Goal: Task Accomplishment & Management: Complete application form

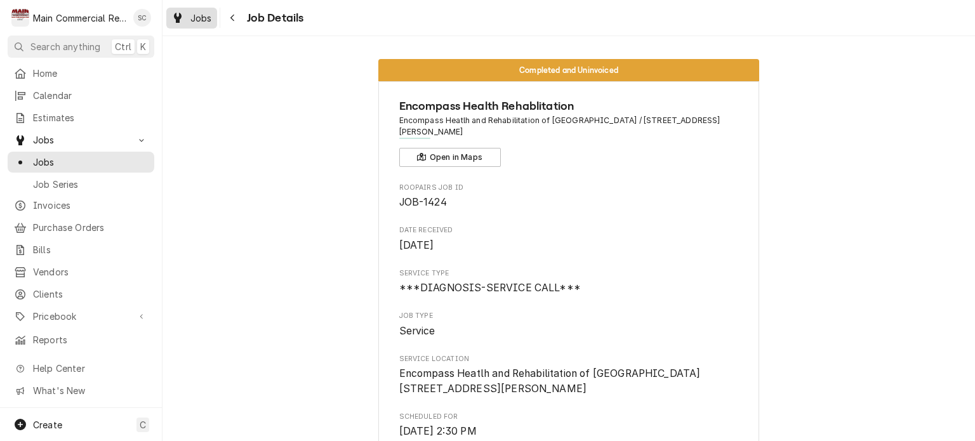
click at [191, 25] on div "Jobs" at bounding box center [192, 18] width 46 height 16
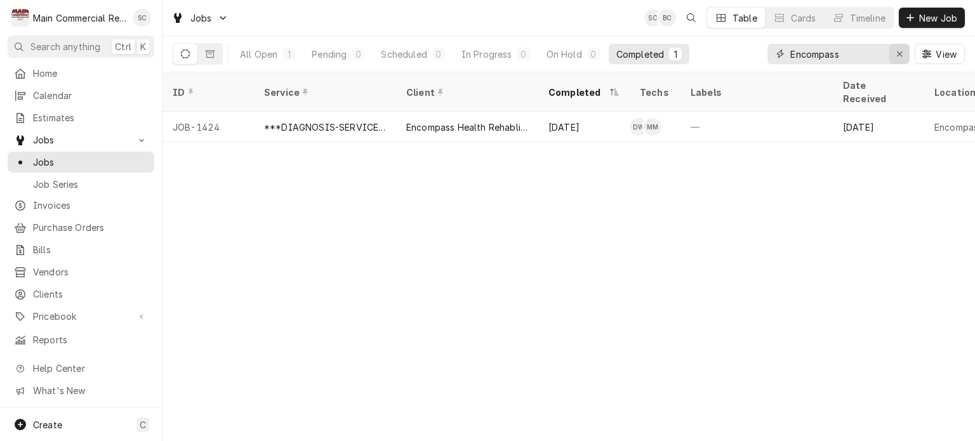
click at [900, 56] on icon "Erase input" at bounding box center [899, 54] width 7 height 9
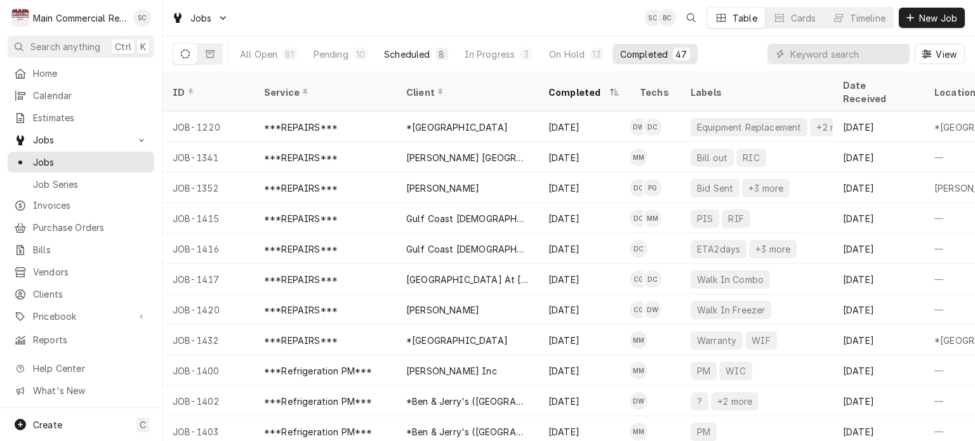
click at [423, 55] on div "Scheduled" at bounding box center [407, 54] width 46 height 13
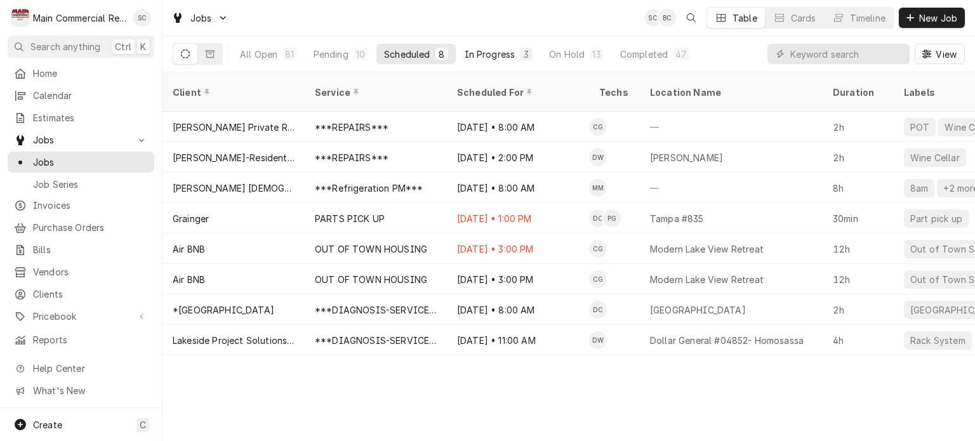
click at [507, 56] on div "In Progress" at bounding box center [490, 54] width 51 height 13
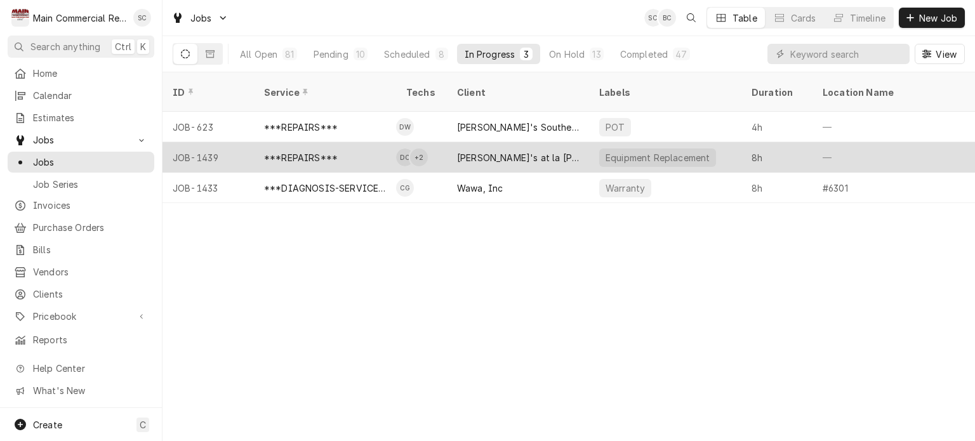
click at [472, 150] on div "[PERSON_NAME]'s at la [PERSON_NAME]" at bounding box center [518, 157] width 142 height 30
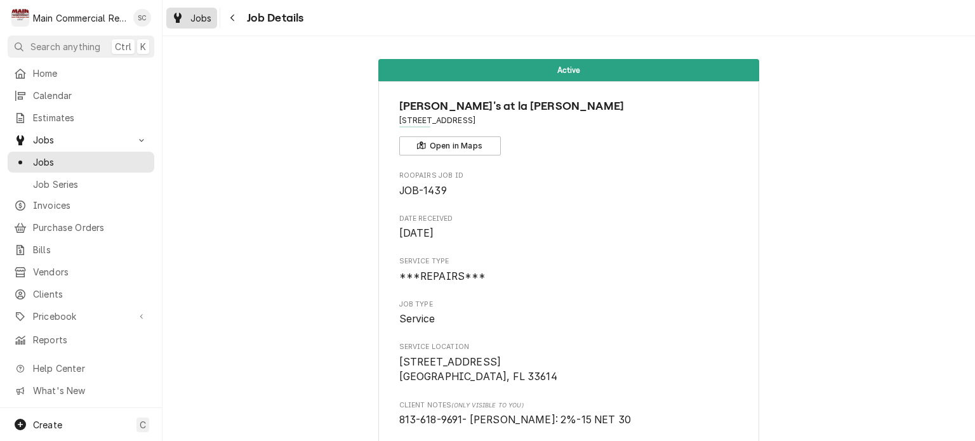
click at [204, 20] on span "Jobs" at bounding box center [201, 17] width 22 height 13
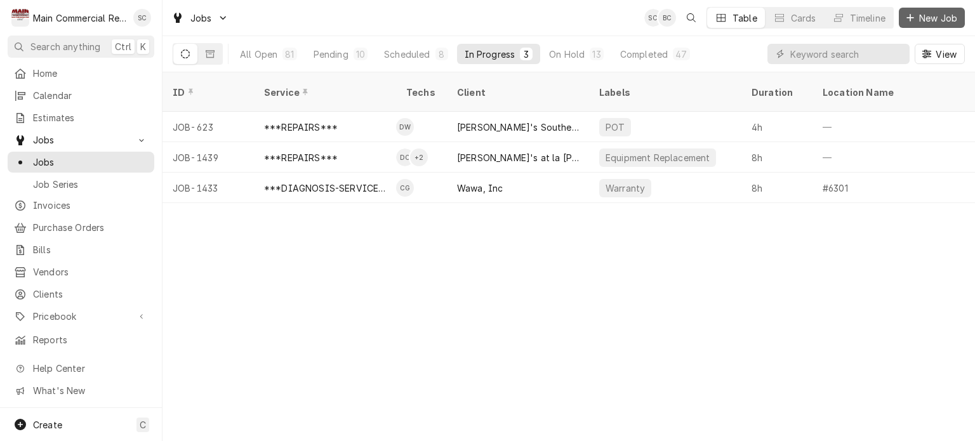
click at [924, 19] on span "New Job" at bounding box center [938, 17] width 43 height 13
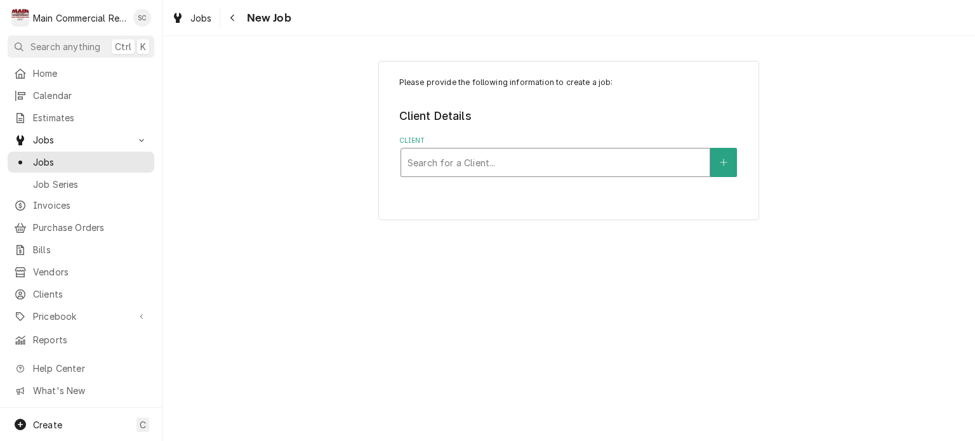
click at [589, 153] on div "Client" at bounding box center [556, 162] width 296 height 23
type input "East Bay"
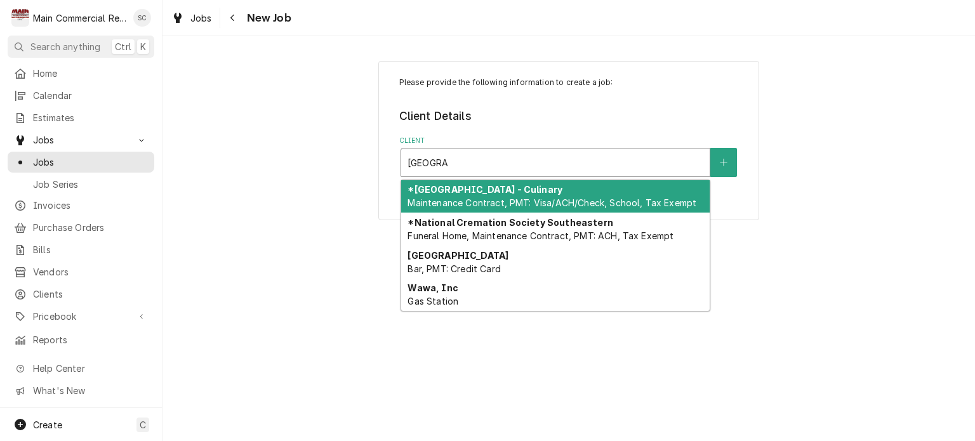
click at [540, 208] on div "*Hillsborough County Schools - Culinary Maintenance Contract, PMT: Visa/ACH/Che…" at bounding box center [555, 196] width 309 height 33
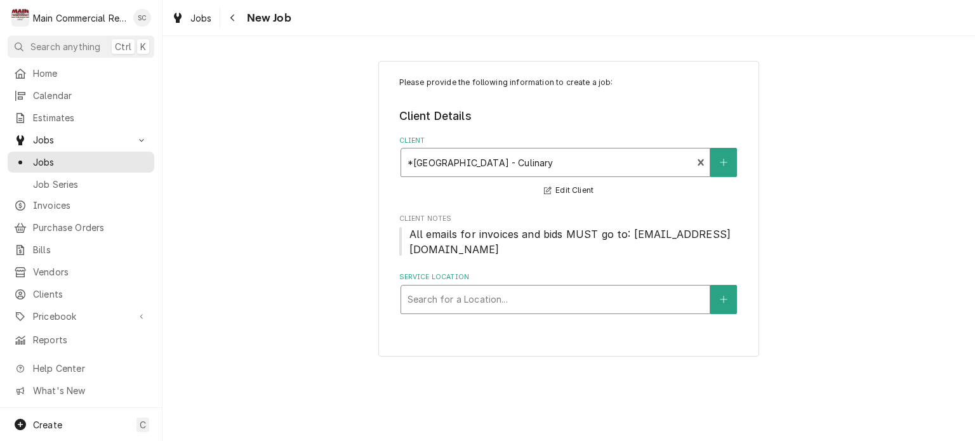
click at [519, 297] on div "Service Location" at bounding box center [556, 299] width 296 height 23
type input "East Bay"
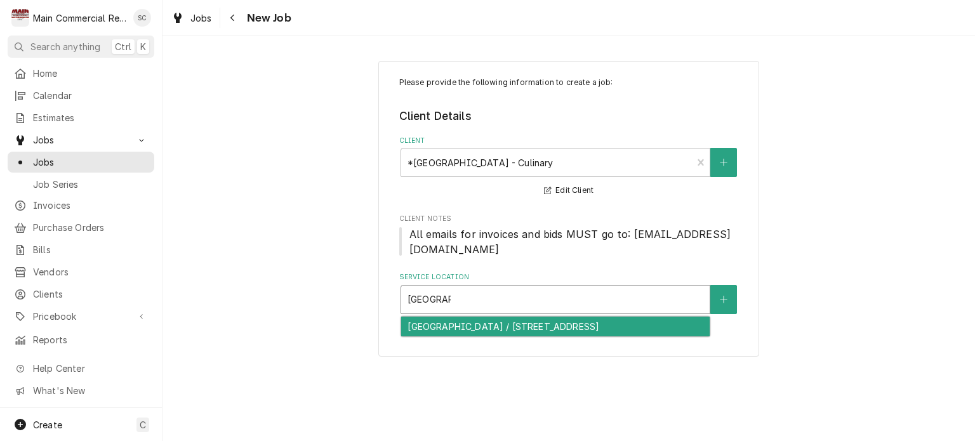
click at [521, 323] on div "[GEOGRAPHIC_DATA] / [STREET_ADDRESS]" at bounding box center [555, 327] width 309 height 20
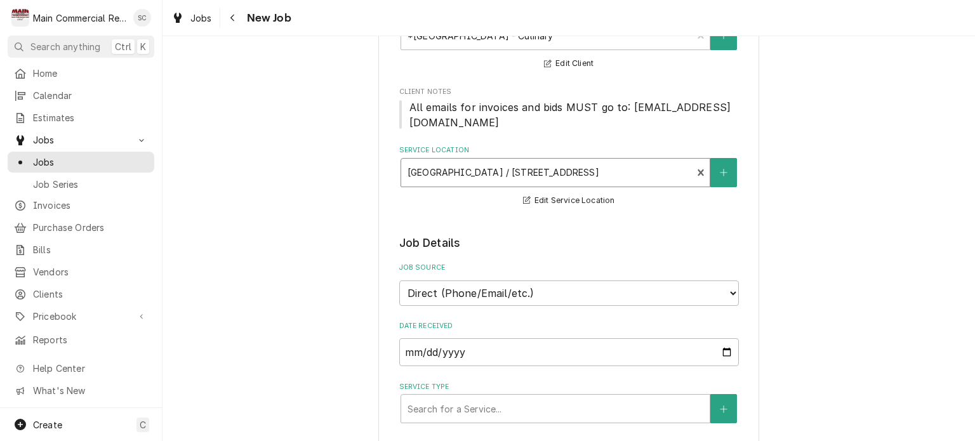
scroll to position [317, 0]
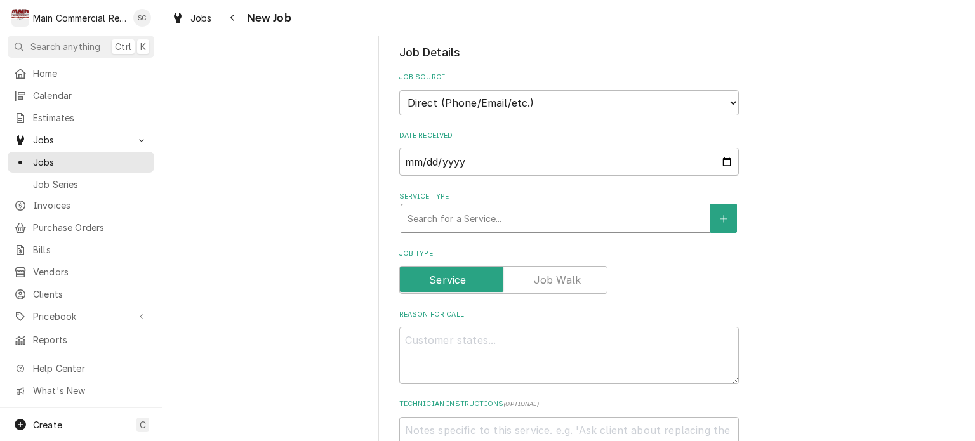
click at [456, 213] on div "Service Type" at bounding box center [556, 218] width 296 height 23
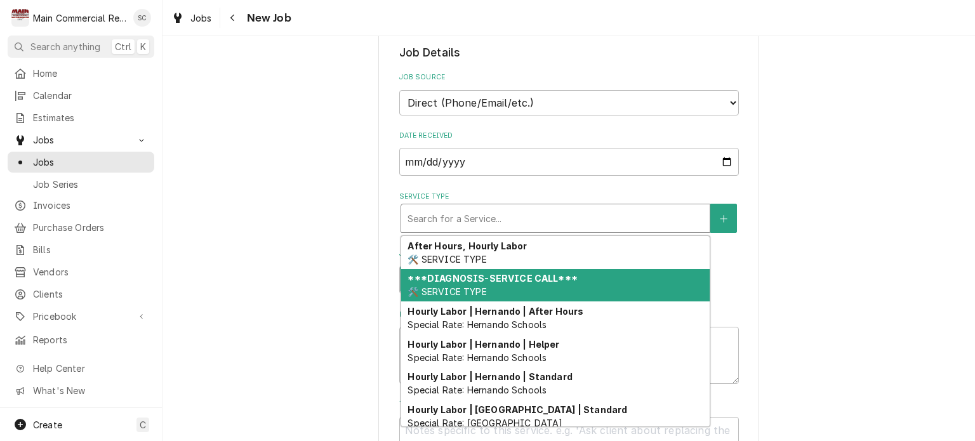
click at [451, 277] on strong "***DIAGNOSIS-SERVICE CALL***" at bounding box center [492, 278] width 169 height 11
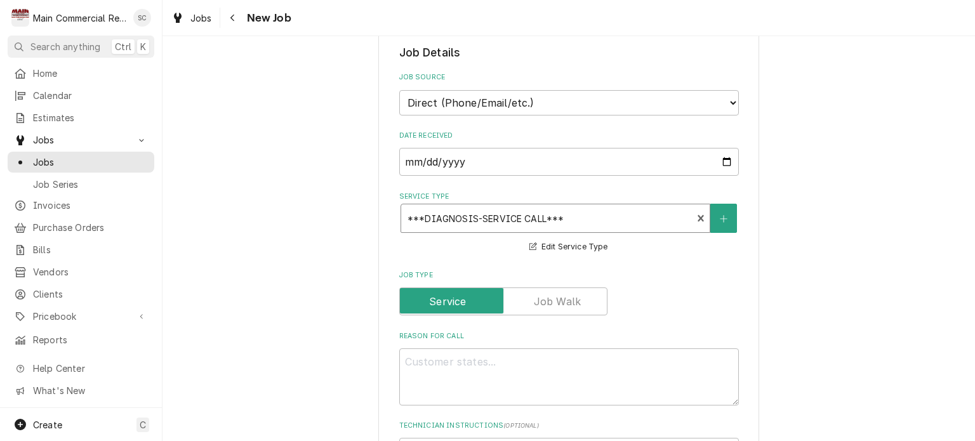
scroll to position [571, 0]
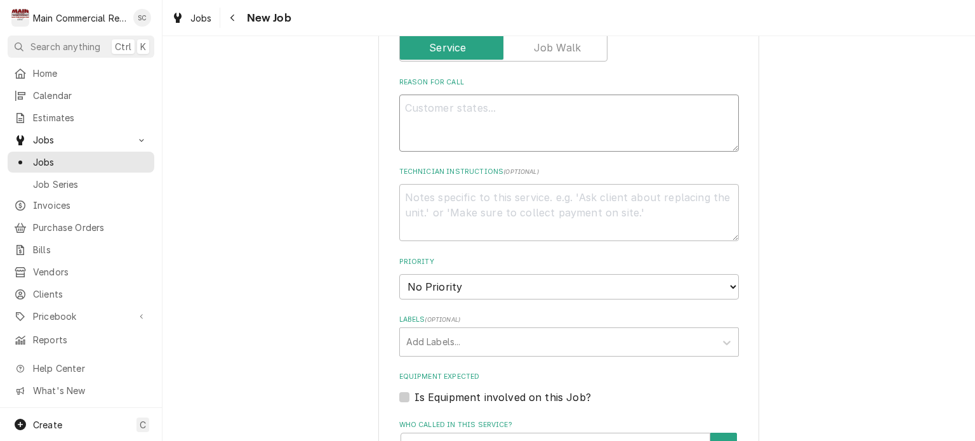
click at [442, 105] on textarea "Reason For Call" at bounding box center [569, 123] width 340 height 57
click at [548, 109] on textarea "Reason For Call" at bounding box center [569, 123] width 340 height 57
type textarea "x"
type textarea "2"
type textarea "x"
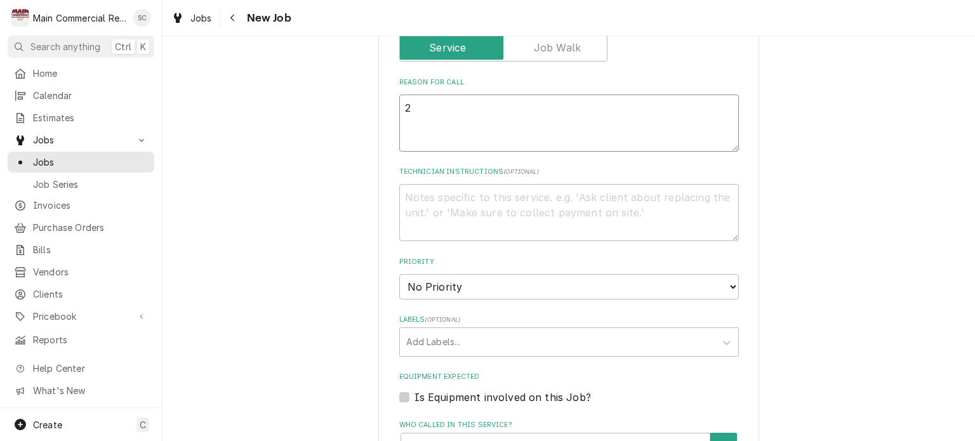
type textarea "2R"
type textarea "x"
type textarea "2RI"
type textarea "x"
type textarea "2RIC"
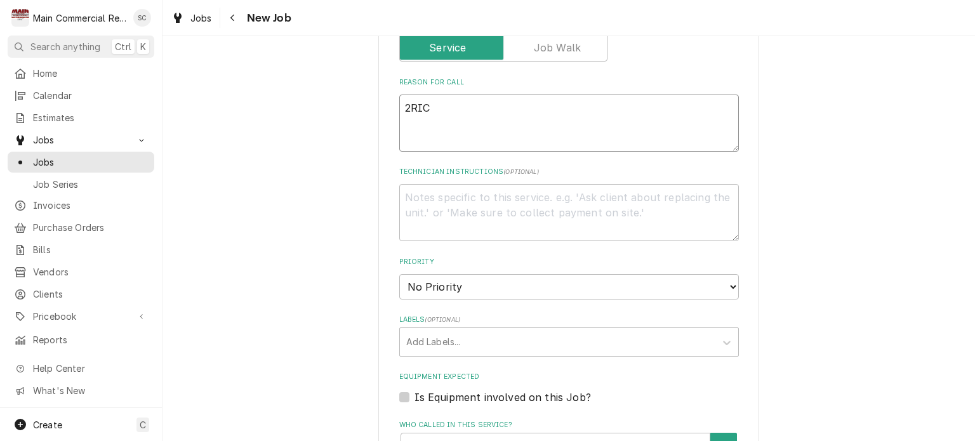
type textarea "x"
type textarea "2RIC"
type textarea "x"
type textarea "2RIC"
type textarea "x"
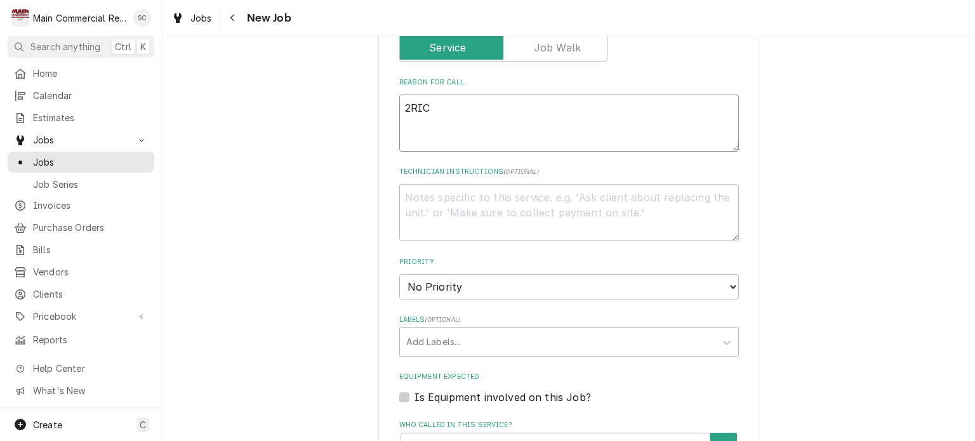
type textarea "2RI"
type textarea "x"
type textarea "2R"
type textarea "x"
type textarea "2"
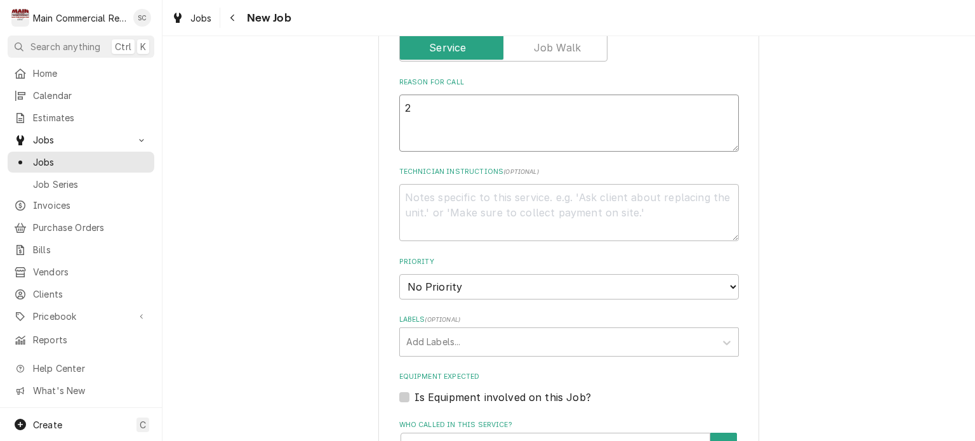
type textarea "x"
type textarea "2"
type textarea "x"
type textarea "2 R"
type textarea "x"
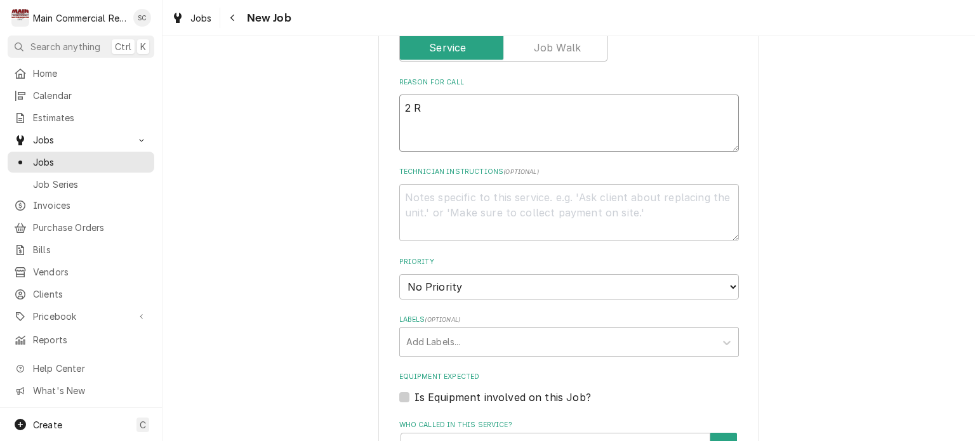
type textarea "2 RI"
type textarea "x"
type textarea "2 RIC"
type textarea "x"
type textarea "2 RIC"
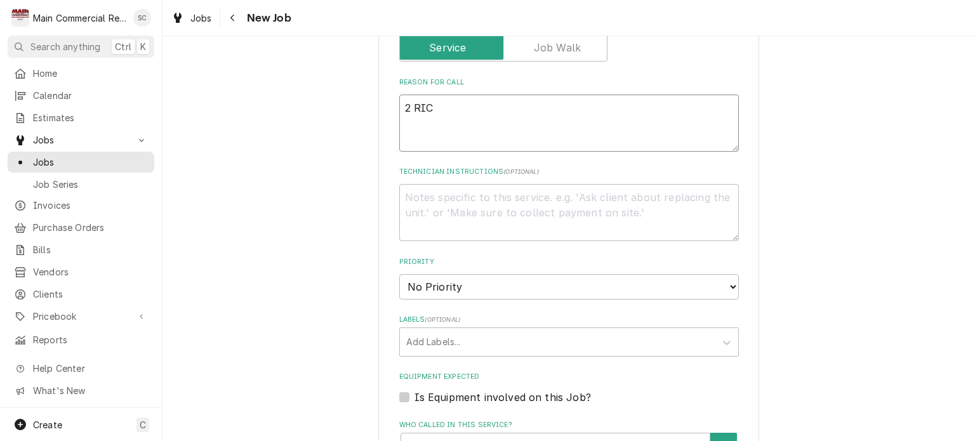
type textarea "x"
type textarea "2 RIC d"
type textarea "x"
type textarea "2 RIC do"
type textarea "x"
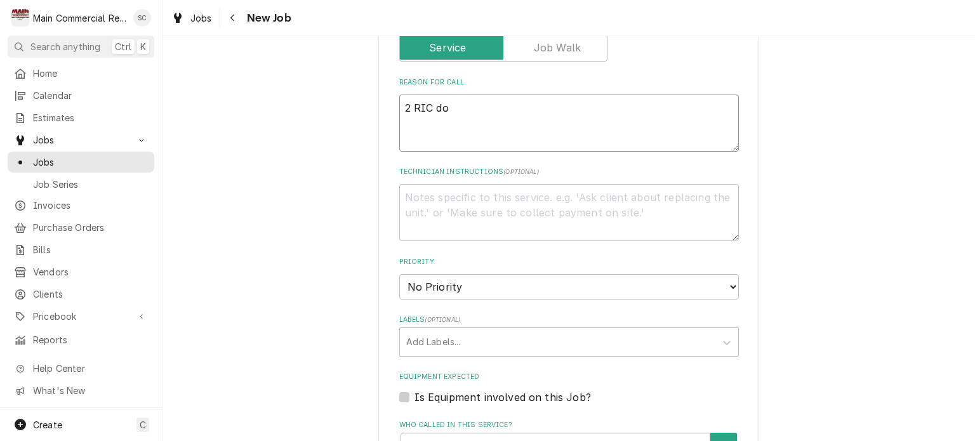
type textarea "2 RIC dow"
type textarea "x"
type textarea "2 RIC down"
type textarea "x"
type textarea "2 RIC down"
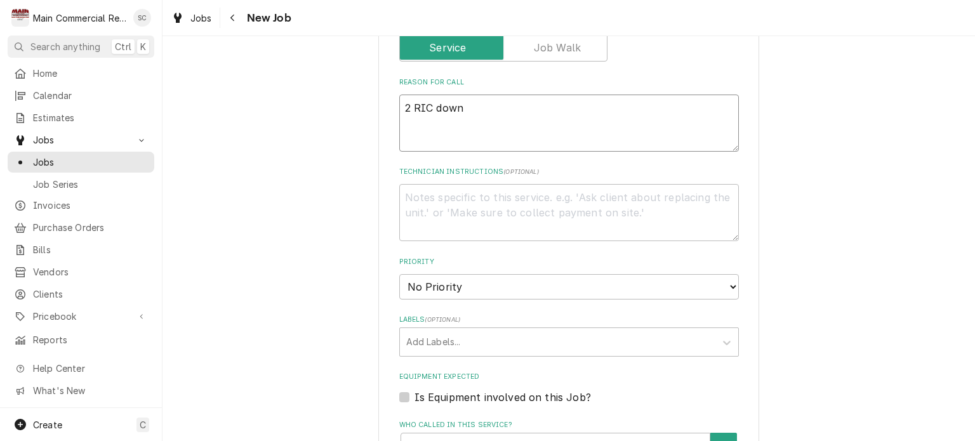
paste textarea "East Bay Chef Day Room 106"
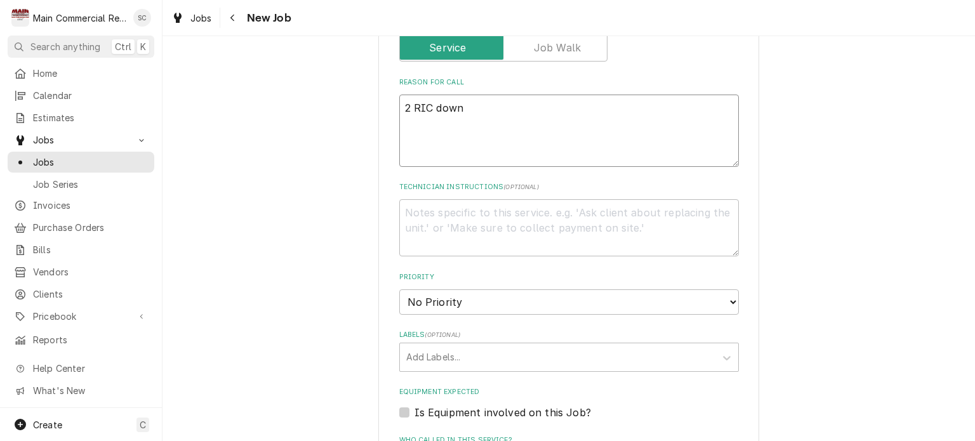
type textarea "x"
type textarea "2 RIC downEast Bay Chef Day Room 106"
click at [463, 103] on textarea "2 RIC downEast Bay Chef Day Room 106" at bounding box center [569, 131] width 340 height 72
drag, startPoint x: 461, startPoint y: 103, endPoint x: 524, endPoint y: 108, distance: 63.6
click at [523, 106] on textarea "2 RIC downEast Bay Chef Day Room 106" at bounding box center [569, 131] width 340 height 72
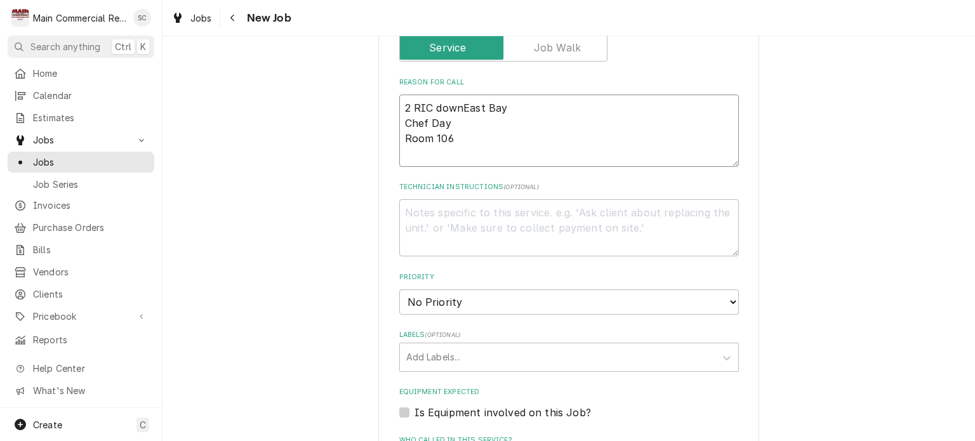
type textarea "x"
type textarea "2 RIC down Chef Day Room 106"
type textarea "x"
type textarea "2 RIC down Chef Day Room 106"
type textarea "x"
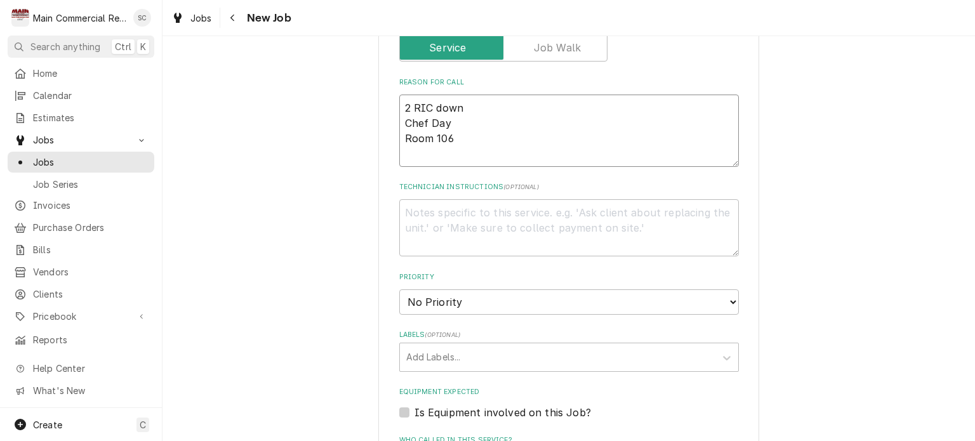
type textarea "2 RIC down n Chef Day Room 106"
type textarea "x"
type textarea "2 RIC down no Chef Day Room 106"
type textarea "x"
type textarea "2 RIC down not Chef Day Room 106"
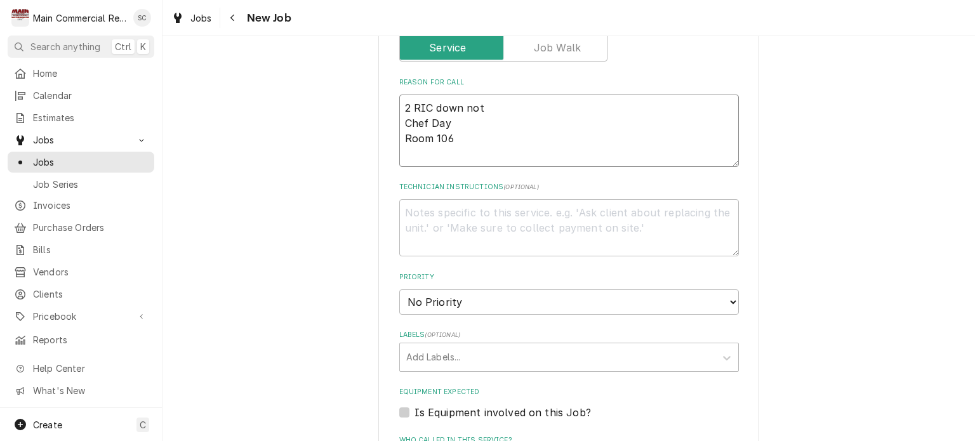
type textarea "x"
type textarea "2 RIC down not Chef Day Room 106"
type textarea "x"
type textarea "2 RIC down not Chef Day Room 106"
type textarea "x"
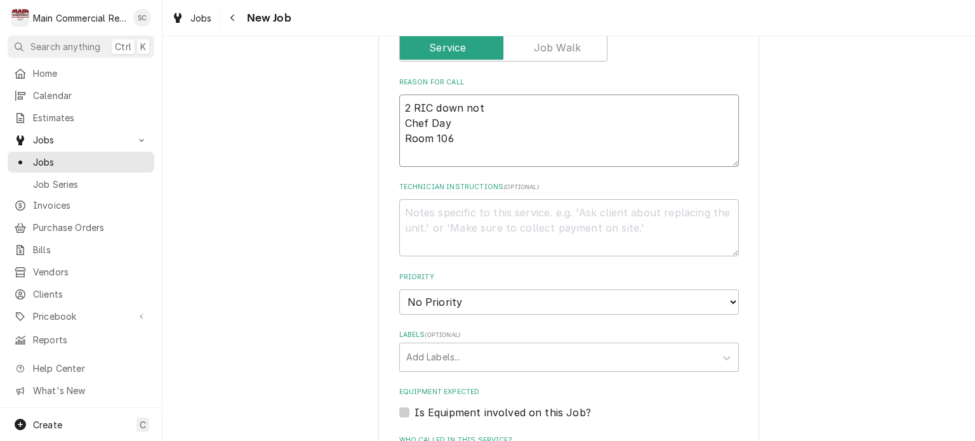
type textarea "2 RIC down no Chef Day Room 106"
type textarea "x"
type textarea "2 RIC down n Chef Day Room 106"
type textarea "x"
type textarea "2 RIC down Chef Day Room 106"
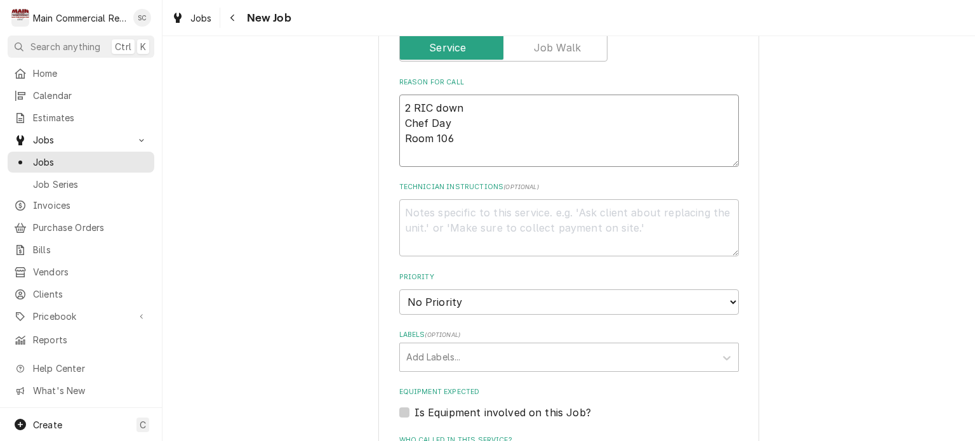
type textarea "x"
type textarea "2 RIC down Chef Day Room 106"
type textarea "x"
type textarea "2 RIC downw Chef Day Room 106"
type textarea "x"
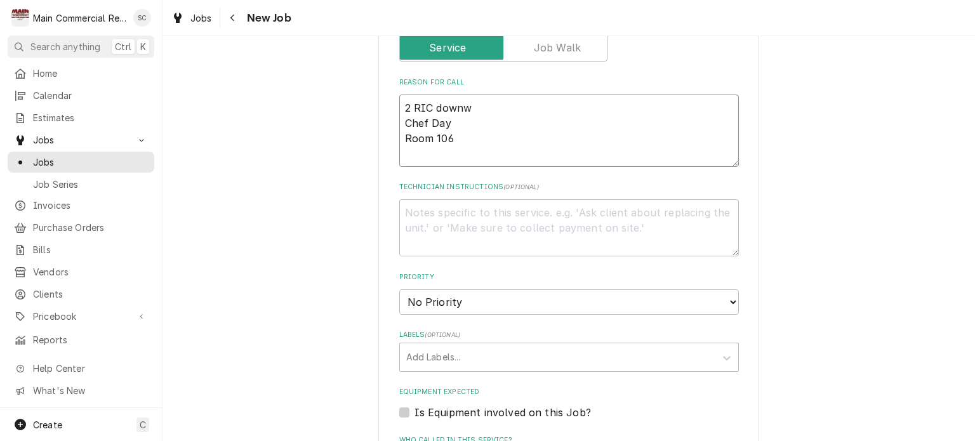
type textarea "2 RIC downwa Chef Day Room 106"
type textarea "x"
type textarea "2 RIC downwas Chef Day Room 106"
type textarea "x"
type textarea "2 RIC downwa Chef Day Room 106"
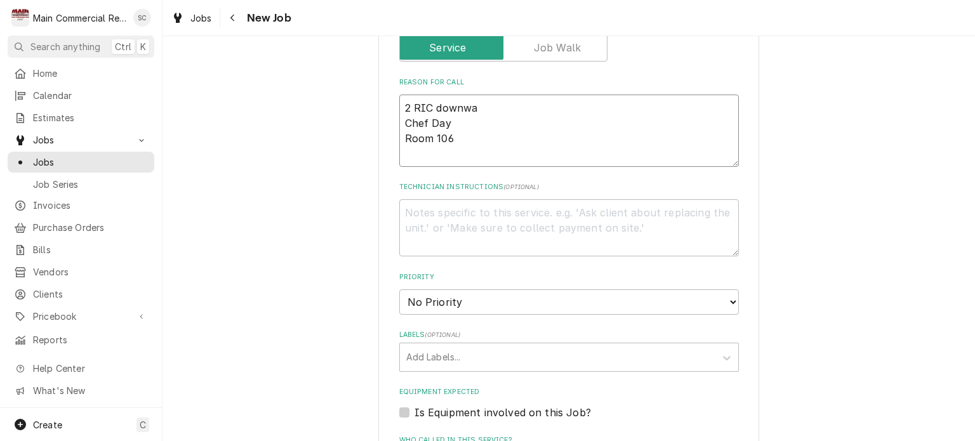
type textarea "x"
type textarea "2 RIC downw Chef Day Room 106"
type textarea "x"
type textarea "2 RIC down Chef Day Room 106"
type textarea "x"
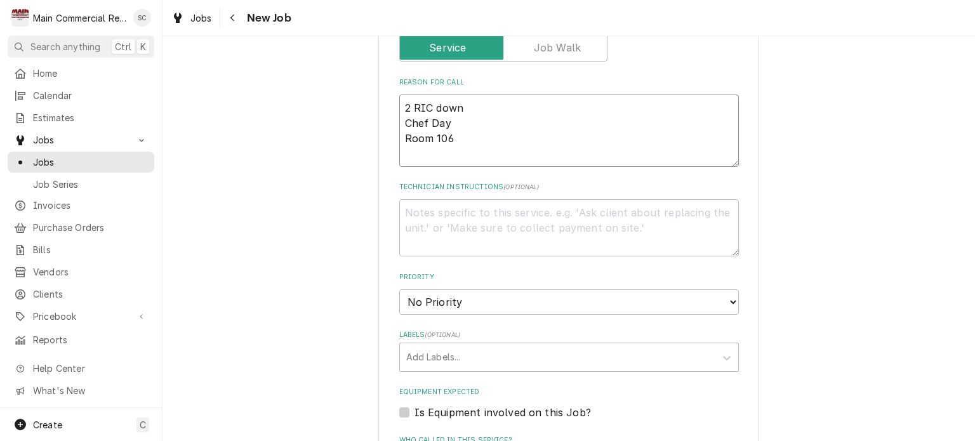
type textarea "2 RIC down Chef Day Room 106"
type textarea "x"
type textarea "2 RIC down t Chef Day Room 106"
type textarea "x"
type textarea "2 RIC down th Chef Day Room 106"
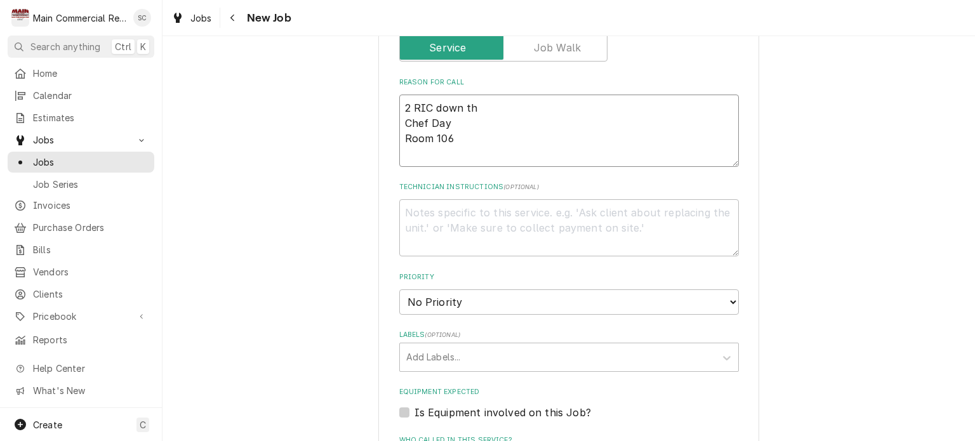
type textarea "x"
type textarea "2 RIC down the Chef Day Room 106"
type textarea "x"
type textarea "2 RIC down they Chef Day Room 106"
type textarea "x"
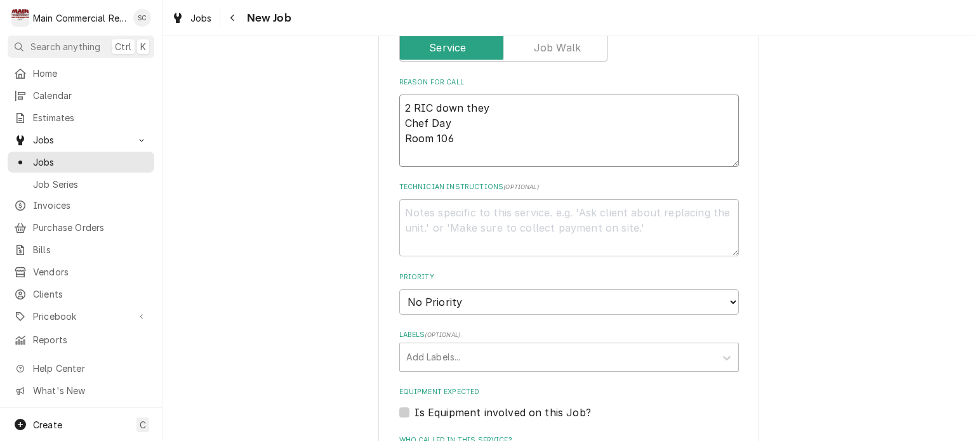
type textarea "2 RIC down they Chef Day Room 106"
type textarea "x"
type textarea "2 RIC down they we Chef Day Room 106"
type textarea "x"
type textarea "2 RIC down they wer Chef Day Room 106"
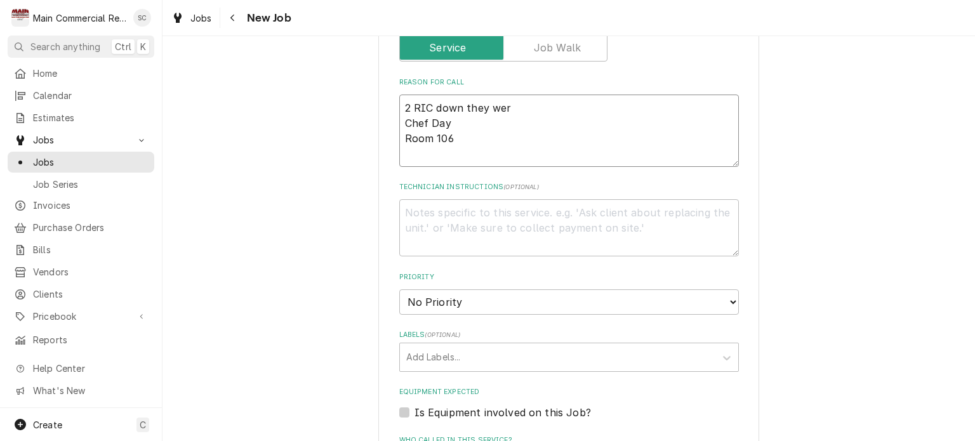
type textarea "x"
type textarea "2 RIC down they were Chef Day Room 106"
type textarea "x"
type textarea "2 RIC down they were Chef Day Room 106"
type textarea "x"
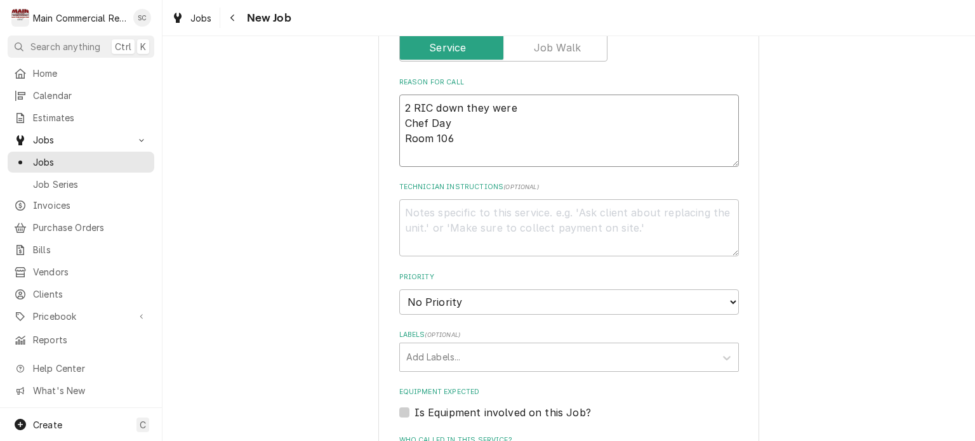
type textarea "2 RIC down they were w Chef Day Room 106"
type textarea "x"
type textarea "2 RIC down they were wo Chef Day Room 106"
type textarea "x"
type textarea "2 RIC down they were wor Chef Day Room 106"
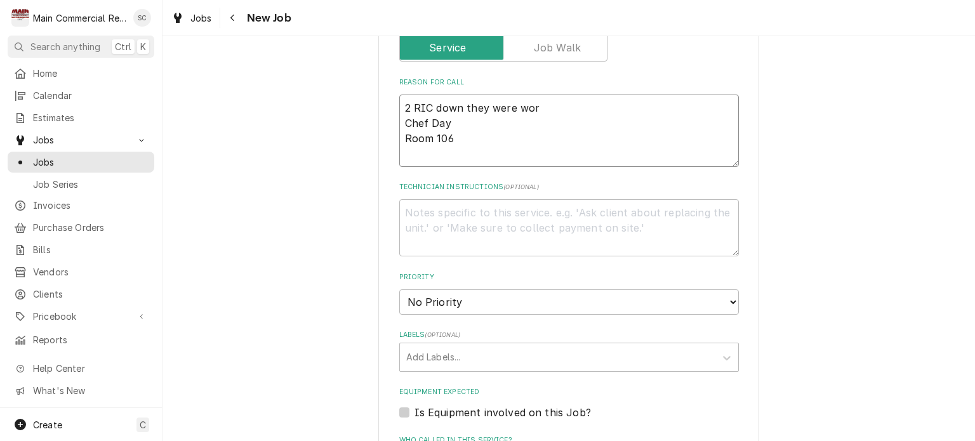
type textarea "x"
type textarea "2 RIC down they were work Chef Day Room 106"
type textarea "x"
type textarea "2 RIC down they were worki Chef Day Room 106"
type textarea "x"
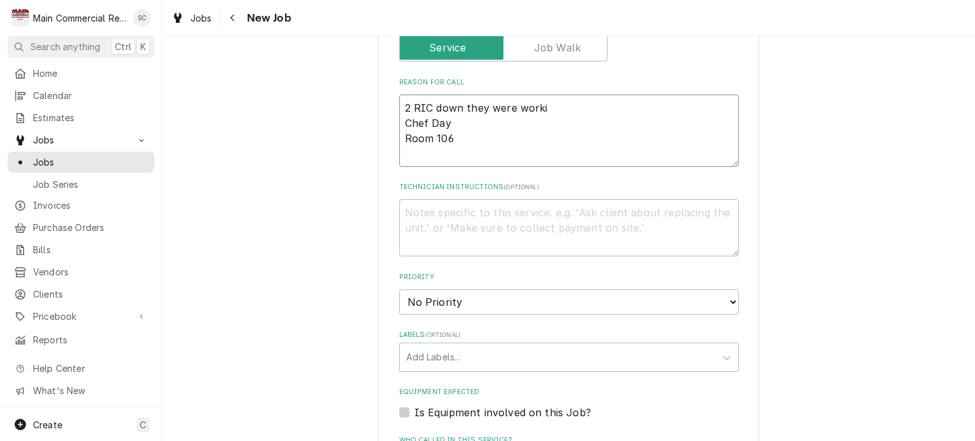
type textarea "2 RIC down they were workig Chef Day Room 106"
type textarea "x"
type textarea "2 RIC down they were workign Chef Day Room 106"
type textarea "x"
type textarea "2 RIC down they were workign Chef Day Room 106"
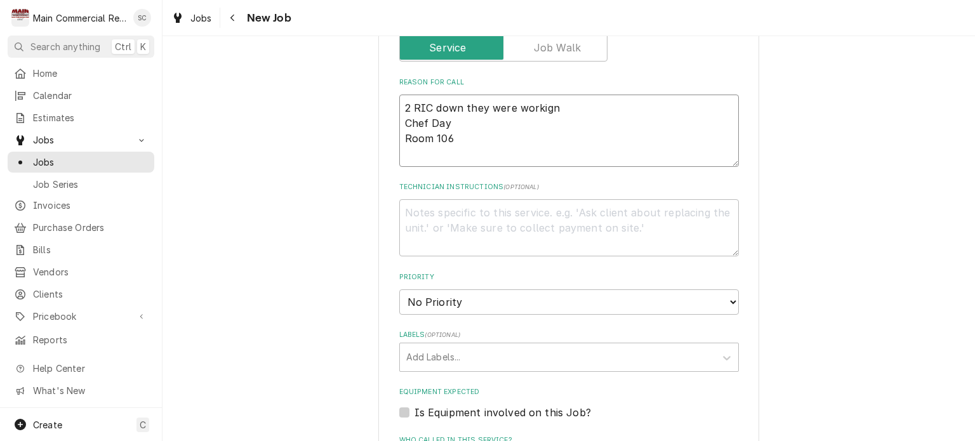
type textarea "x"
type textarea "2 RIC down they were workign Chef Day Room 106"
type textarea "x"
type textarea "2 RIC down they were workig Chef Day Room 106"
type textarea "x"
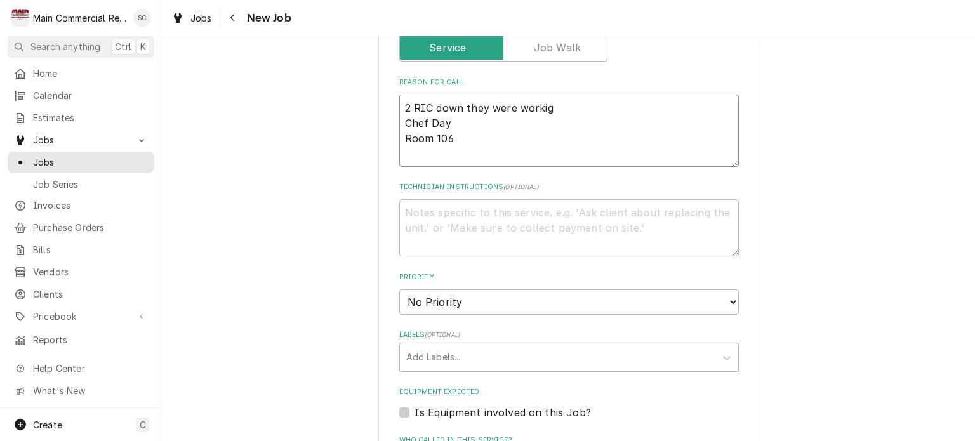
type textarea "2 RIC down they were worki Chef Day Room 106"
type textarea "x"
type textarea "2 RIC down they were workin Chef Day Room 106"
type textarea "x"
type textarea "2 RIC down they were working Chef Day Room 106"
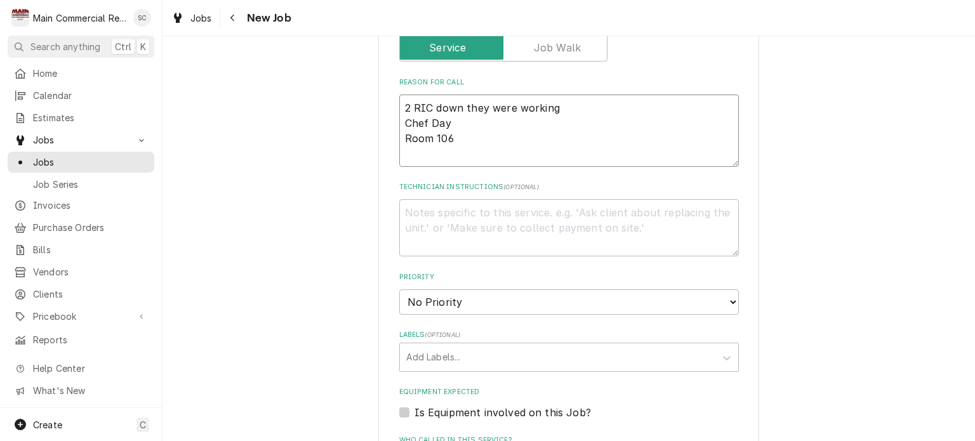
type textarea "x"
type textarea "2 RIC down they were working Chef Day Room 106"
type textarea "x"
type textarea "2 RIC down they were working y Chef Day Room 106"
type textarea "x"
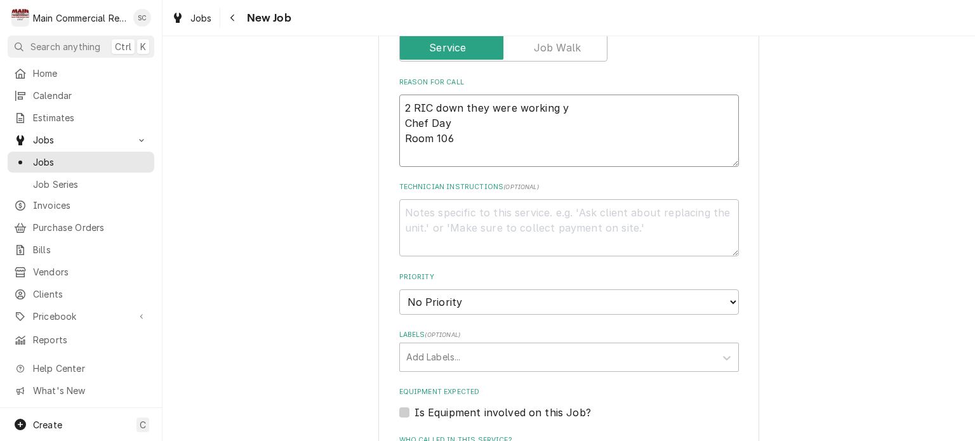
type textarea "2 RIC down they were working ye Chef Day Room 106"
type textarea "x"
type textarea "2 RIC down they were working yest Chef Day Room 106"
type textarea "x"
type textarea "2 RIC down they were working yeste Chef Day Room 106"
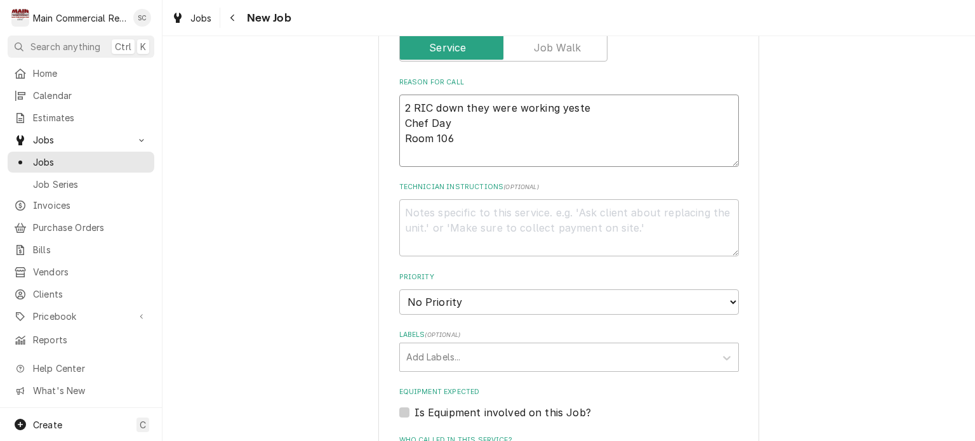
type textarea "x"
type textarea "2 RIC down they were working yester Chef Day Room 106"
type textarea "x"
type textarea "2 RIC down they were working yesterd Chef Day Room 106"
type textarea "x"
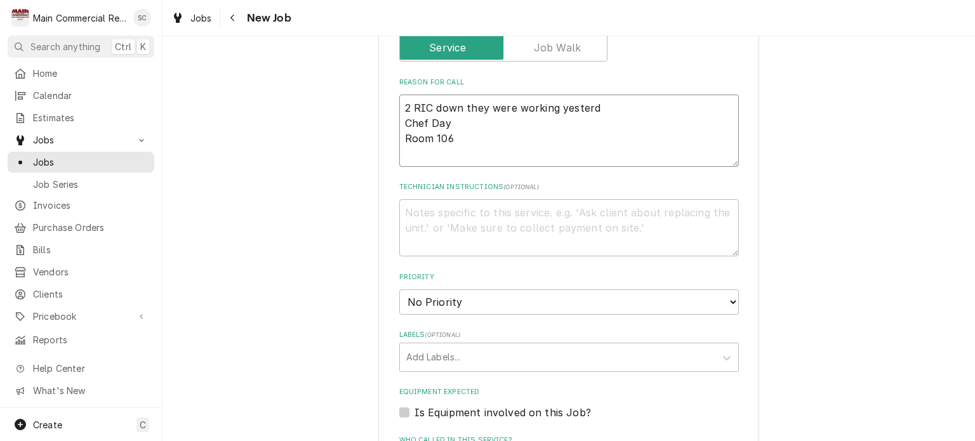
type textarea "2 RIC down they were working yesterda Chef Day Room 106"
type textarea "x"
type textarea "2 RIC down they were working yesterday Chef Day Room 106"
type textarea "x"
type textarea "2 RIC down they were working yesterday. Chef Day Room 106"
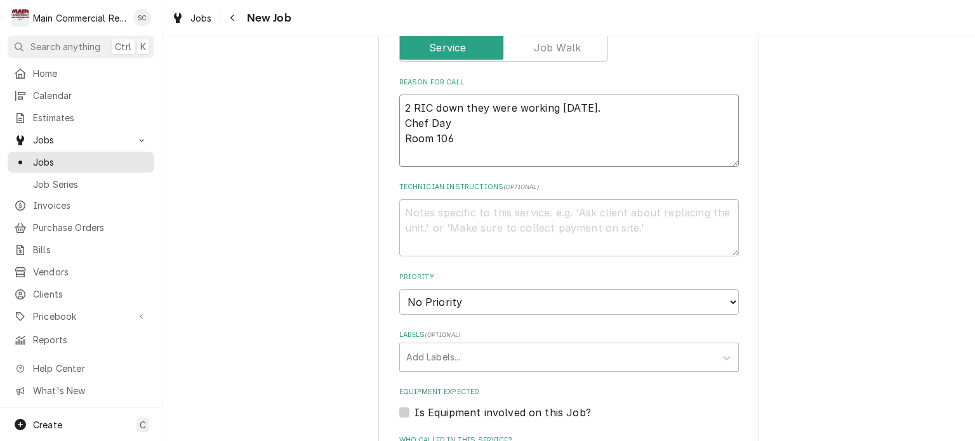
type textarea "x"
type textarea "2 RIC down they were working yesterday. Chef Day Room 106"
click at [399, 117] on textarea "2 RIC down they were working yesterday. Chef Day Room 106" at bounding box center [569, 131] width 340 height 72
type textarea "x"
type textarea "2 RIC down they were working yesterday. fChef Day Room 106"
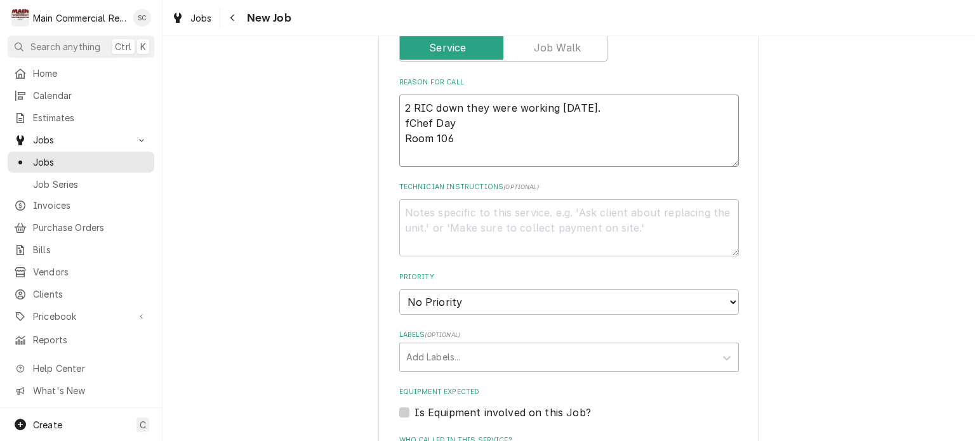
type textarea "x"
type textarea "2 RIC down they were working yesterday. f0hef Day Room 106"
type textarea "x"
type textarea "2 RIC down they were working yesterday. f0.hef Day Room 106"
type textarea "x"
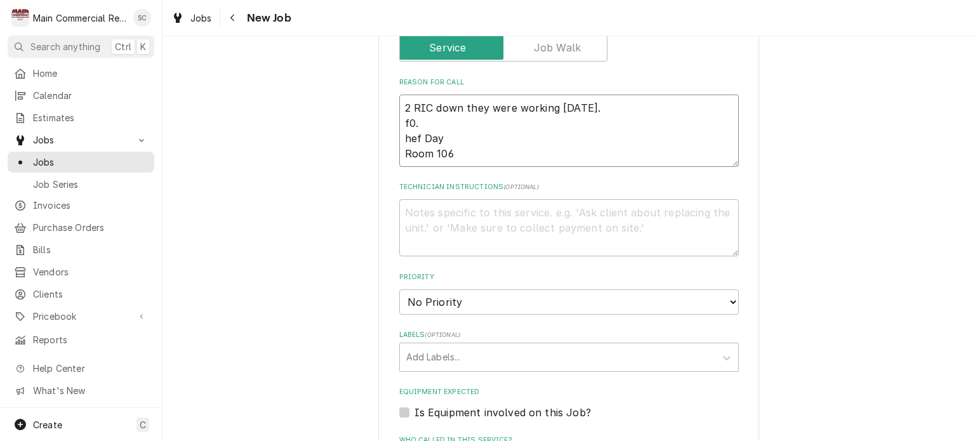
type textarea "2 RIC down they were working yesterday. f0. hef Day Room 106"
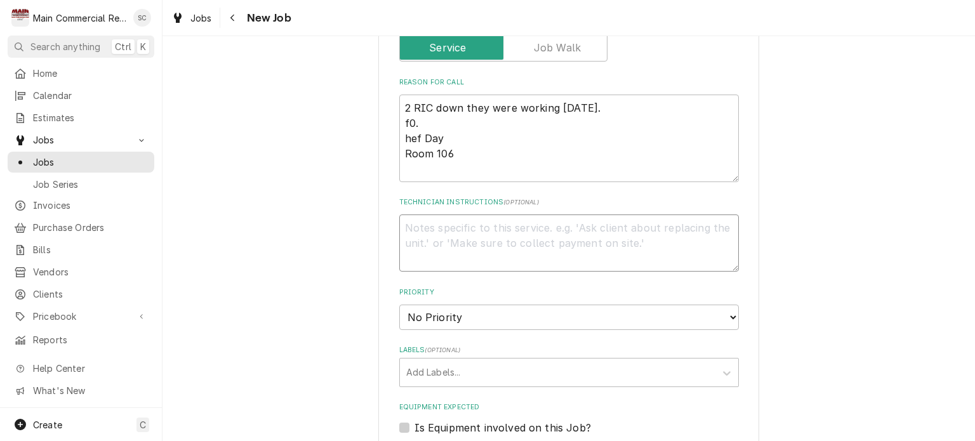
type textarea "x"
type textarea "+"
type textarea "x"
type textarea "+a"
type textarea "x"
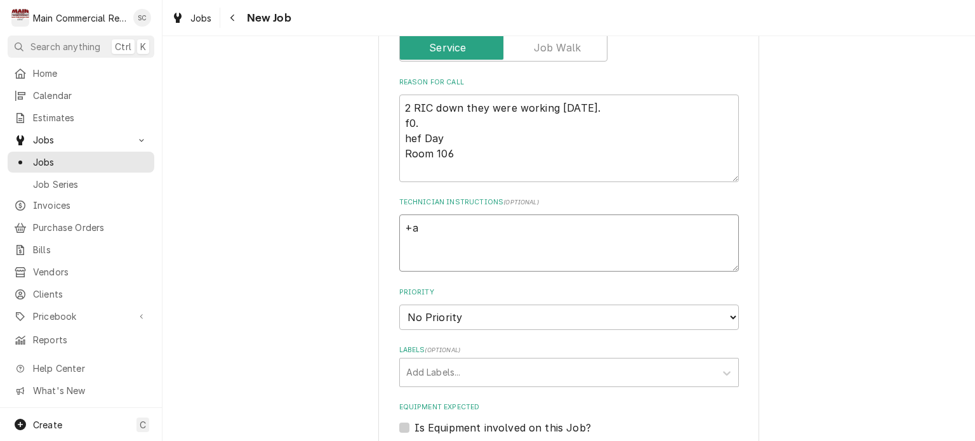
type textarea "+aa"
type textarea "x"
type textarea "+aa"
drag, startPoint x: 399, startPoint y: 117, endPoint x: 467, endPoint y: 121, distance: 68.0
click at [467, 121] on textarea "2 RIC down they were working yesterday. f0. hef Day Room 106" at bounding box center [569, 139] width 340 height 88
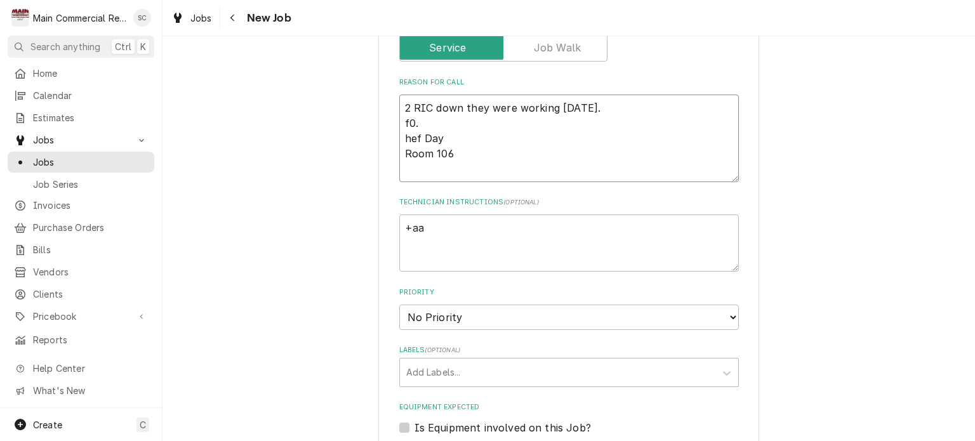
type textarea "x"
type textarea "2 RIC down they were working yesterday. f0 hef Day Room 106"
type textarea "x"
type textarea "2 RIC down they were working yesterday. f hef Day Room 106"
type textarea "x"
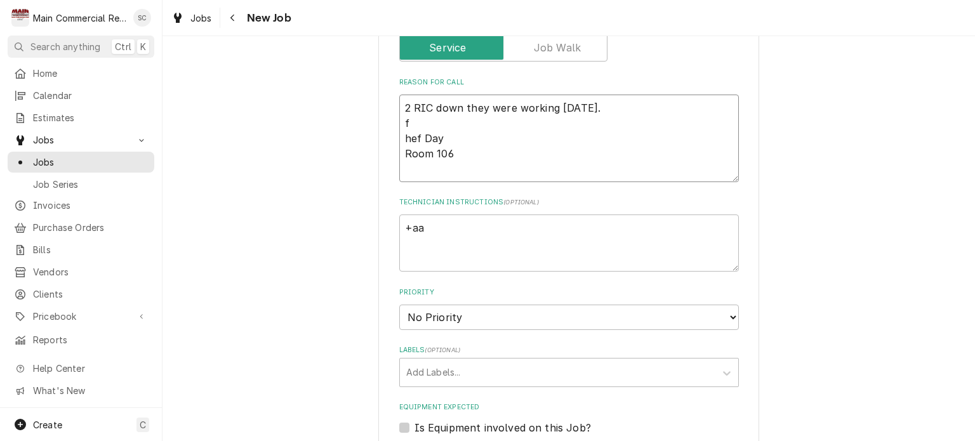
type textarea "2 RIC down they were working yesterday. hef Day Room 106"
type textarea "x"
type textarea "2 RIC down they were working yesterday. Chef Day Room 106"
click at [407, 119] on textarea "2 RIC down they were working yesterday. Chef Day Room 106" at bounding box center [569, 139] width 340 height 88
type textarea "x"
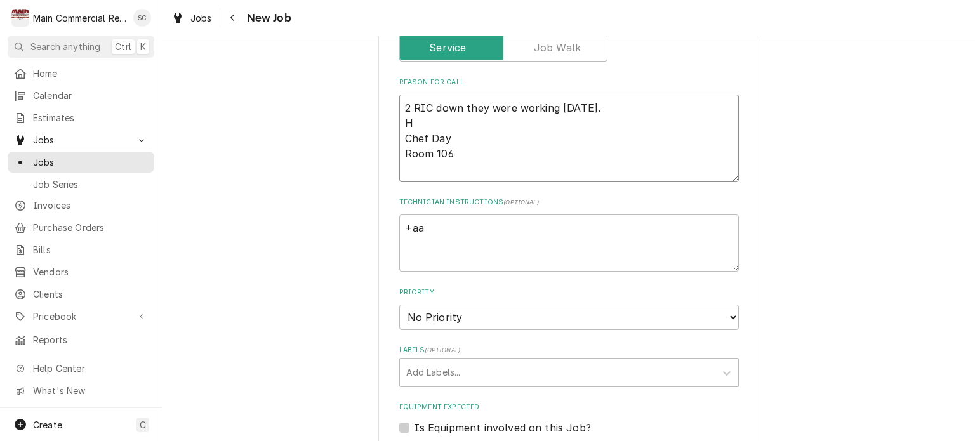
type textarea "2 RIC down they were working yesterday. Ha Chef Day Room 106"
type textarea "x"
type textarea "2 RIC down they were working yesterday. Has Chef Day Room 106"
type textarea "x"
type textarea "2 RIC down they were working yesterday. Has Chef Day Room 106"
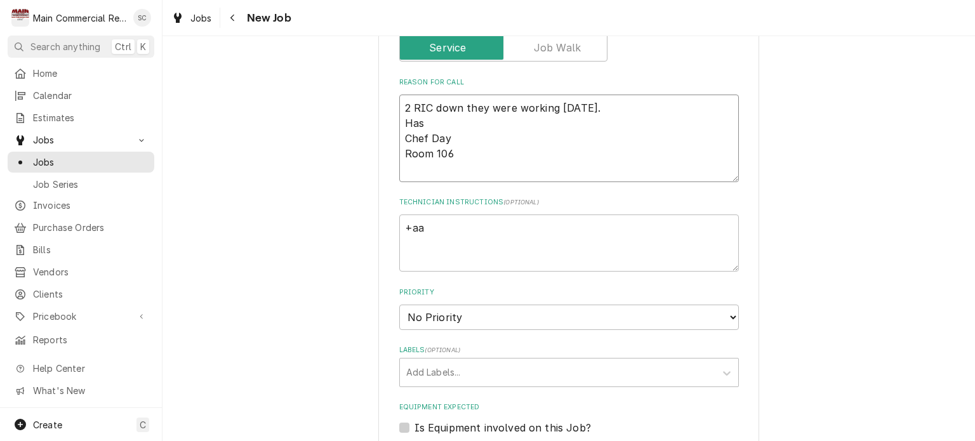
type textarea "x"
type textarea "2 RIC down they were working yesterday. Has o Chef Day Room 106"
type textarea "x"
type textarea "2 RIC down they were working yesterday. Has ov Chef Day Room 106"
type textarea "x"
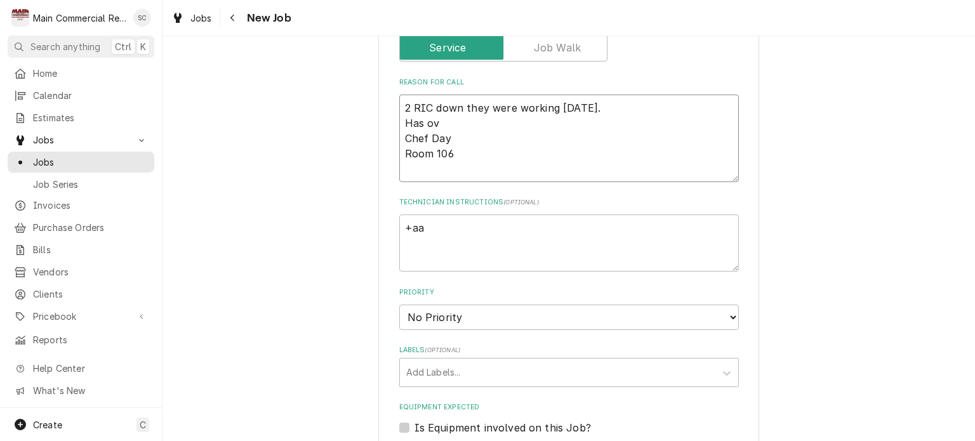
type textarea "2 RIC down they were working yesterday. Has ove Chef Day Room 106"
type textarea "x"
type textarea "2 RIC down they were working yesterday. Has over Chef Day Room 106"
type textarea "x"
type textarea "2 RIC down they were working yesterday. Has over Chef Day Room 106"
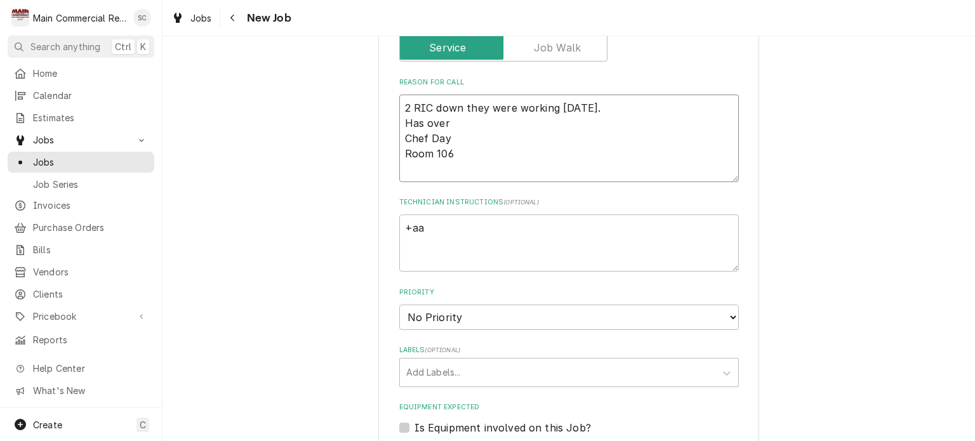
type textarea "x"
type textarea "2 RIC down they were working yesterday. Has over $ Chef Day Room 106"
type textarea "x"
type textarea "2 RIC down they were working yesterday. Has over $3 Chef Day Room 106"
type textarea "x"
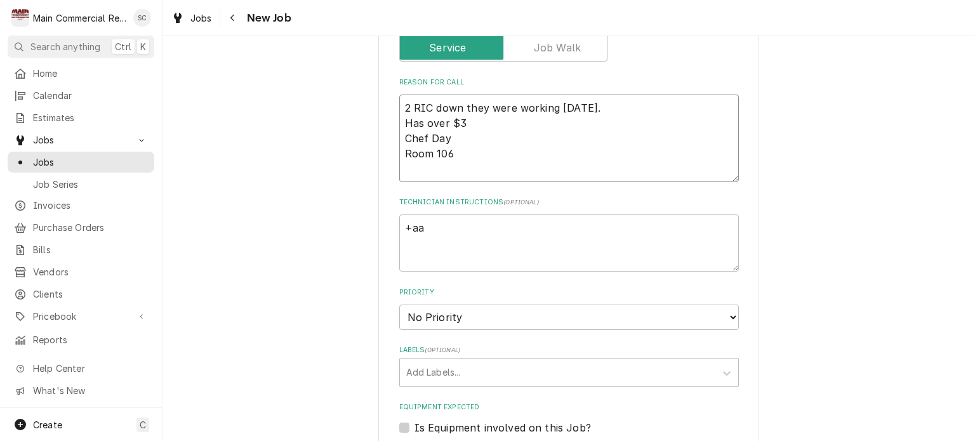
type textarea "2 RIC down they were working yesterday. Has over $3K Chef Day Room 106"
type textarea "x"
type textarea "2 RIC down they were working yesterday. Has over $3K Chef Day Room 106"
type textarea "x"
type textarea "2 RIC down they were working yesterday. Has over $3K w Chef Day Room 106"
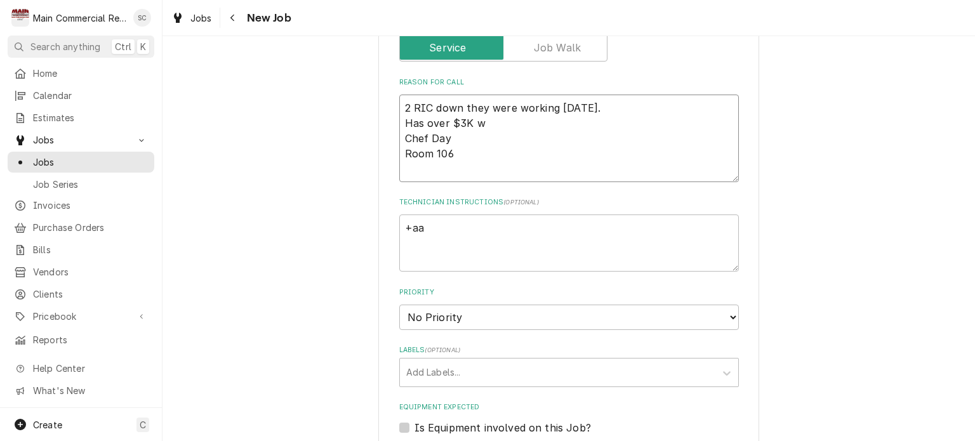
type textarea "x"
type textarea "2 RIC down they were working yesterday. Has over $3K wor Chef Day Room 106"
type textarea "x"
type textarea "2 RIC down they were working yesterday. Has over $3K work Chef Day Room 106"
click at [617, 105] on textarea "2 RIC down they were working yesterday. Has over $3K worth of food in them. It'…" at bounding box center [569, 139] width 340 height 88
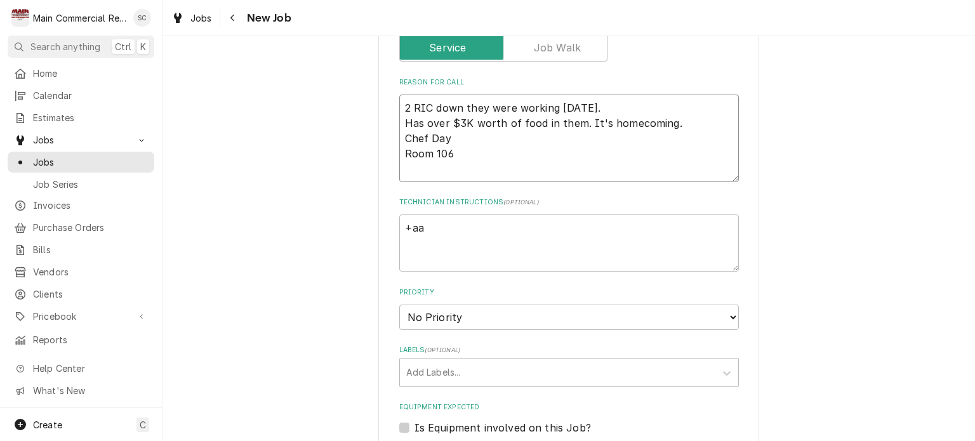
click at [430, 104] on textarea "2 RIC down they were working yesterday. Has over $3K worth of food in them. It'…" at bounding box center [569, 139] width 340 height 88
drag, startPoint x: 480, startPoint y: 217, endPoint x: 383, endPoint y: 203, distance: 98.2
click at [383, 203] on div "Please provide the following information to create a job: Client Details Client…" at bounding box center [568, 187] width 381 height 1395
click at [599, 145] on textarea "2 RIF down they were working yesterday. Has over $3K worth of food in them. It'…" at bounding box center [569, 139] width 340 height 88
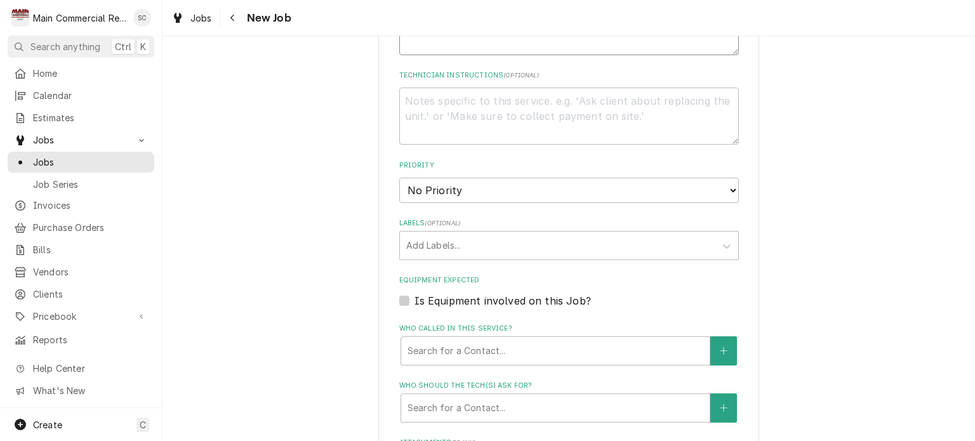
scroll to position [762, 0]
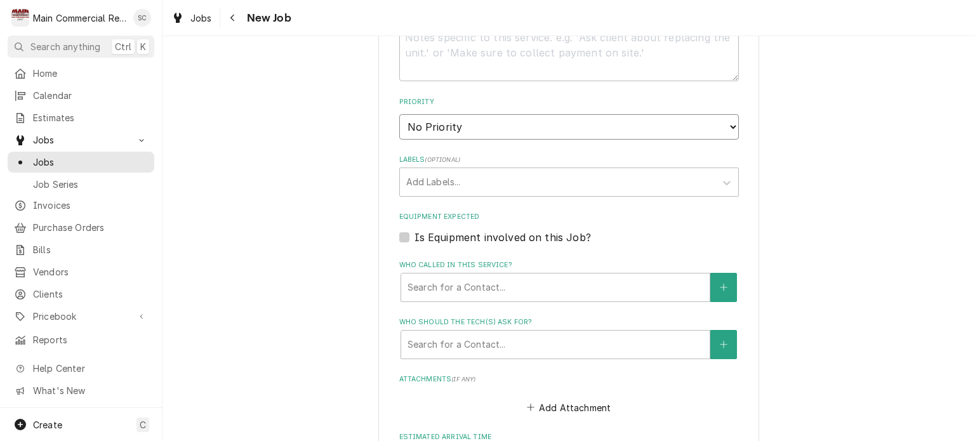
click at [498, 126] on select "No Priority Urgent High Medium Low" at bounding box center [569, 126] width 340 height 25
click at [399, 114] on select "No Priority Urgent High Medium Low" at bounding box center [569, 126] width 340 height 25
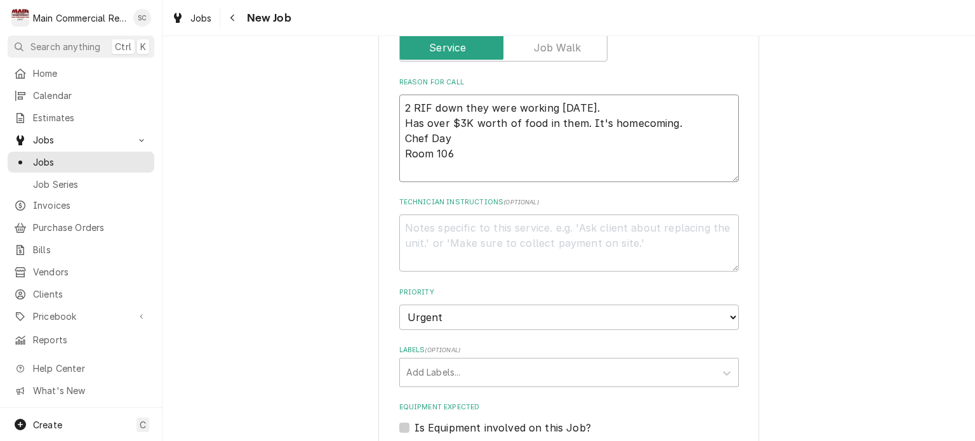
click at [672, 120] on textarea "2 RIF down they were working yesterday. Has over $3K worth of food in them. It'…" at bounding box center [569, 139] width 340 height 88
click at [399, 136] on textarea "2 RIF down they were working yesterday. Has over $3K worth of food in them. It'…" at bounding box center [569, 139] width 340 height 88
click at [455, 227] on textarea "Technician Instructions ( optional )" at bounding box center [569, 243] width 340 height 57
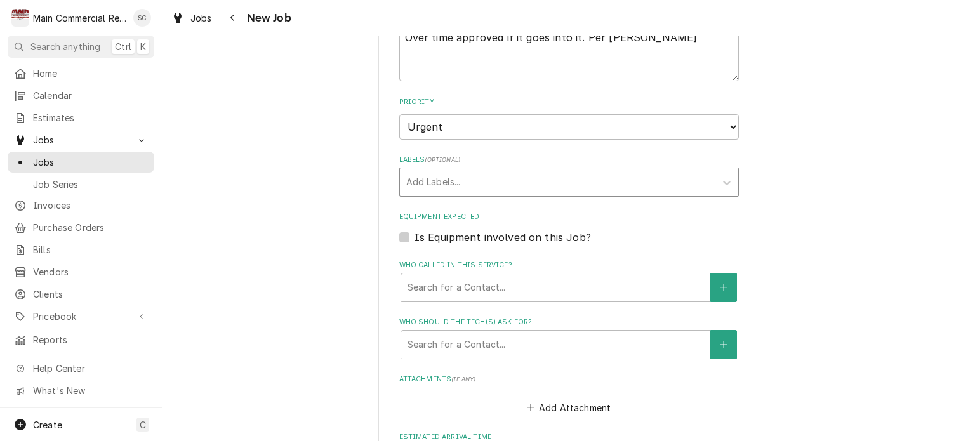
click at [442, 185] on div "Labels" at bounding box center [557, 182] width 303 height 23
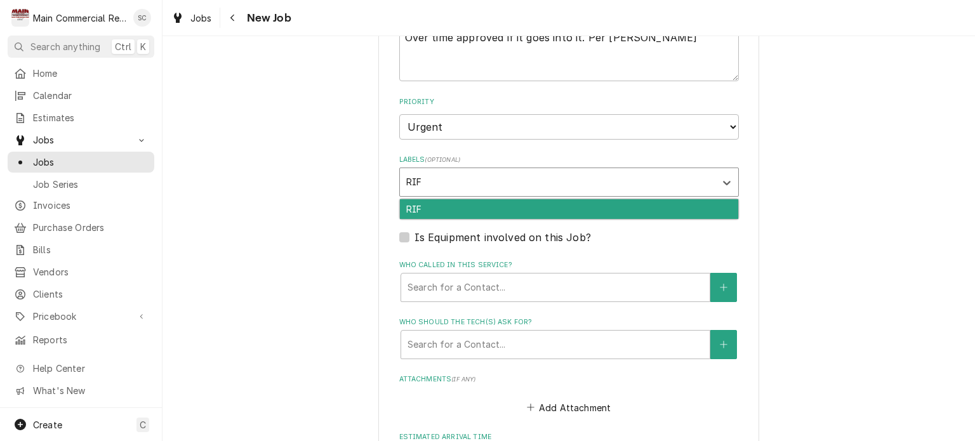
click at [428, 202] on div "RIF" at bounding box center [569, 209] width 338 height 20
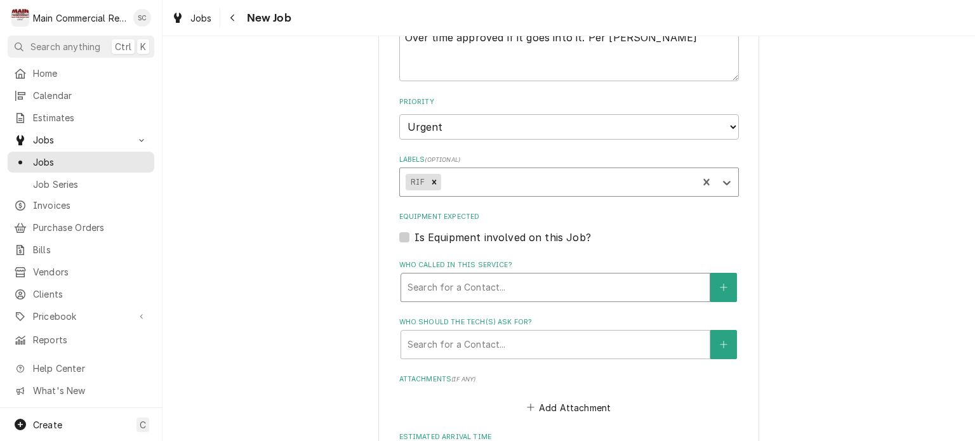
click at [462, 289] on div "Who called in this service?" at bounding box center [556, 287] width 296 height 23
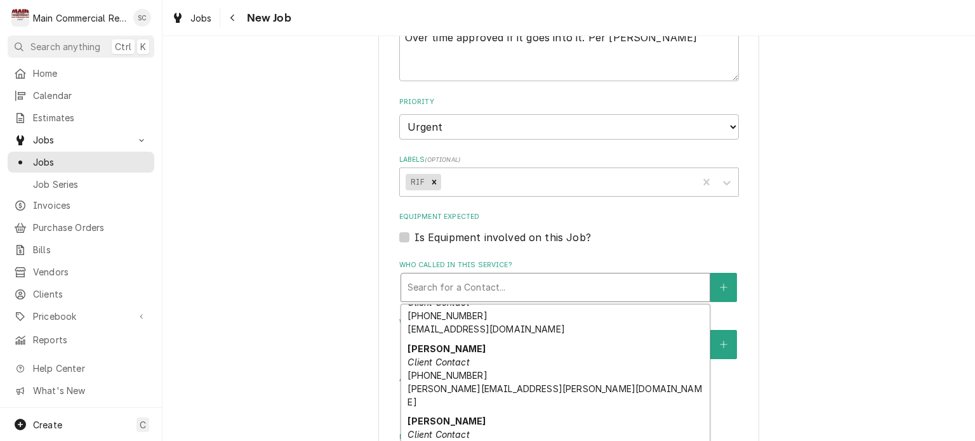
scroll to position [316, 0]
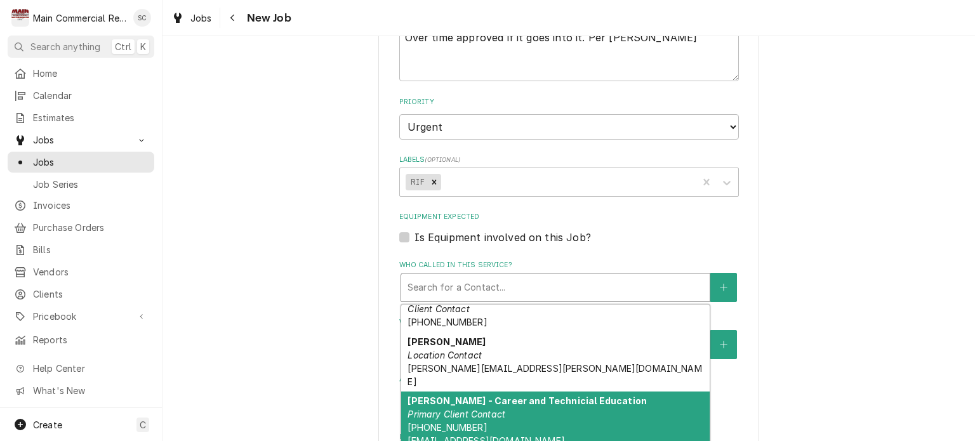
click at [503, 395] on strong "Terri Daniels - Career and Technicial Education" at bounding box center [527, 400] width 239 height 11
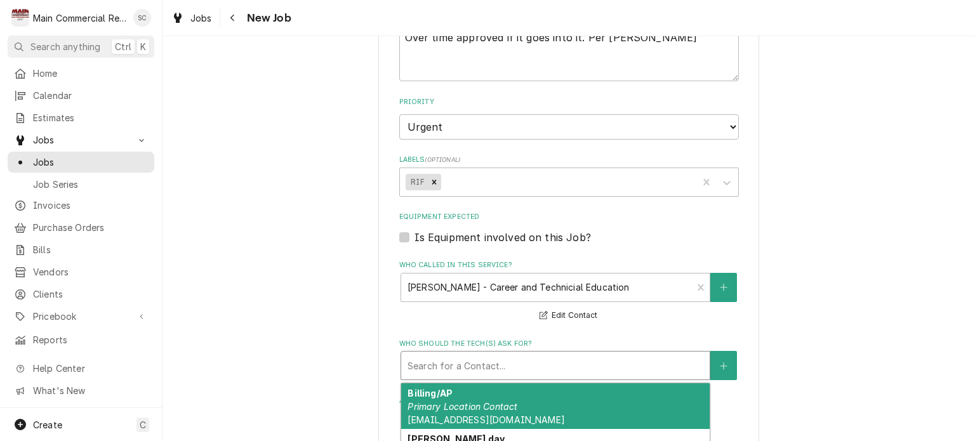
click at [499, 364] on div "Who should the tech(s) ask for?" at bounding box center [556, 365] width 296 height 23
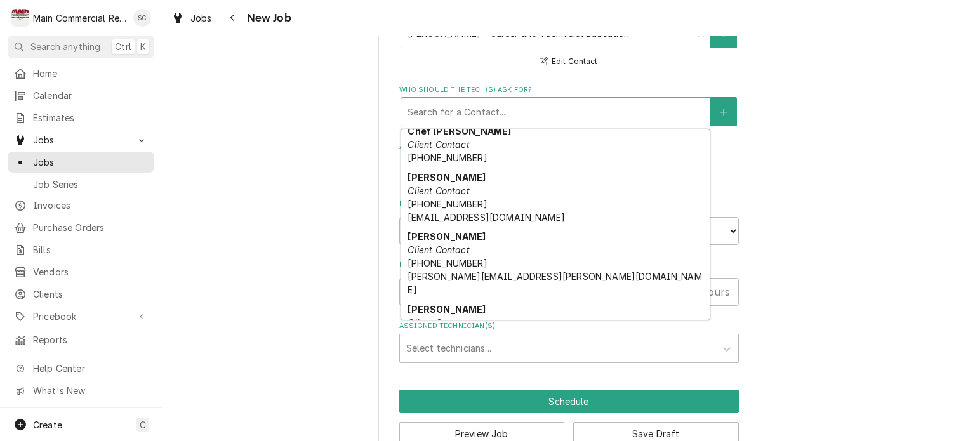
scroll to position [264, 0]
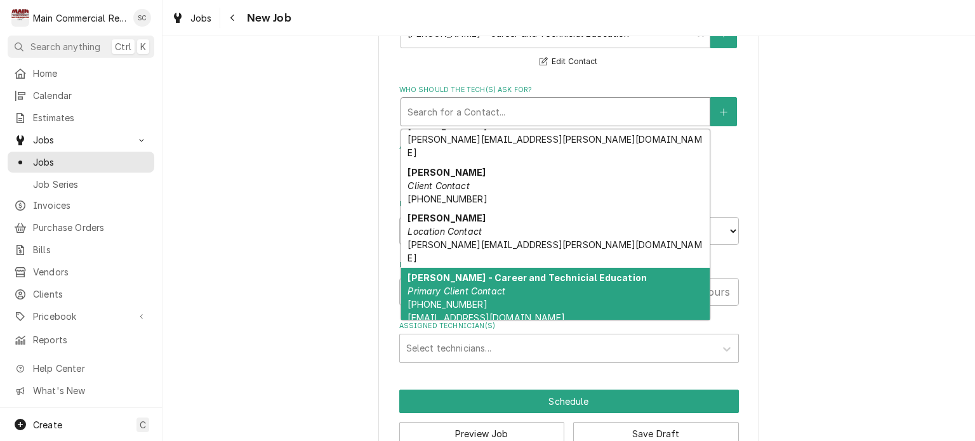
click at [500, 286] on em "Primary Client Contact" at bounding box center [457, 291] width 98 height 11
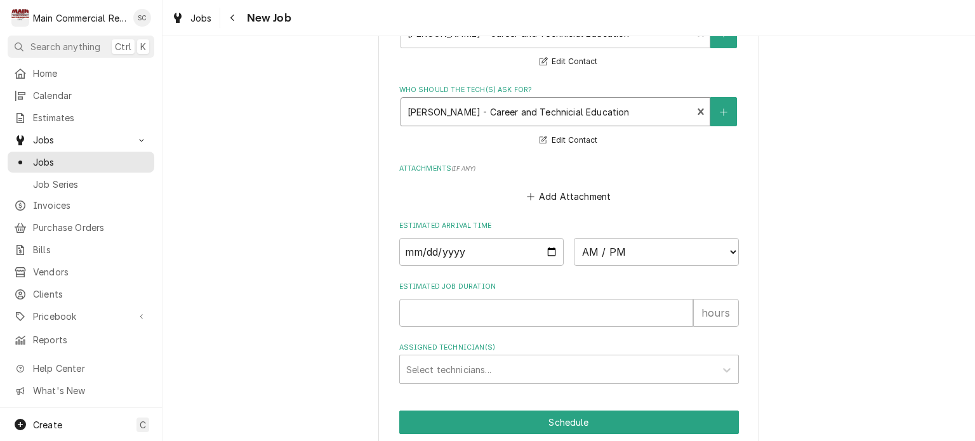
scroll to position [1064, 0]
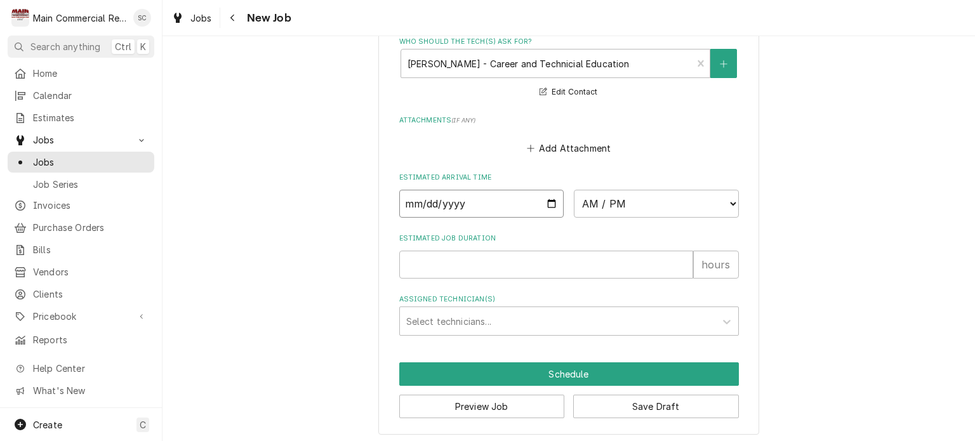
click at [546, 199] on input "Date" at bounding box center [481, 204] width 165 height 28
click at [590, 195] on select "AM / PM 6:00 AM 6:15 AM 6:30 AM 6:45 AM 7:00 AM 7:15 AM 7:30 AM 7:45 AM 8:00 AM…" at bounding box center [656, 204] width 165 height 28
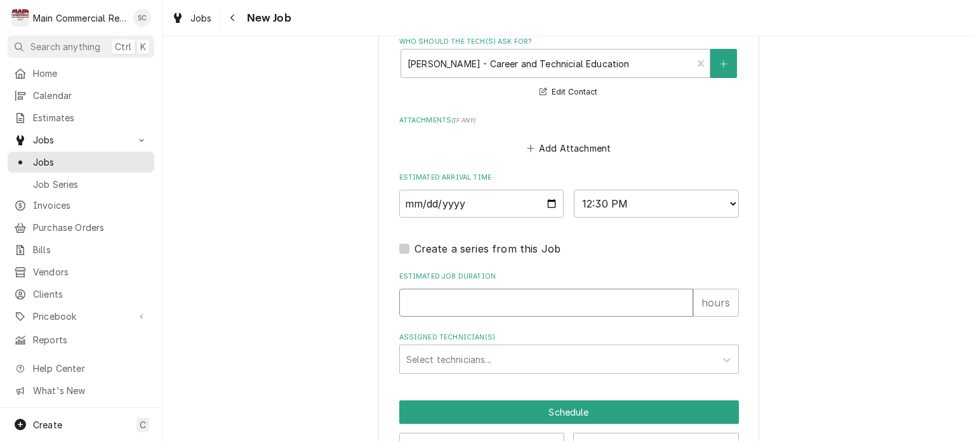
click at [522, 298] on input "Estimated Job Duration" at bounding box center [546, 303] width 294 height 28
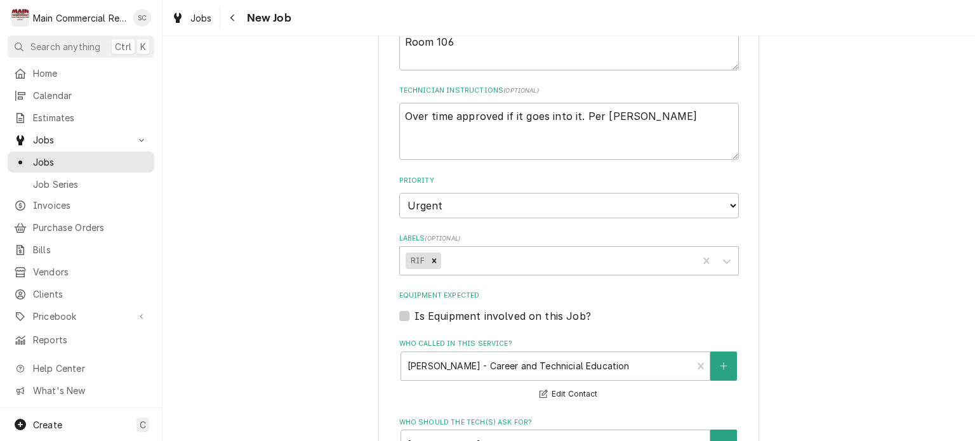
scroll to position [493, 0]
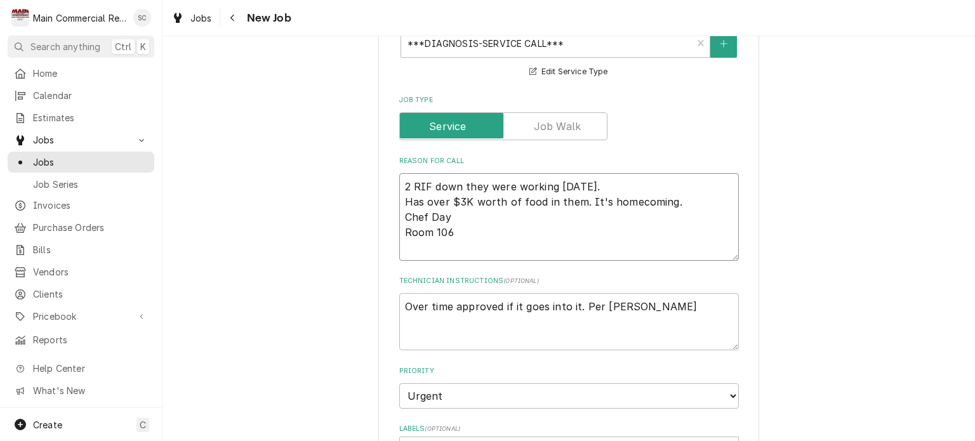
drag, startPoint x: 409, startPoint y: 184, endPoint x: 401, endPoint y: 182, distance: 9.1
click at [401, 182] on textarea "2 RIF down they were working yesterday. Has over $3K worth of food in them. It'…" at bounding box center [569, 217] width 340 height 88
click at [625, 185] on textarea "1 RIF down they were working yesterday. Has over $3K worth of food in them. It'…" at bounding box center [569, 217] width 340 height 88
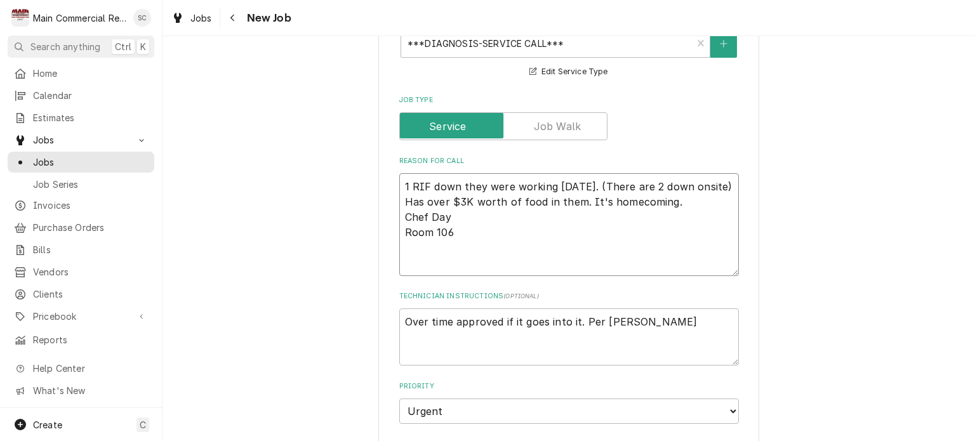
click at [455, 203] on textarea "1 RIF down they were working yesterday. (There are 2 down onsite) Has over $3K …" at bounding box center [569, 224] width 340 height 103
paste textarea "MODEL T-72 (1/2 HP, 115 V, 60 Hz, 1pH, 12 AMP)"
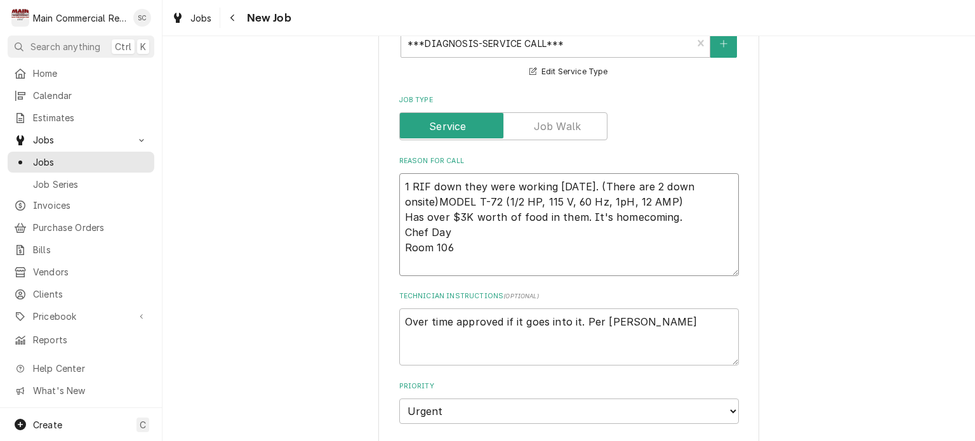
drag, startPoint x: 451, startPoint y: 247, endPoint x: 402, endPoint y: 182, distance: 81.1
click at [380, 163] on div "Please provide the following information to create a job: Client Details Client…" at bounding box center [568, 313] width 381 height 1491
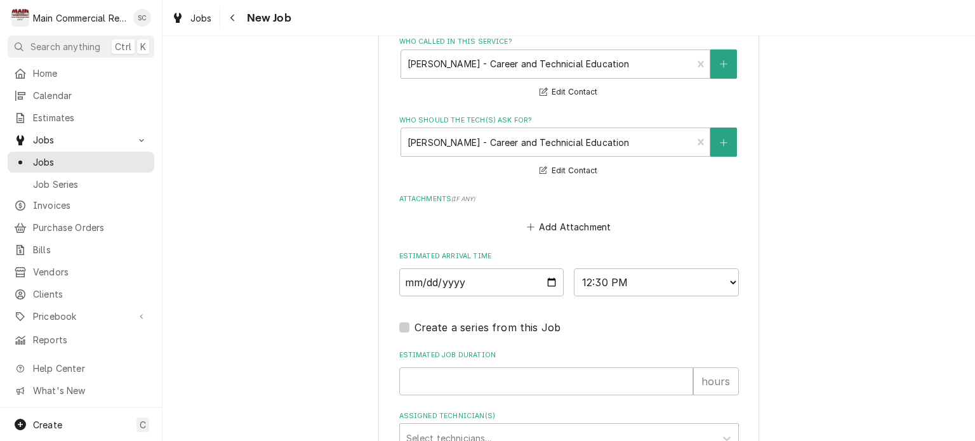
scroll to position [1117, 0]
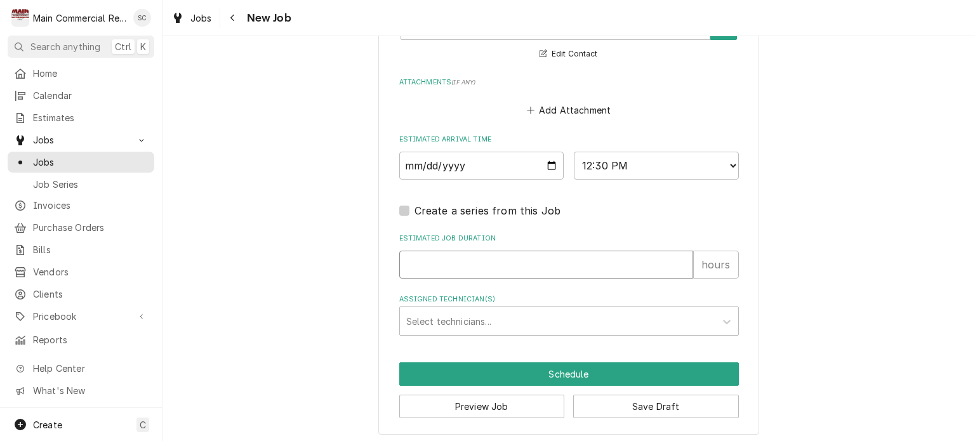
click at [446, 263] on input "Estimated Job Duration" at bounding box center [546, 265] width 294 height 28
click at [501, 318] on div "Assigned Technician(s)" at bounding box center [557, 321] width 303 height 23
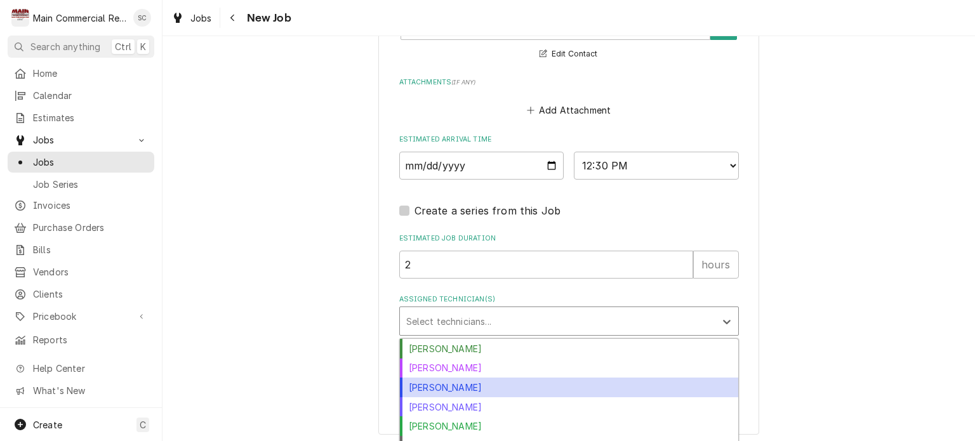
drag, startPoint x: 463, startPoint y: 385, endPoint x: 501, endPoint y: 372, distance: 40.1
click at [463, 384] on div "Dylan Crawford" at bounding box center [569, 388] width 338 height 20
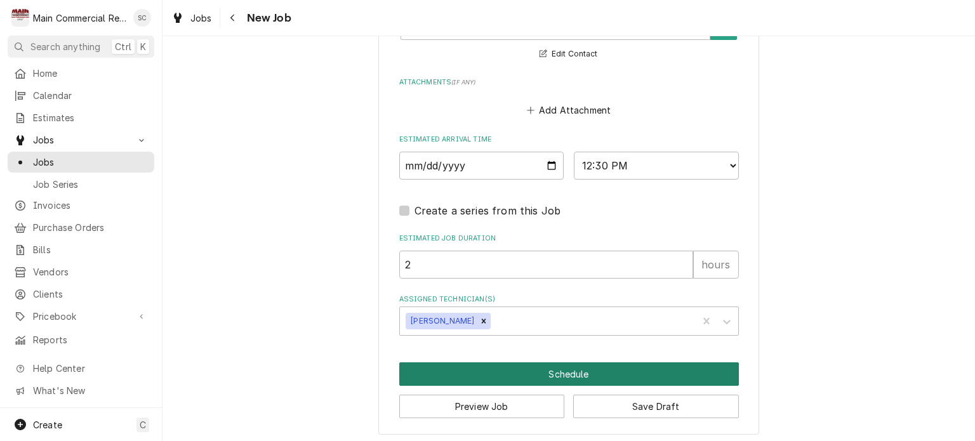
click at [571, 368] on button "Schedule" at bounding box center [569, 373] width 340 height 23
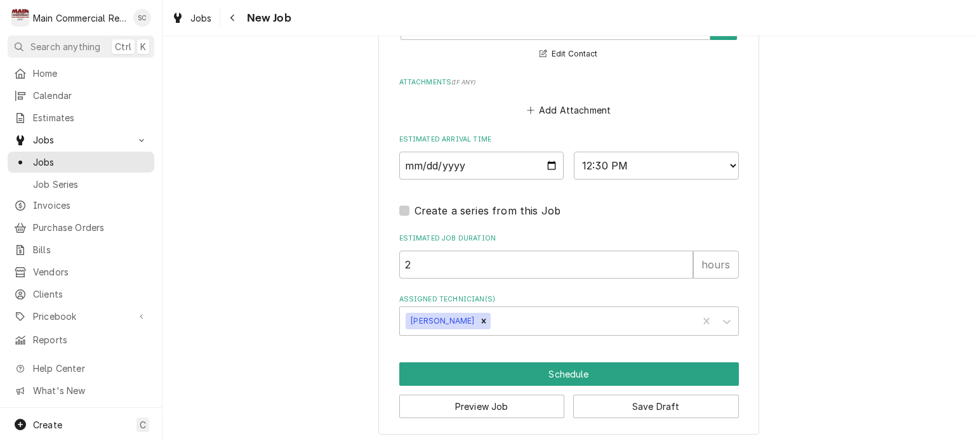
scroll to position [1106, 0]
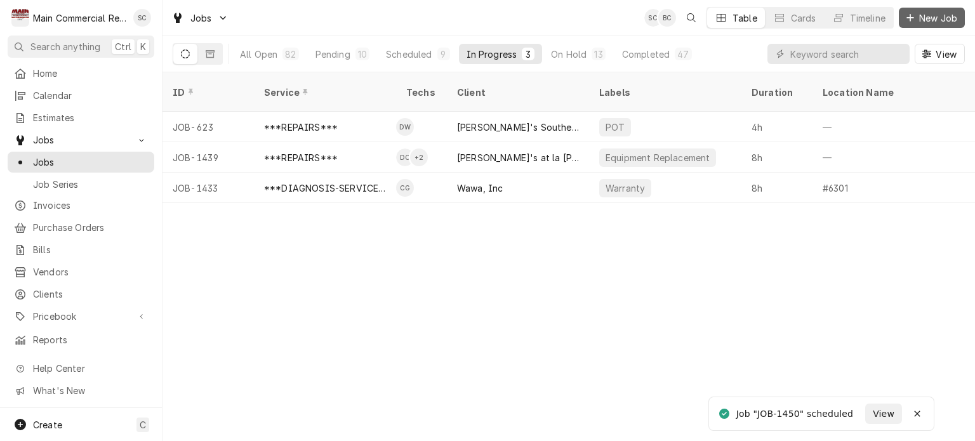
click at [945, 14] on span "New Job" at bounding box center [938, 17] width 43 height 13
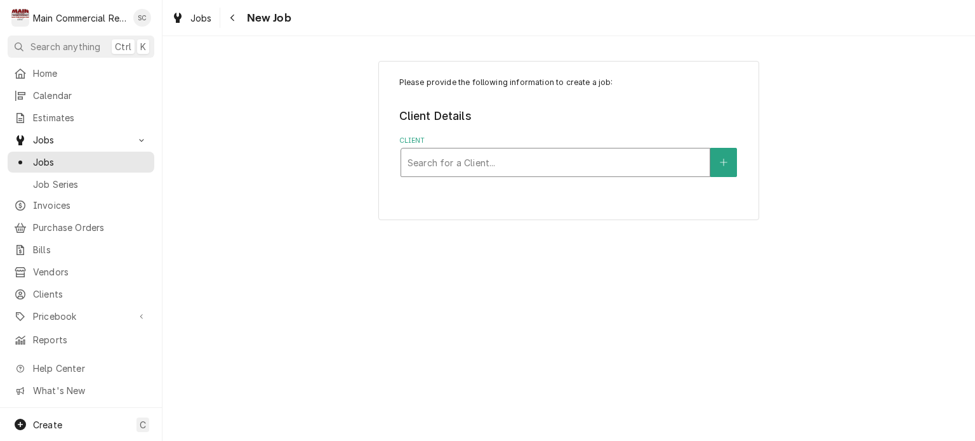
click at [519, 161] on div "Client" at bounding box center [556, 162] width 296 height 23
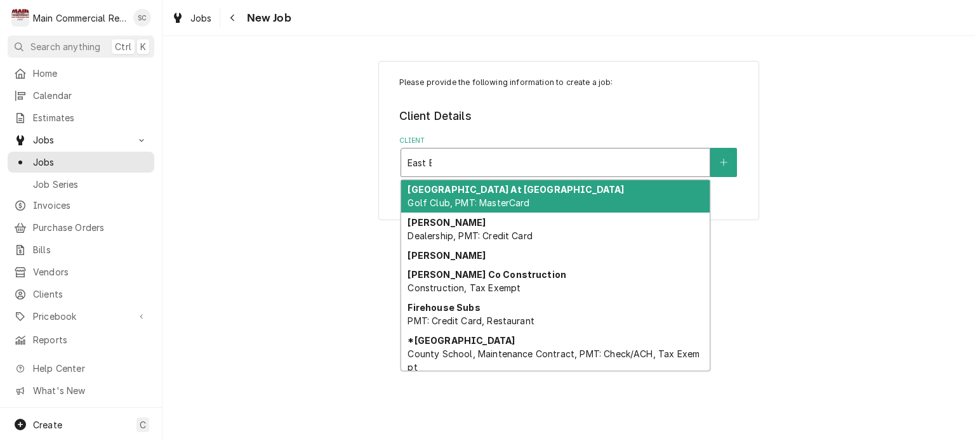
type input "East Ba"
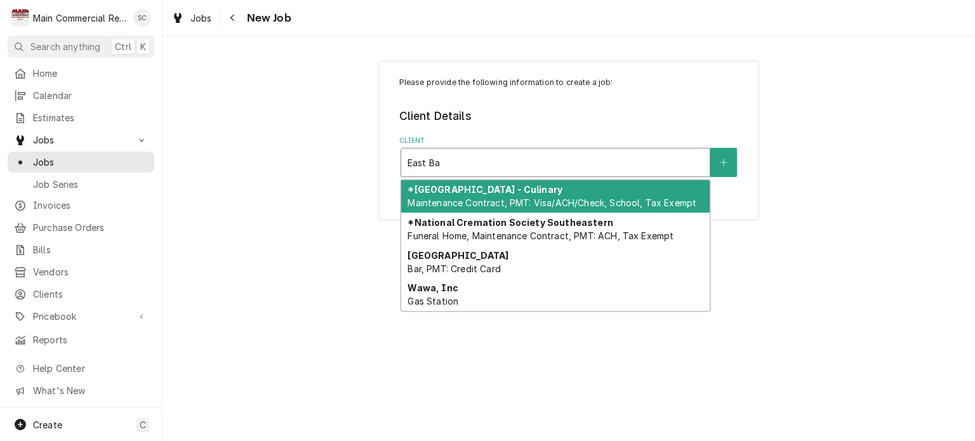
click at [519, 201] on span "Maintenance Contract, PMT: Visa/ACH/Check, School, Tax Exempt" at bounding box center [552, 202] width 289 height 11
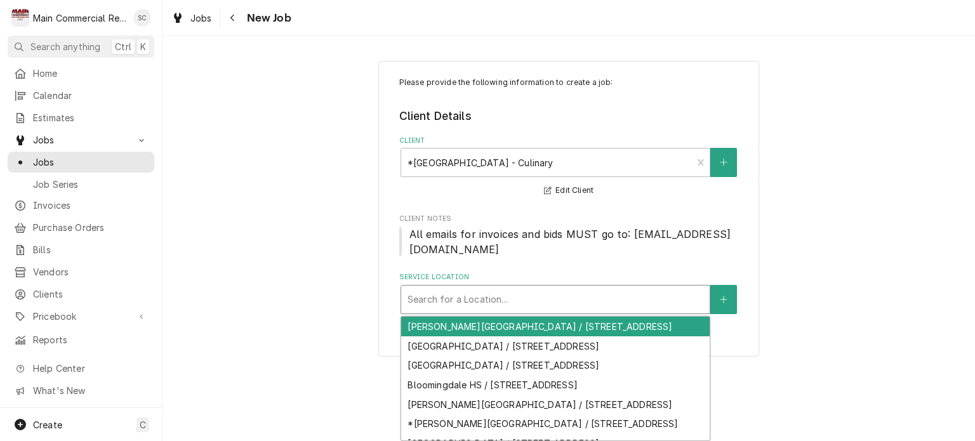
click at [552, 300] on div "Service Location" at bounding box center [556, 299] width 296 height 23
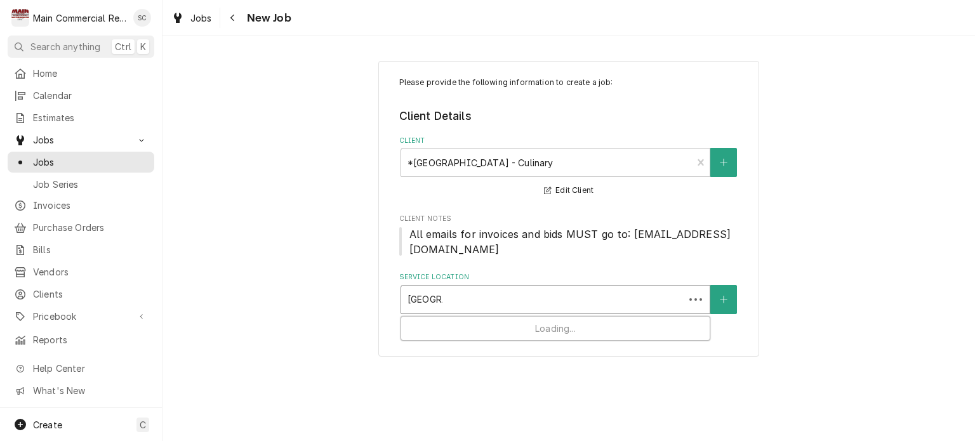
type input "[GEOGRAPHIC_DATA]"
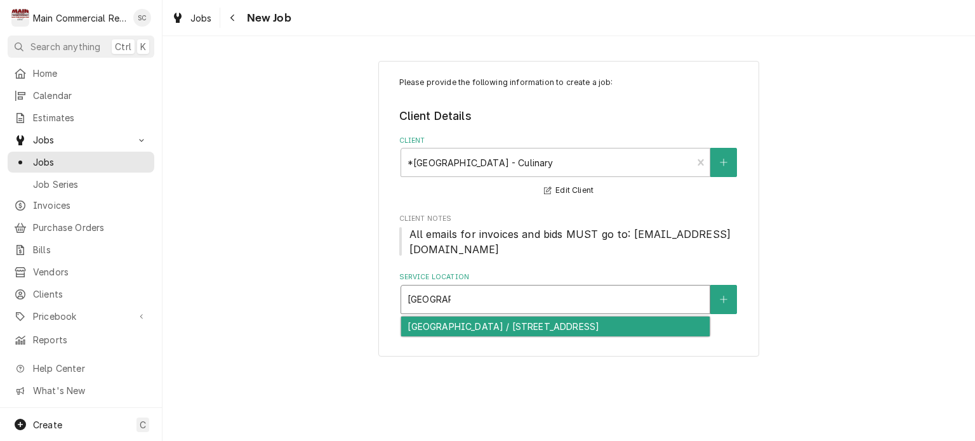
click at [560, 327] on div "East Bay High School / 7710 Old Big Bend Rd., Gibsonton, FL 33534" at bounding box center [555, 327] width 309 height 20
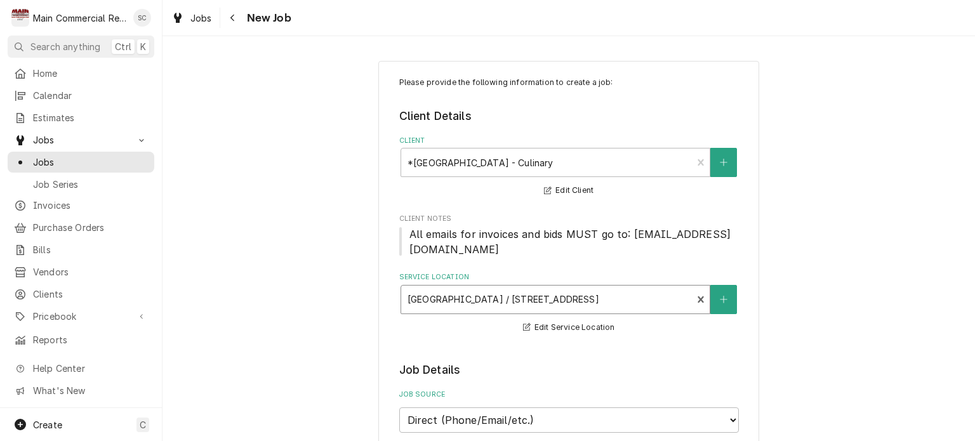
scroll to position [317, 0]
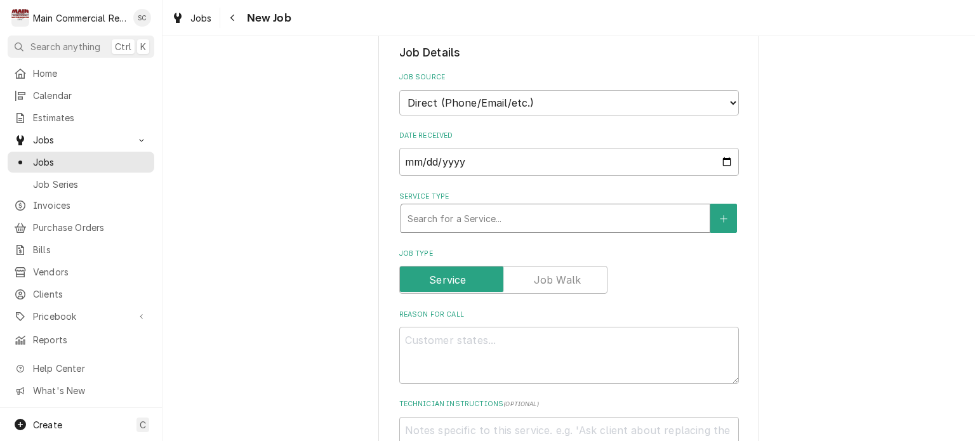
click at [458, 215] on div "Service Type" at bounding box center [556, 218] width 296 height 23
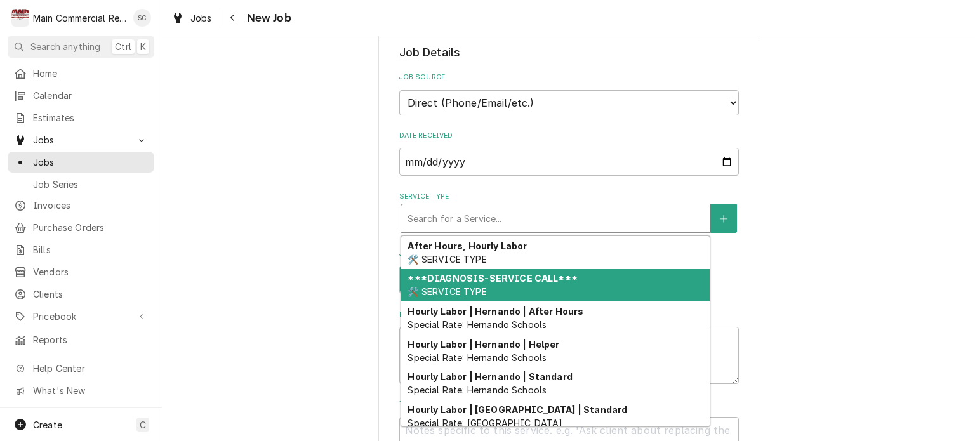
click at [492, 287] on div "***DIAGNOSIS-SERVICE CALL*** 🛠️ SERVICE TYPE" at bounding box center [555, 285] width 309 height 33
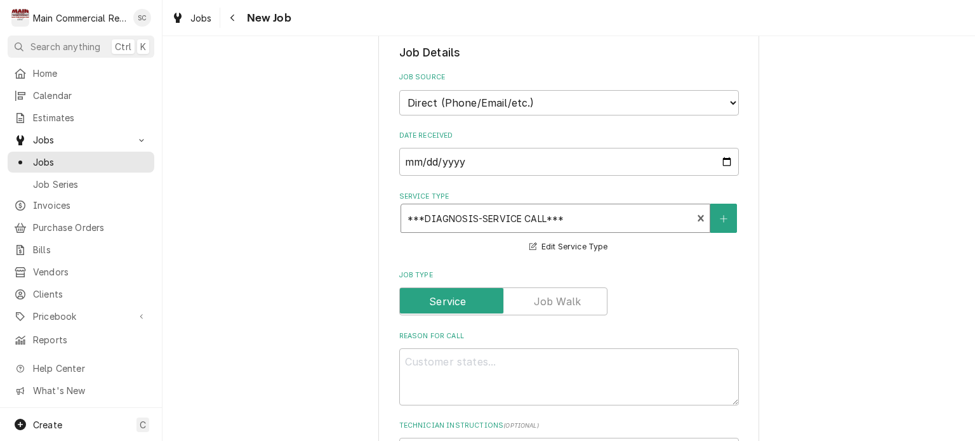
scroll to position [571, 0]
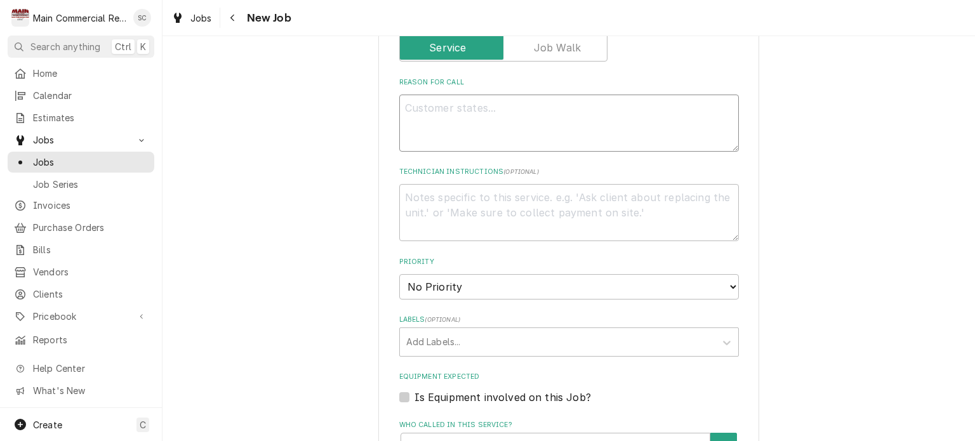
click at [471, 103] on textarea "Reason For Call" at bounding box center [569, 123] width 340 height 57
paste textarea "1 RIF down they were working yesterday. (There are 2 down onsite)MODEL T-72 (1/…"
type textarea "x"
type textarea "1 RIF down they were working yesterday. (There are 2 down onsite)MODEL T-72 (1/…"
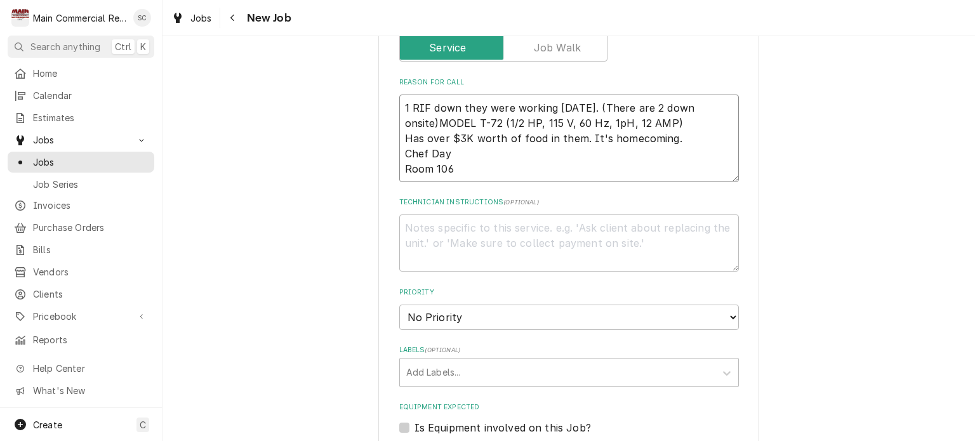
drag, startPoint x: 434, startPoint y: 117, endPoint x: 673, endPoint y: 116, distance: 238.7
click at [673, 116] on textarea "1 RIF down they were working yesterday. (There are 2 down onsite)MODEL T-72 (1/…" at bounding box center [569, 139] width 340 height 88
type textarea "x"
type textarea "1 RIF down they were working yesterday. (There are 2 down onsite) Has over $3K …"
type textarea "x"
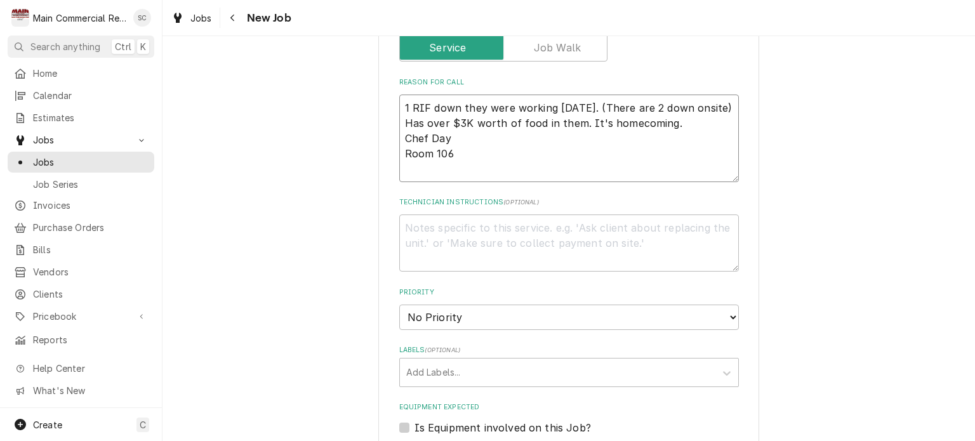
type textarea "1 RIF down they were working yesterday. (There are 2 down onsite)B Has over $3K…"
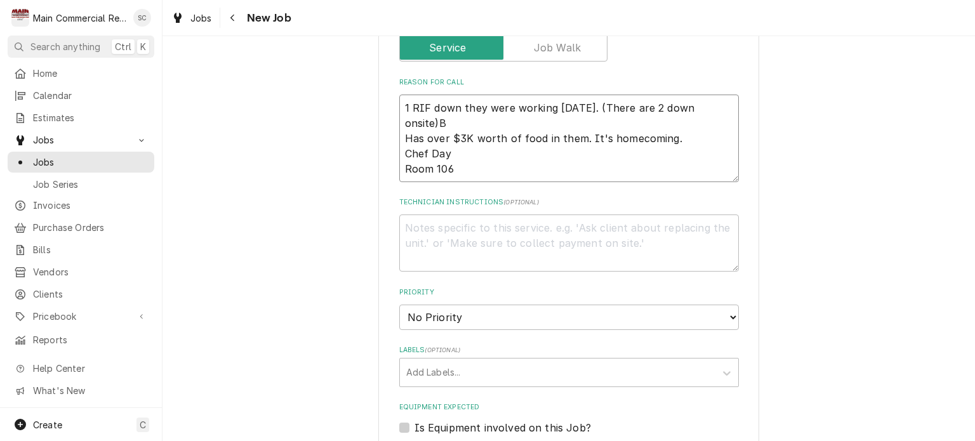
type textarea "x"
type textarea "1 RIF down they were working yesterday. (There are 2 down onsite)Be Has over $3…"
type textarea "x"
type textarea "1 RIF down they were working yesterday. (There are 2 down onsite)Bev Has over $…"
type textarea "x"
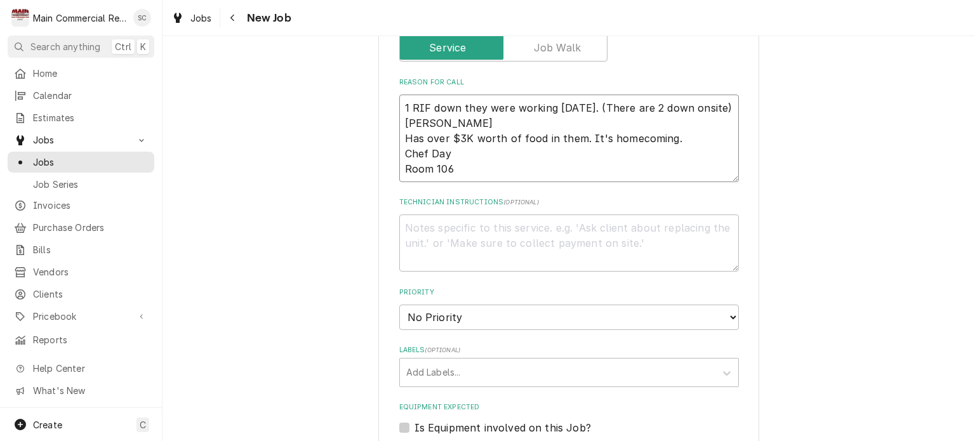
type textarea "1 RIF down they were working yesterday. (There are 2 down onsite)Bev. Has over …"
type textarea "x"
type textarea "1 RIF down they were working yesterday. (There are 2 down onsite)Bev. Has over …"
type textarea "x"
type textarea "1 RIF down they were working yesterday. (There are 2 down onsite)Bev. Ai Has ov…"
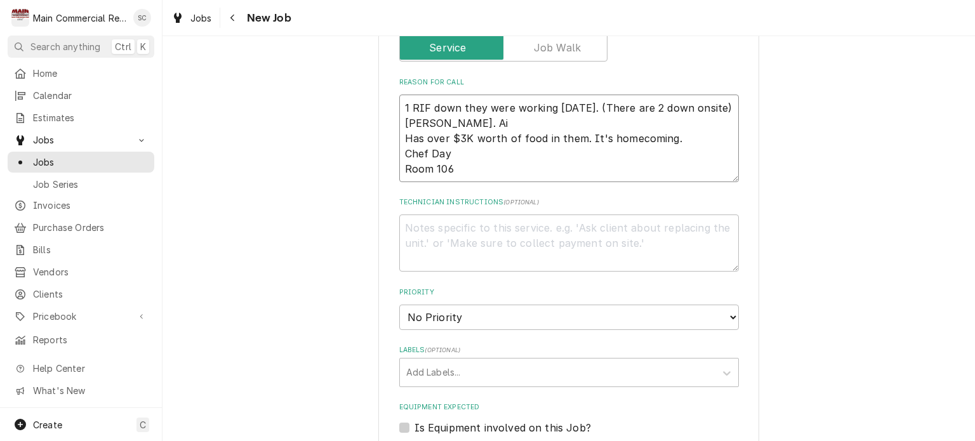
type textarea "x"
type textarea "1 RIF down they were working yesterday. (There are 2 down onsite)Bev. Air Has o…"
type textarea "x"
type textarea "1 RIF down they were working yesterday. (There are 2 down onsite)Bev. Air Has o…"
click at [427, 103] on textarea "1 RIF down they were working yesterday. (There are 2 down onsite)Bev. Air Has o…" at bounding box center [569, 139] width 340 height 88
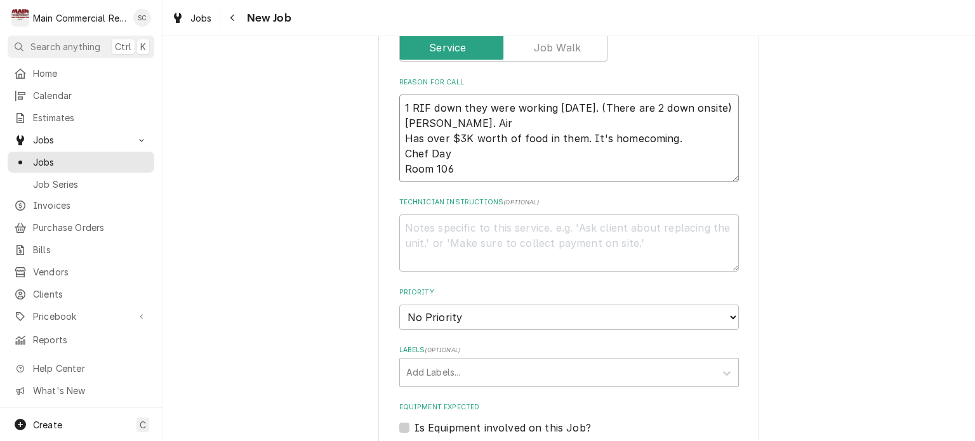
type textarea "x"
type textarea "1 RIF Bdown they were working yesterday. (There are 2 down onsite)Bev. Air Has …"
type textarea "x"
type textarea "1 RIF Bedown they were working yesterday. (There are 2 down onsite)Bev. Air Has…"
type textarea "x"
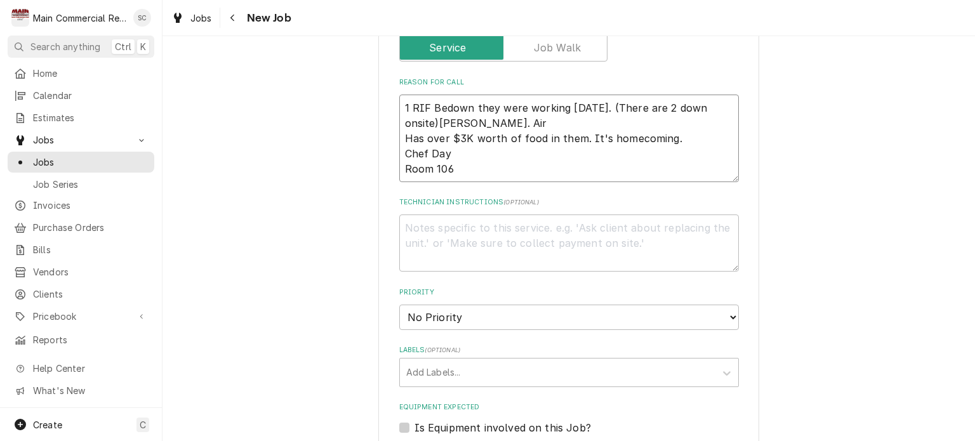
type textarea "1 RIF Bevdown they were working yesterday. (There are 2 down onsite)Bev. Air Ha…"
type textarea "x"
type textarea "1 RIF Bev.down they were working yesterday. (There are 2 down onsite)Bev. Air H…"
type textarea "x"
type textarea "1 RIF Bev. down they were working yesterday. (There are 2 down onsite)Bev. Air …"
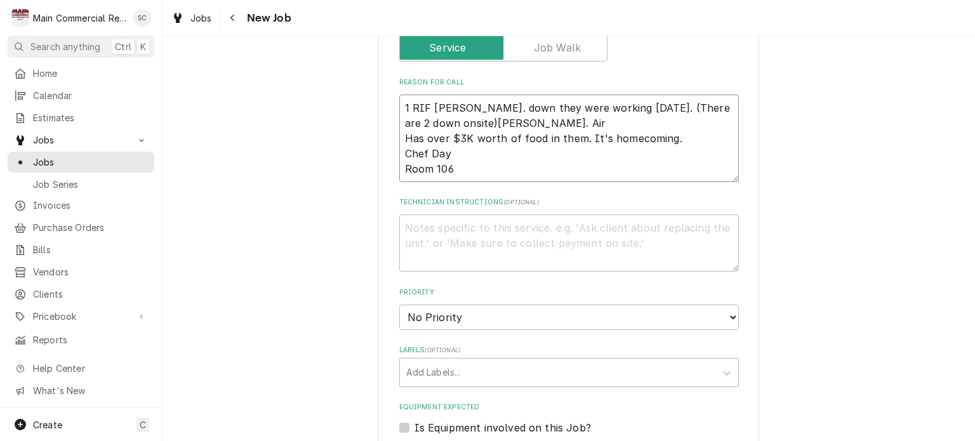
type textarea "x"
type textarea "1 RIF Bev. Adown they were working yesterday. (There are 2 down onsite)Bev. Air…"
type textarea "x"
type textarea "1 RIF Bev. Aidown they were working yesterday. (There are 2 down onsite)Bev. Ai…"
type textarea "x"
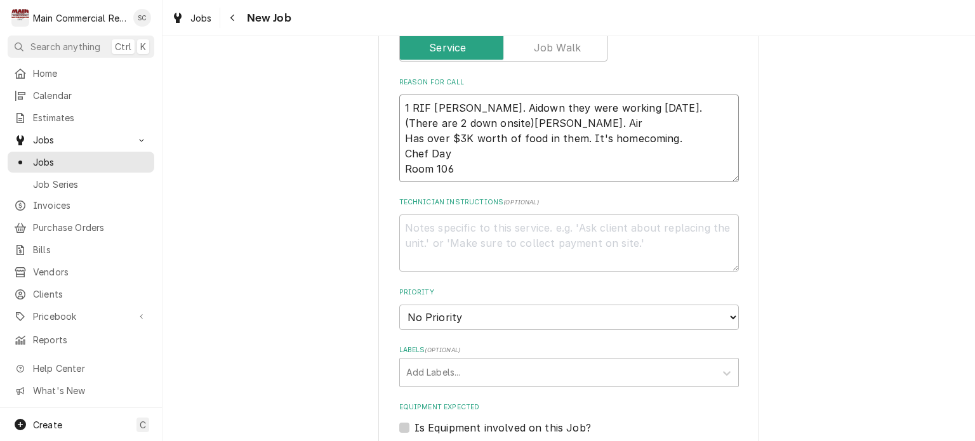
type textarea "1 RIF Bev. Airdown they were working yesterday. (There are 2 down onsite)Bev. A…"
type textarea "x"
type textarea "1 RIF Bev. Air down they were working yesterday. (There are 2 down onsite)Bev. …"
drag, startPoint x: 508, startPoint y: 117, endPoint x: 465, endPoint y: 119, distance: 43.2
click at [465, 119] on textarea "1 RIF Bev. Air down they were working yesterday. (There are 2 down onsite)Bev. …" at bounding box center [569, 139] width 340 height 88
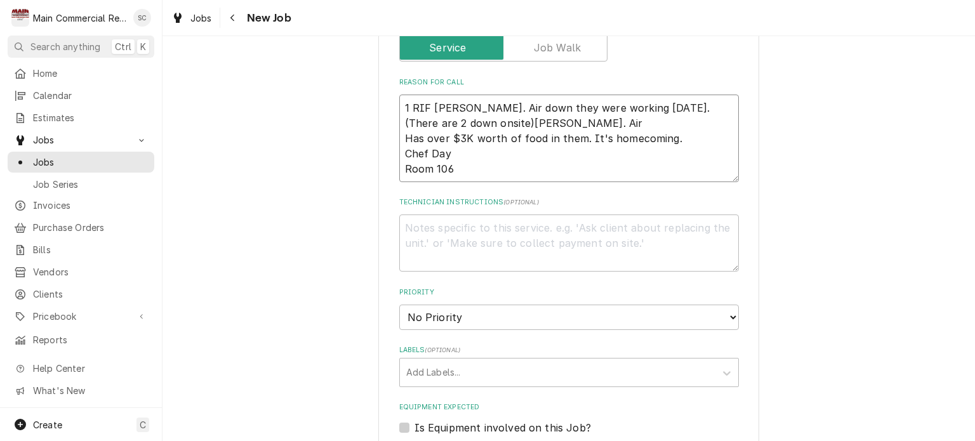
type textarea "x"
type textarea "1 RIF Bev. Air down they were working yesterday. (There are 2 down onsite) Has …"
type textarea "x"
type textarea "1 RIF Bev. Air down they were working yesterday. (There are 2 down onsite) Has …"
click at [492, 223] on textarea "Technician Instructions ( optional )" at bounding box center [569, 243] width 340 height 57
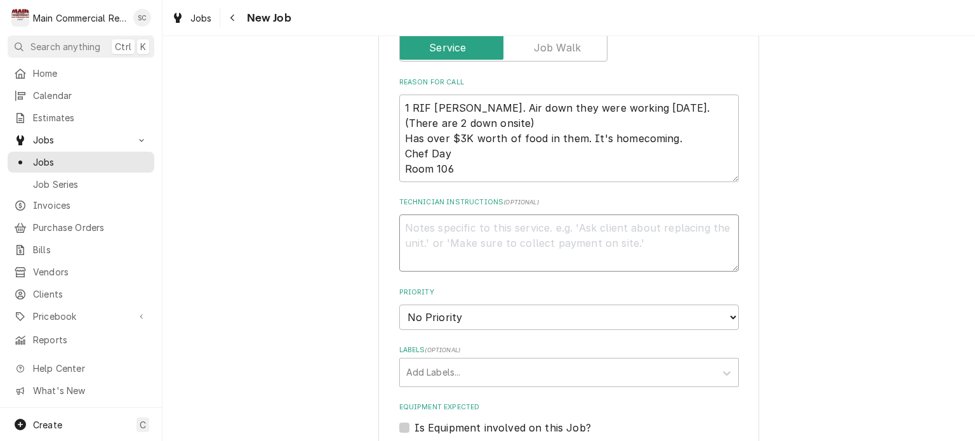
type textarea "x"
type textarea "O"
type textarea "x"
type textarea "OT"
type textarea "x"
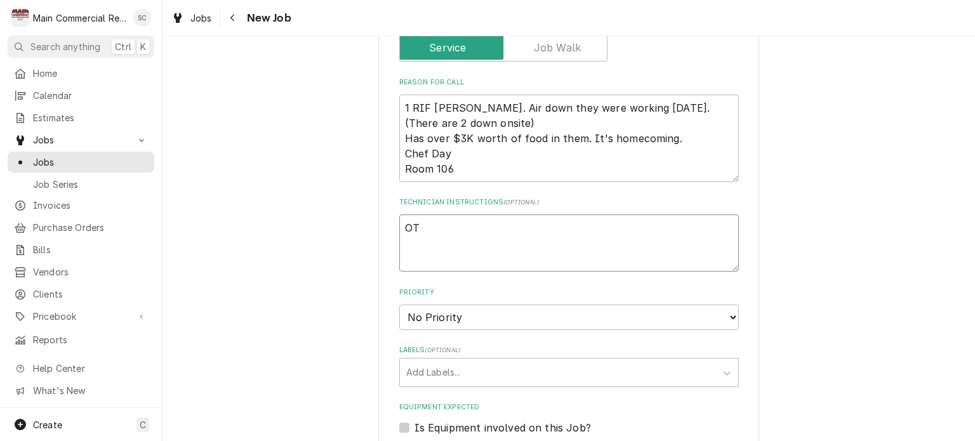
type textarea "OT"
type textarea "x"
type textarea "OT a"
type textarea "x"
type textarea "OT ap"
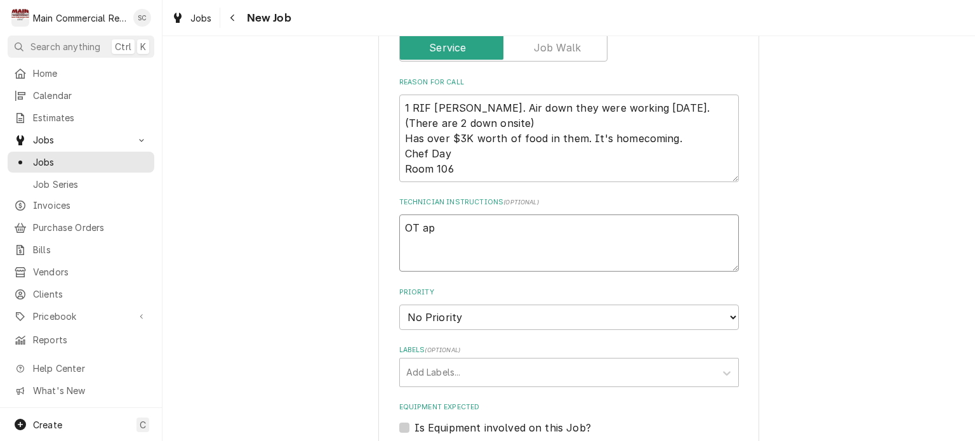
type textarea "x"
type textarea "OT app"
type textarea "x"
type textarea "OT appr"
type textarea "x"
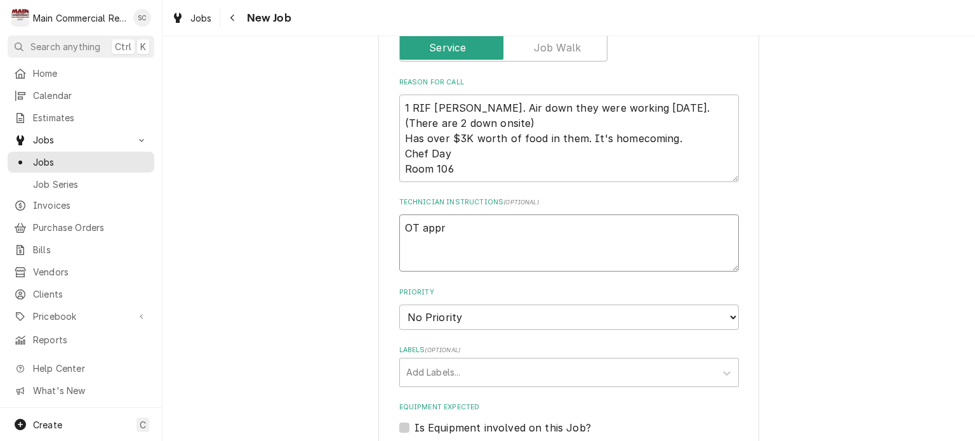
type textarea "OT appro"
type textarea "x"
type textarea "OT approv"
type textarea "x"
type textarea "OT approve"
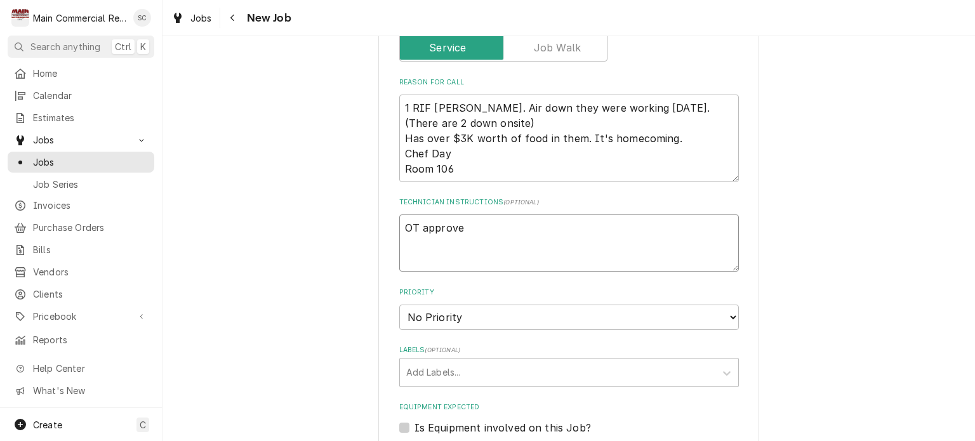
type textarea "x"
type textarea "OT approved"
type textarea "x"
type textarea "OT approved"
type textarea "x"
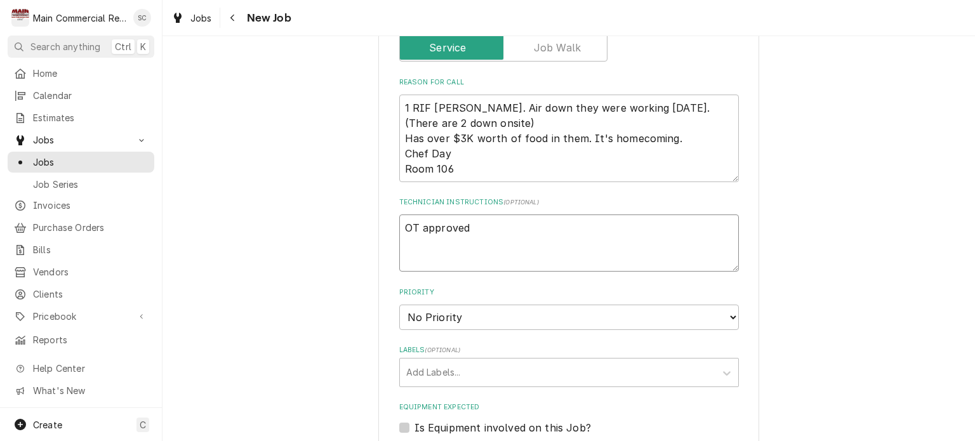
type textarea "OT approved i"
type textarea "x"
type textarea "OT approved if"
type textarea "x"
type textarea "OT approved if"
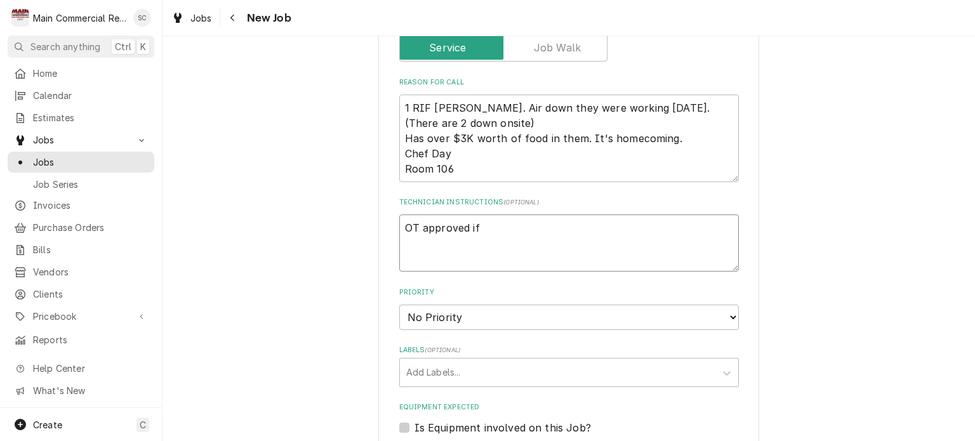
type textarea "x"
type textarea "OT approved if n"
type textarea "x"
type textarea "OT approved if ne"
type textarea "x"
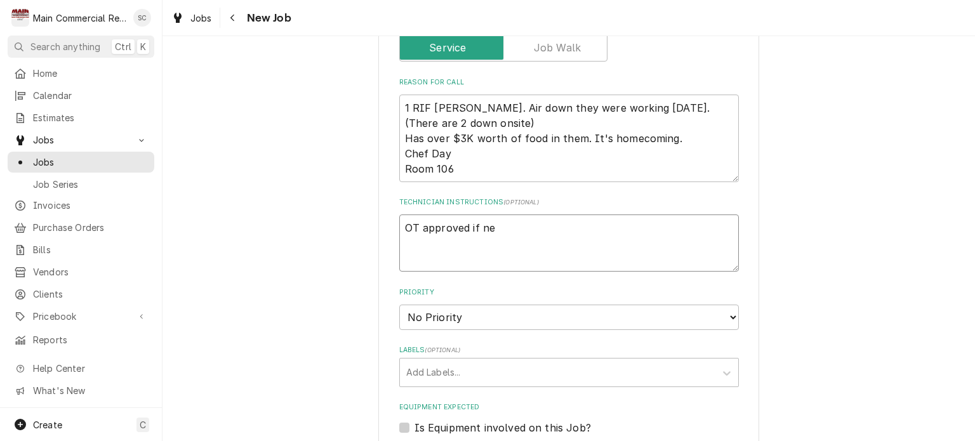
type textarea "OT approved if nee"
type textarea "x"
type textarea "OT approved if need"
type textarea "x"
type textarea "OT approved if neede"
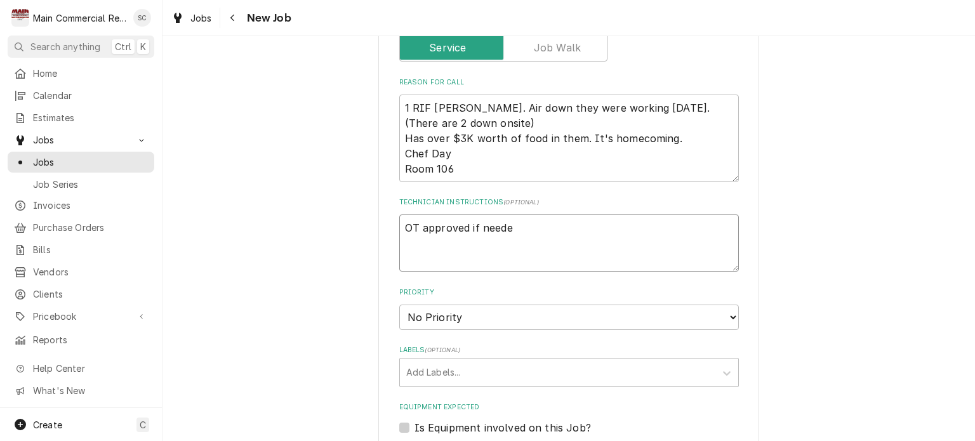
type textarea "x"
type textarea "OT approved if needed"
type textarea "x"
type textarea "OT approved if needed"
type textarea "x"
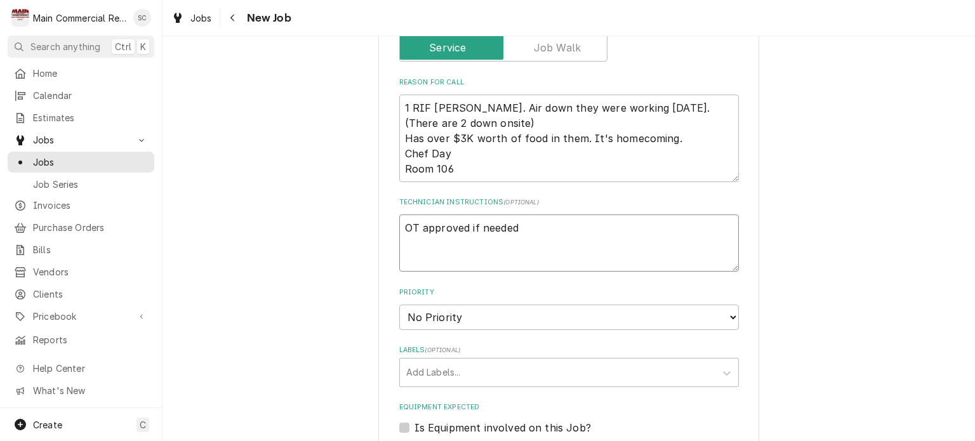
type textarea "OT approved if needed p"
type textarea "x"
type textarea "OT approved if needed pe"
type textarea "x"
type textarea "OT approved if needed per"
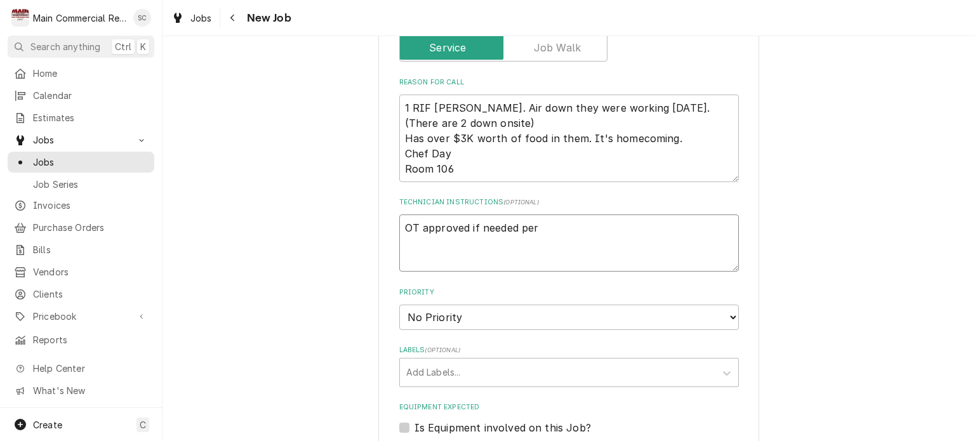
type textarea "x"
type textarea "OT approved if needed per"
type textarea "x"
type textarea "OT approved if needed per T"
type textarea "x"
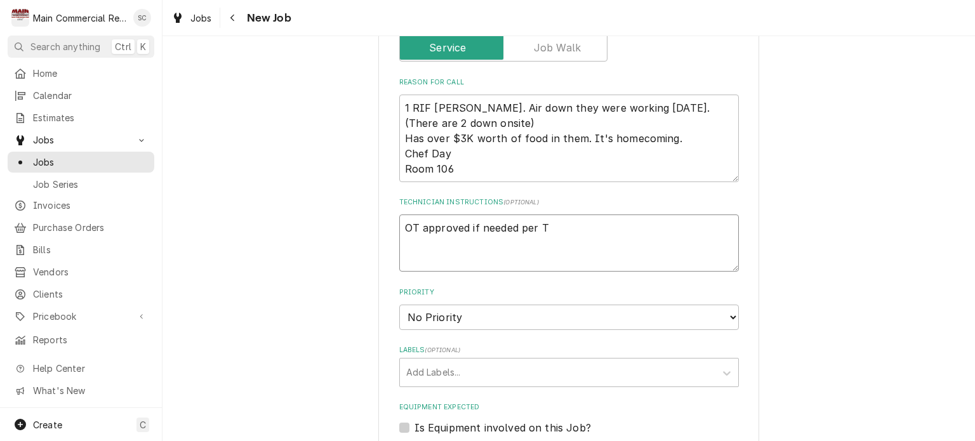
type textarea "OT approved if needed per Te"
type textarea "x"
type textarea "OT approved if needed per Ter"
type textarea "x"
type textarea "OT approved if needed per Terr"
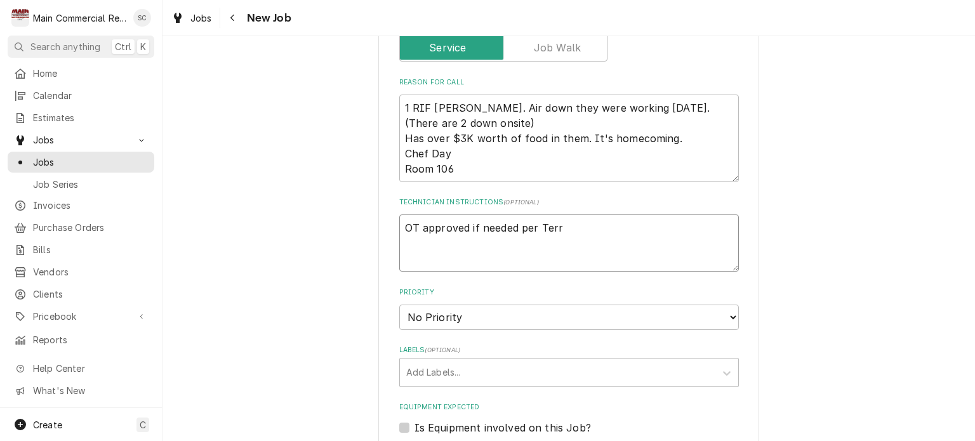
type textarea "x"
type textarea "OT approved if needed per Terri"
type textarea "x"
type textarea "OT approved if needed per Terri"
type textarea "x"
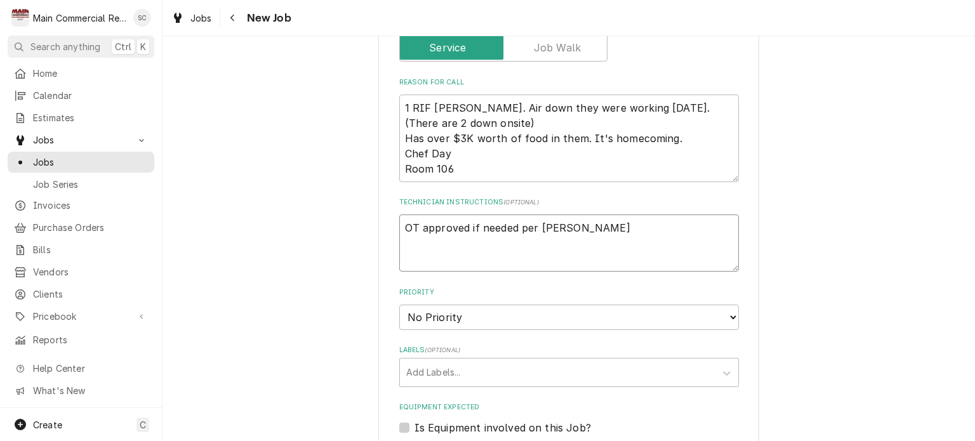
type textarea "OT approved if needed per Terri"
type textarea "x"
type textarea "OT approved if needed per Terri."
type textarea "x"
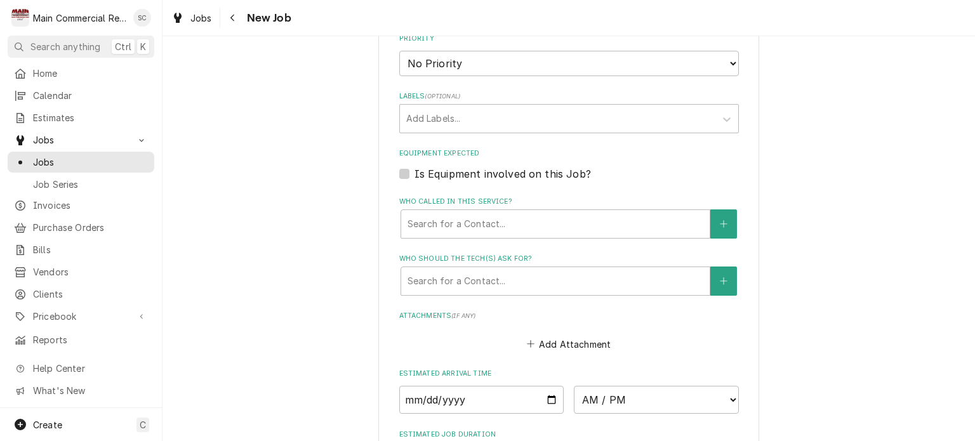
type textarea "OT approved if needed per Terri."
click at [422, 61] on select "No Priority Urgent High Medium Low" at bounding box center [569, 63] width 340 height 25
select select "1"
click at [399, 51] on select "No Priority Urgent High Medium Low" at bounding box center [569, 63] width 340 height 25
type textarea "x"
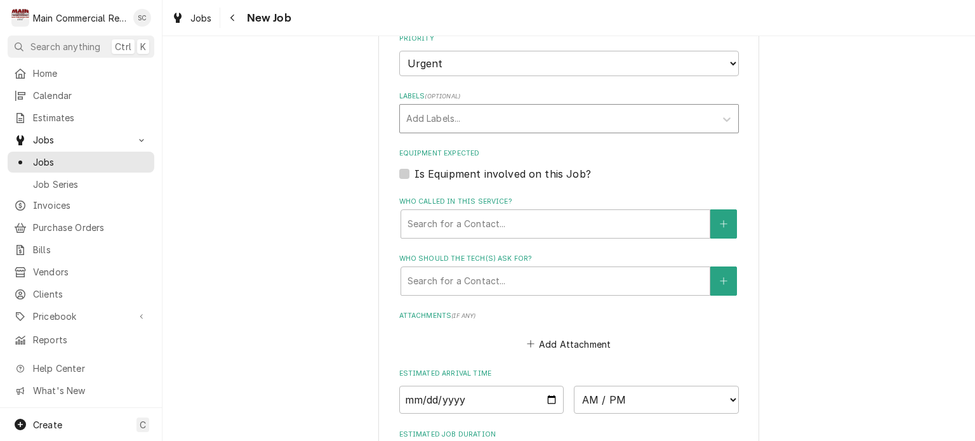
click at [446, 114] on div "Labels" at bounding box center [557, 118] width 303 height 23
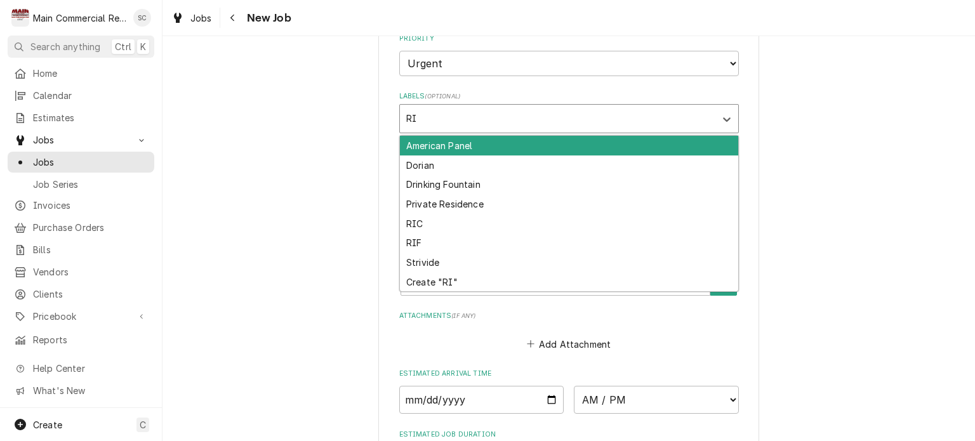
type input "RIF"
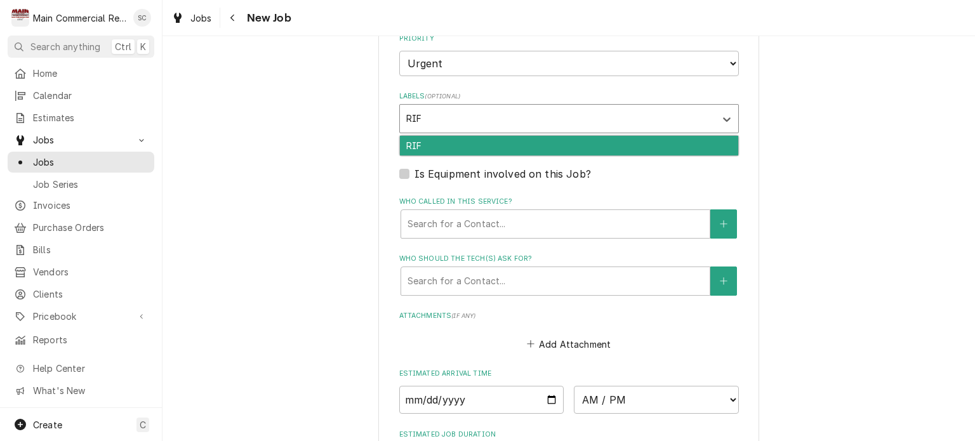
click at [449, 145] on div "RIF" at bounding box center [569, 146] width 338 height 20
type textarea "x"
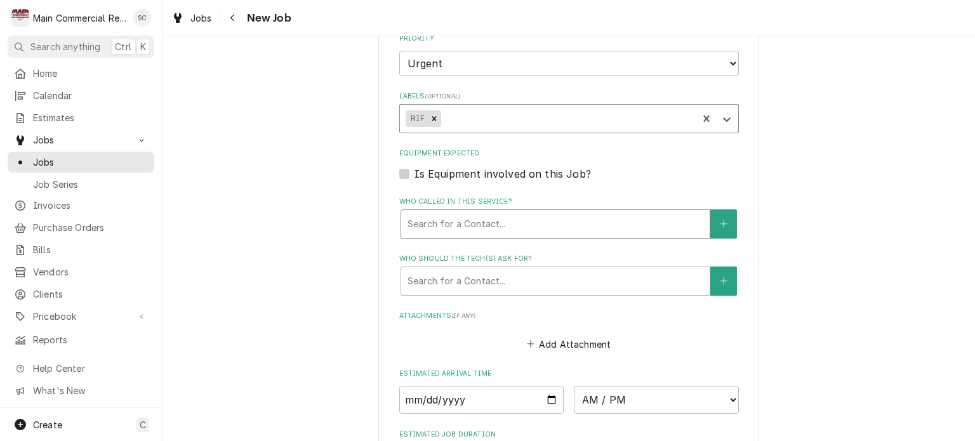
click at [477, 222] on div "Who called in this service?" at bounding box center [556, 224] width 296 height 23
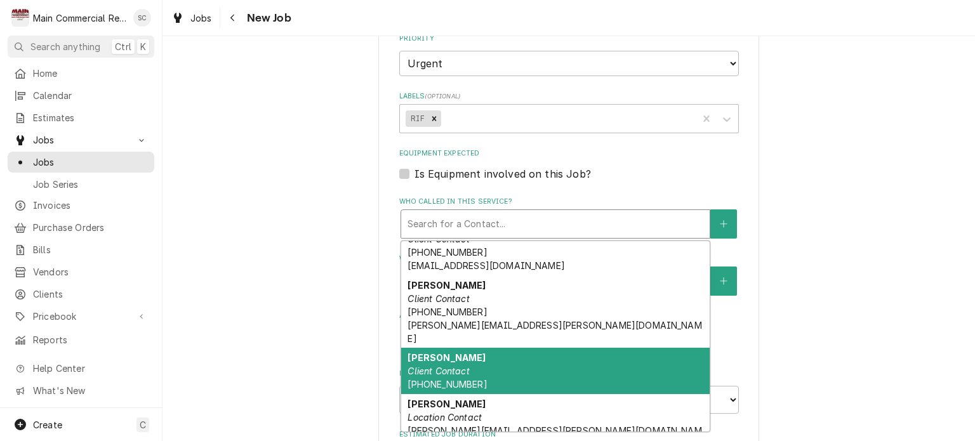
scroll to position [254, 0]
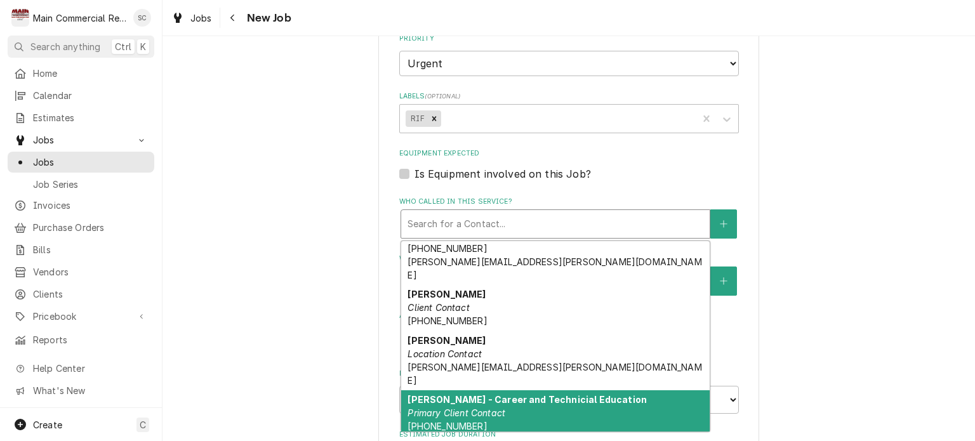
click at [498, 390] on div "Terri Daniels - Career and Technicial Education Primary Client Contact (813) 23…" at bounding box center [555, 420] width 309 height 60
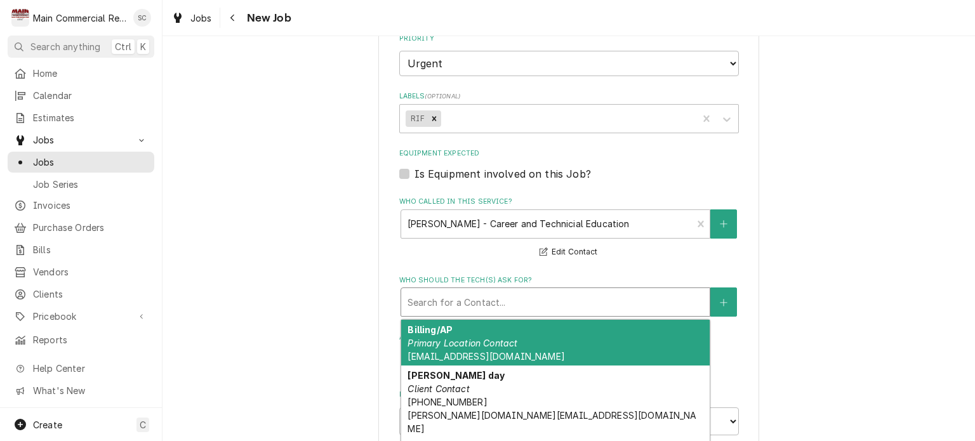
click at [512, 305] on div "Who should the tech(s) ask for?" at bounding box center [556, 302] width 296 height 23
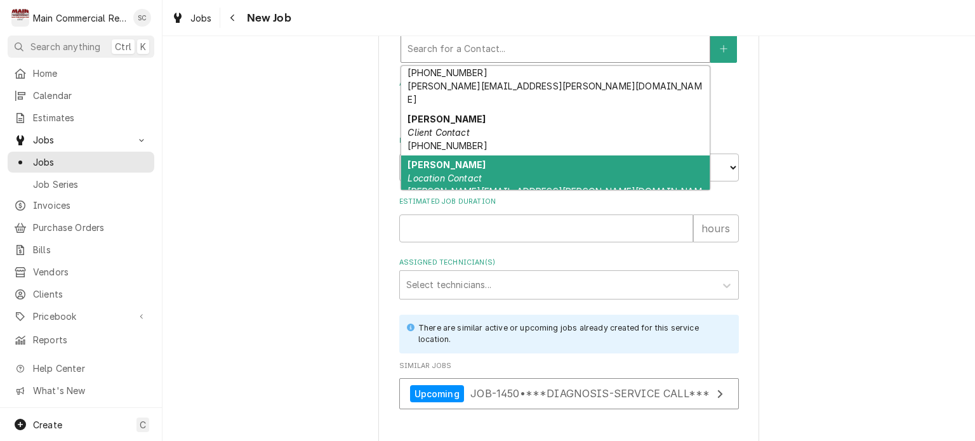
scroll to position [317, 0]
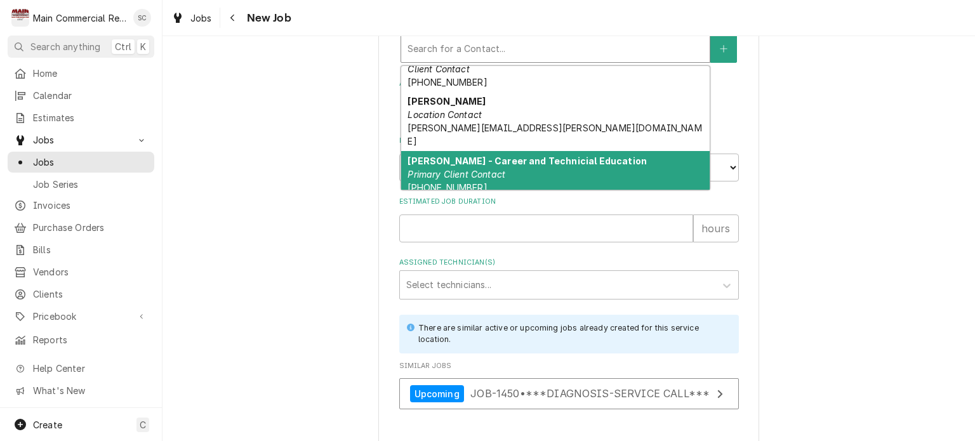
click at [466, 151] on div "Terri Daniels - Career and Technicial Education Primary Client Contact (813) 23…" at bounding box center [555, 181] width 309 height 60
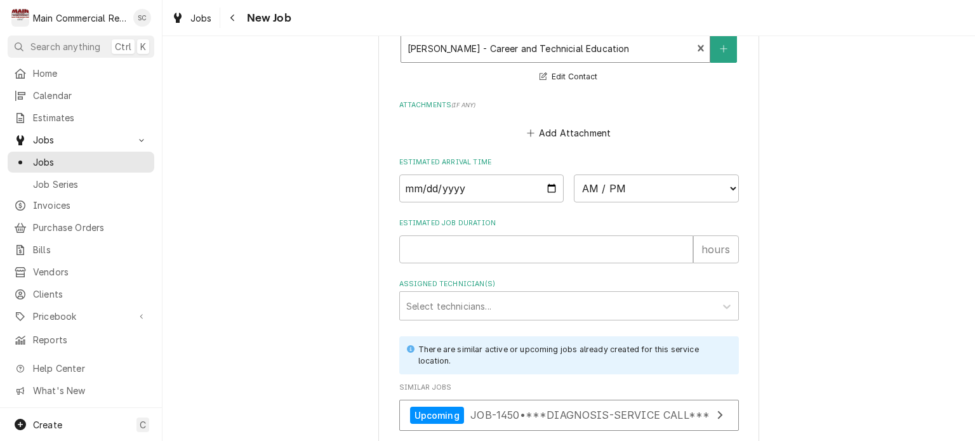
scroll to position [1180, 0]
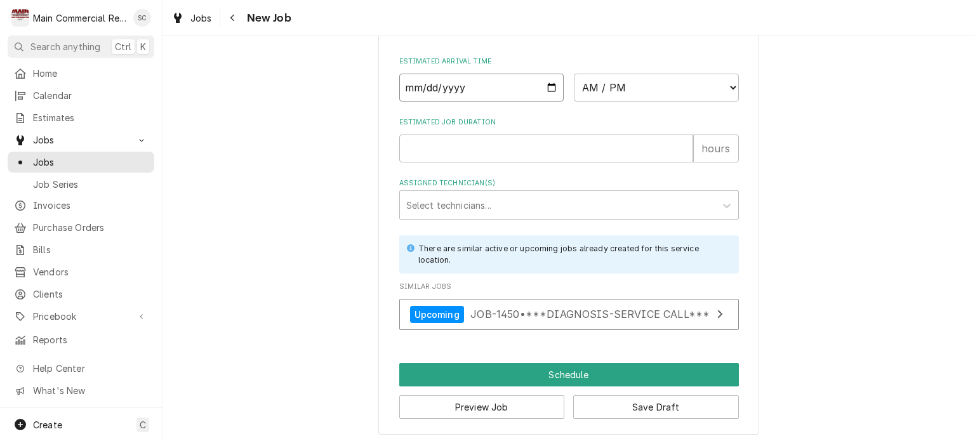
click at [546, 81] on input "Date" at bounding box center [481, 88] width 165 height 28
type textarea "x"
type input "[DATE]"
type textarea "x"
click at [608, 86] on select "AM / PM 6:00 AM 6:15 AM 6:30 AM 6:45 AM 7:00 AM 7:15 AM 7:30 AM 7:45 AM 8:00 AM…" at bounding box center [656, 88] width 165 height 28
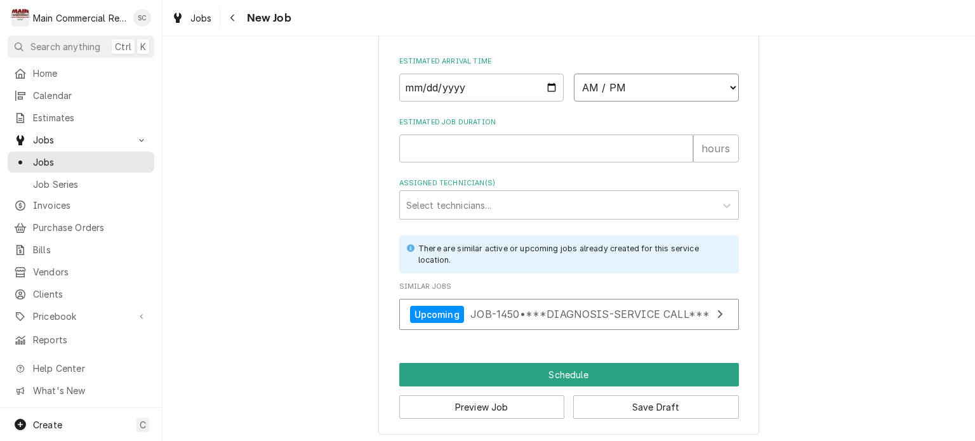
select select "12:15:00"
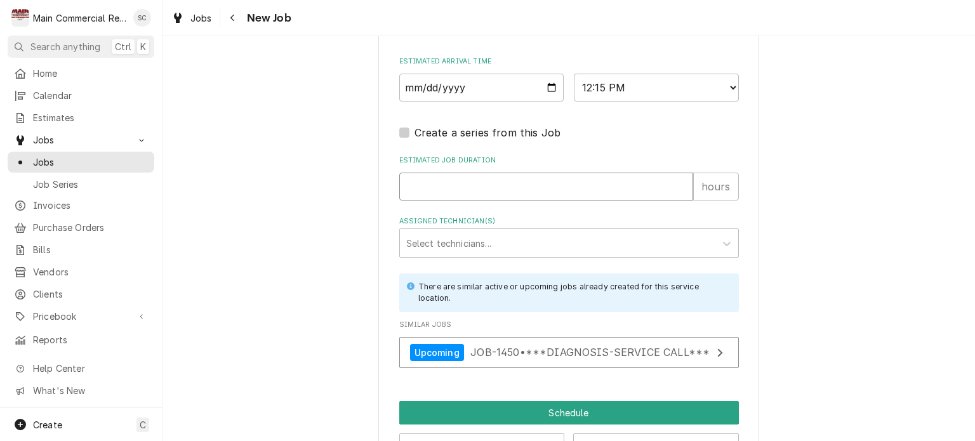
click at [470, 185] on input "Estimated Job Duration" at bounding box center [546, 187] width 294 height 28
type textarea "x"
type input "2"
click at [498, 241] on div "Assigned Technician(s)" at bounding box center [557, 243] width 303 height 23
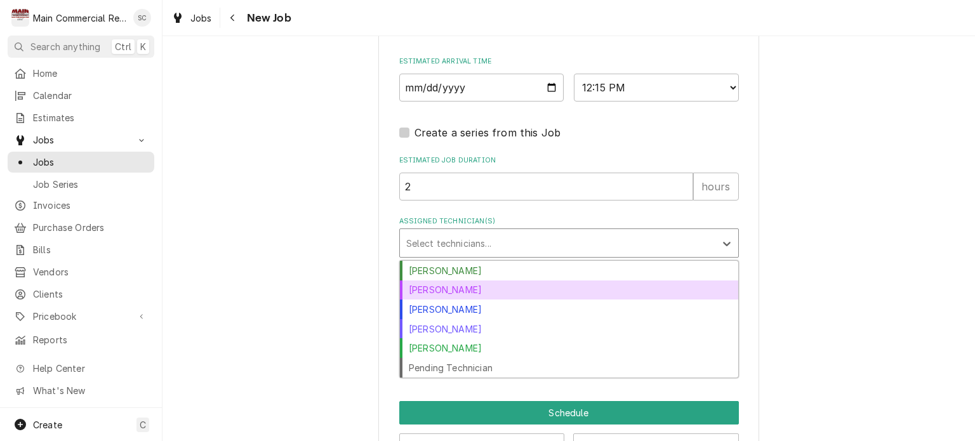
click at [482, 289] on div "Dorian Wertz" at bounding box center [569, 291] width 338 height 20
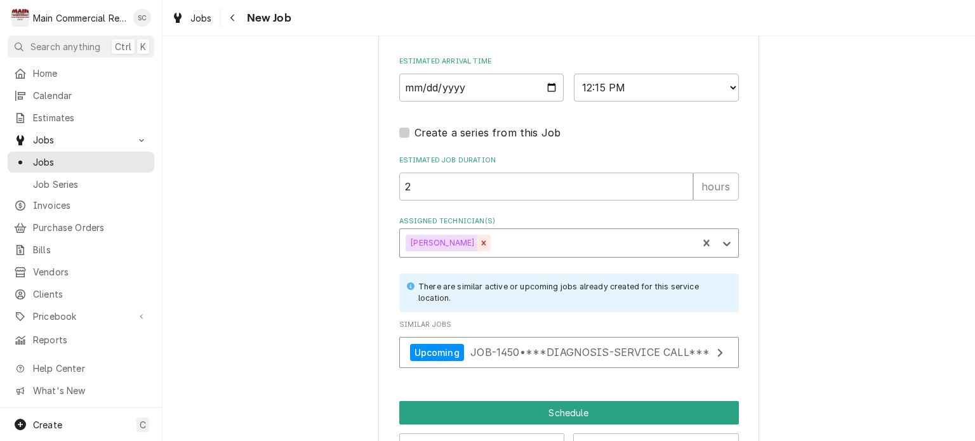
click at [479, 239] on icon "Remove Dorian Wertz" at bounding box center [483, 243] width 9 height 9
click at [460, 238] on div "Assigned Technician(s)" at bounding box center [557, 243] width 303 height 23
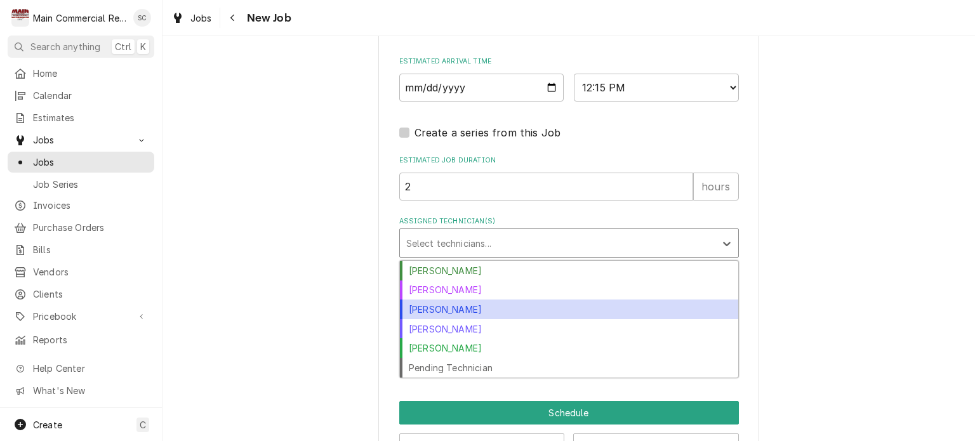
click at [465, 307] on div "[PERSON_NAME]" at bounding box center [569, 310] width 338 height 20
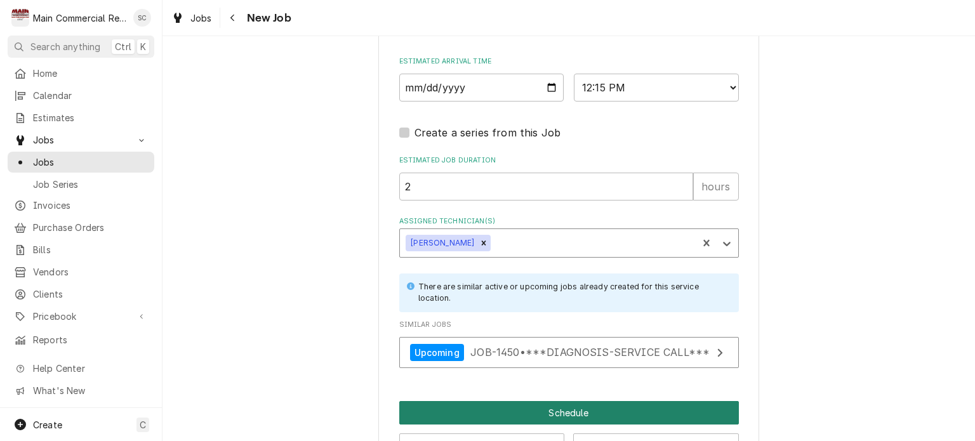
click at [569, 406] on button "Schedule" at bounding box center [569, 412] width 340 height 23
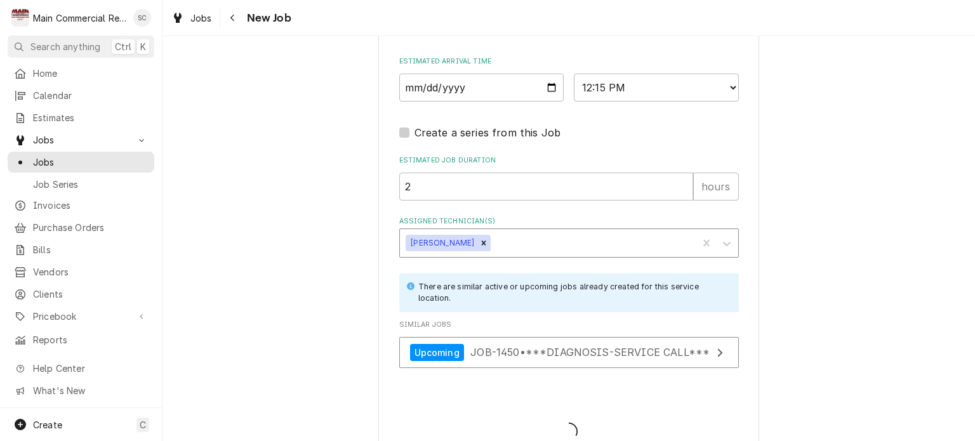
type textarea "x"
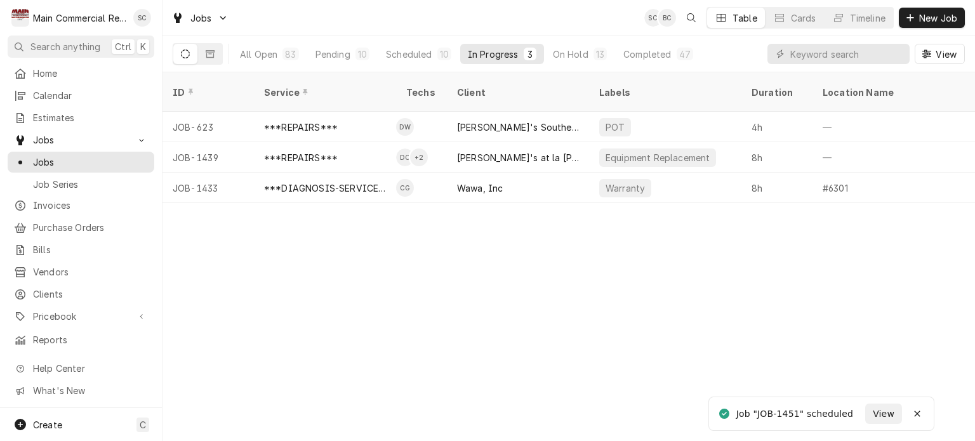
click at [492, 309] on div "ID Service Techs Client Labels Duration Location Name Date Received Status Prio…" at bounding box center [569, 256] width 813 height 369
click at [404, 56] on div "Scheduled" at bounding box center [409, 54] width 46 height 13
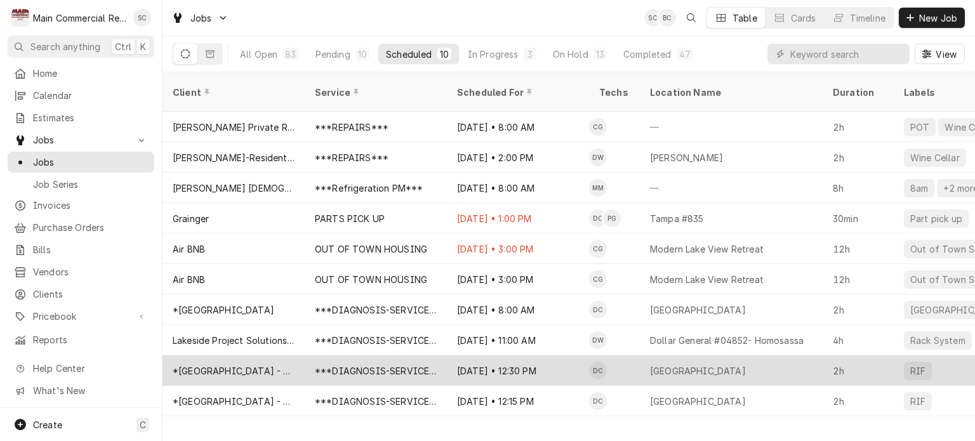
click at [401, 364] on div "***DIAGNOSIS-SERVICE CALL***" at bounding box center [376, 370] width 122 height 13
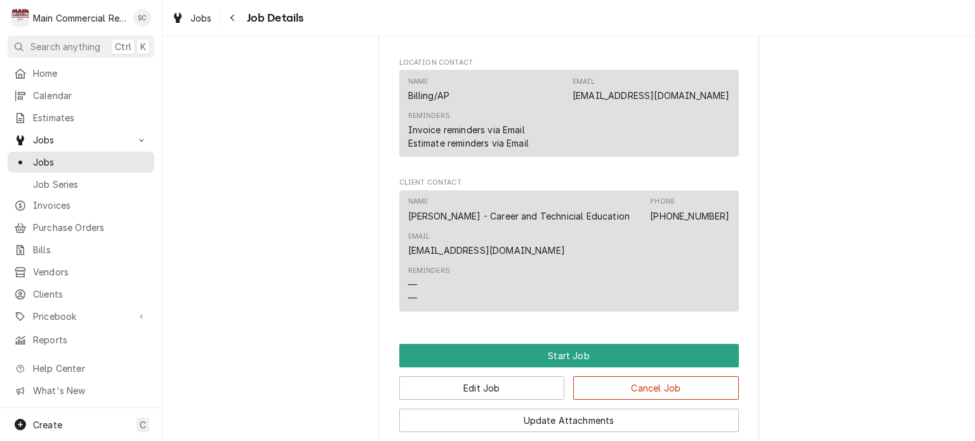
scroll to position [1279, 0]
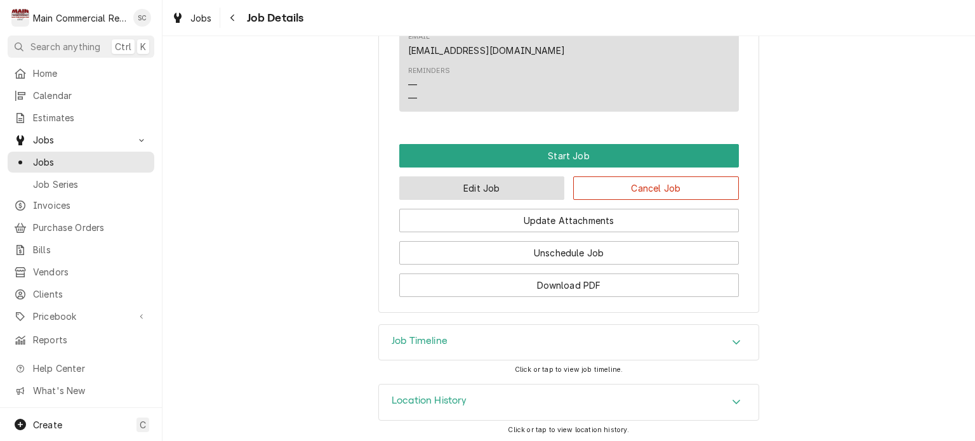
click at [508, 185] on button "Edit Job" at bounding box center [482, 187] width 166 height 23
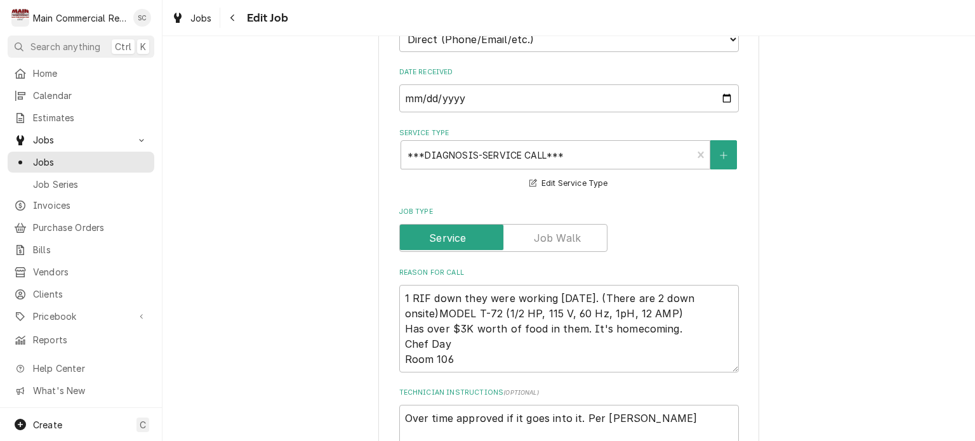
scroll to position [508, 0]
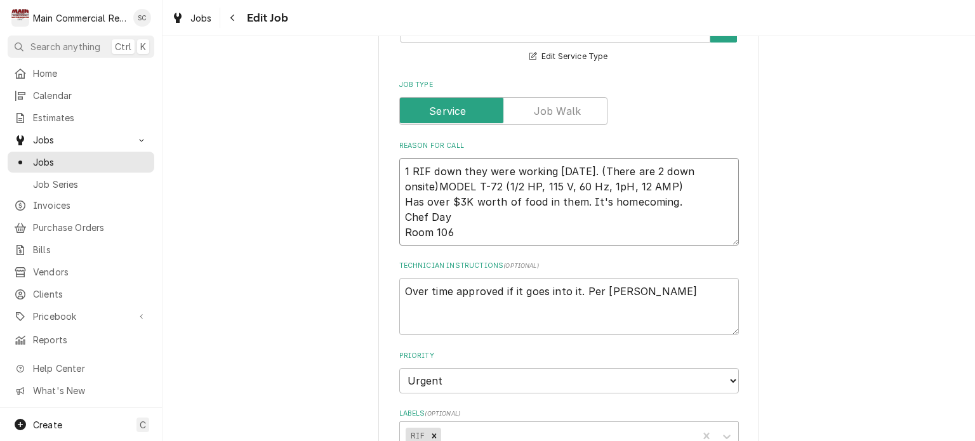
click at [425, 164] on textarea "1 RIF down they were working [DATE]. (There are 2 down onsite)MODEL T-72 (1/2 H…" at bounding box center [569, 202] width 340 height 88
click at [406, 164] on textarea "1 RIF down they were working [DATE]. (There are 2 down onsite)MODEL T-72 (1/2 H…" at bounding box center [569, 202] width 340 height 88
type textarea "x"
type textarea "1 TRIF down they were working [DATE]. (There are 2 down onsite)MODEL T-72 (1/2 …"
type textarea "x"
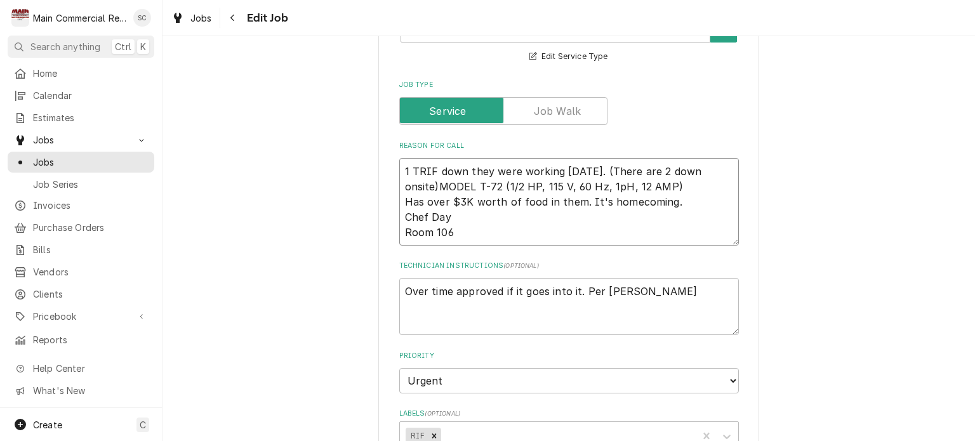
type textarea "1 TrRIF down they were working [DATE]. (There are 2 down onsite)MODEL T-72 (1/2…"
type textarea "x"
type textarea "1 TrueRIF down they were working [DATE]. (There are 2 down onsite)MODEL T-72 (1…"
type textarea "x"
type textarea "1 True RIF down they were working [DATE]. (There are 2 down onsite)MODEL T-72 (…"
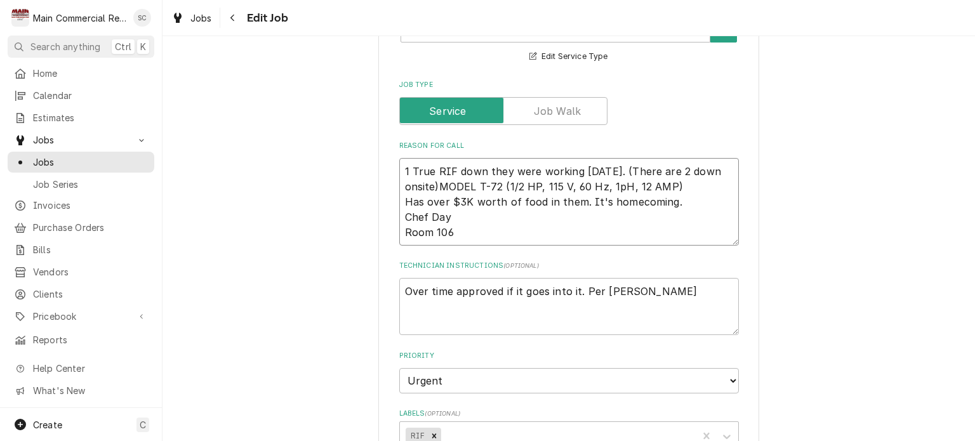
type textarea "x"
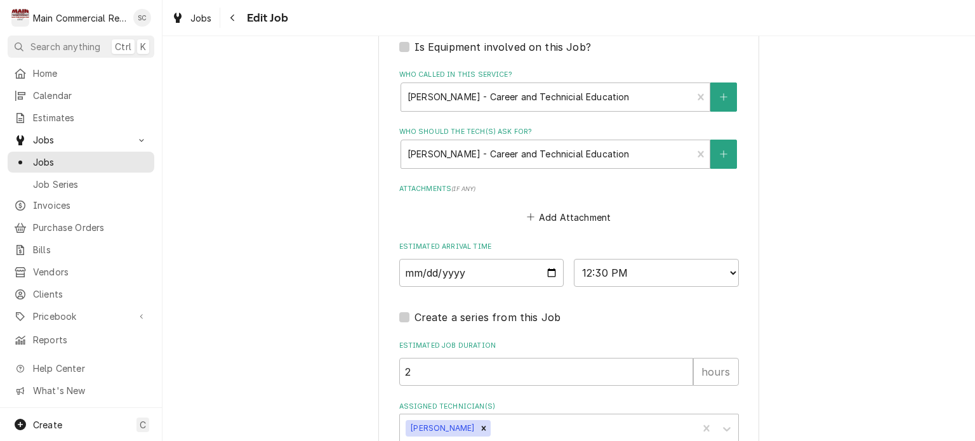
scroll to position [825, 0]
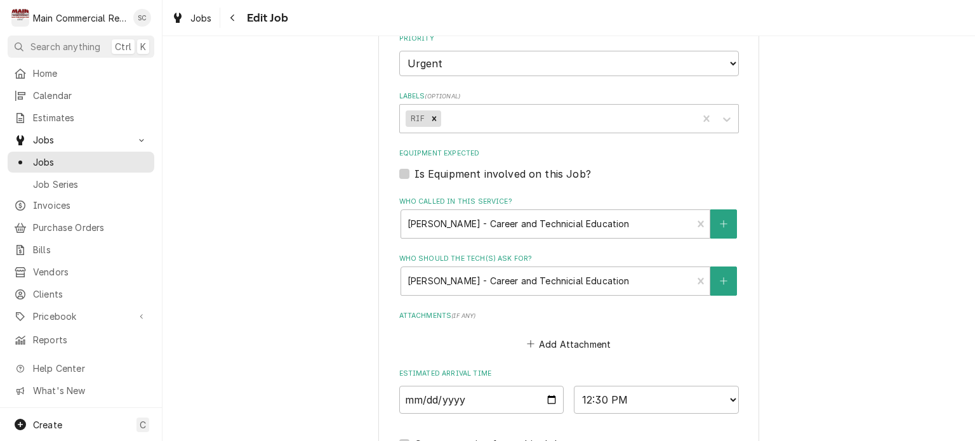
type textarea "1 True RIF down they were working yesterday. (There are 2 down onsite)MODEL T-7…"
click at [415, 169] on label "Is Equipment involved on this Job?" at bounding box center [503, 173] width 176 height 15
click at [415, 169] on input "Equipment Expected" at bounding box center [585, 180] width 340 height 28
checkbox input "true"
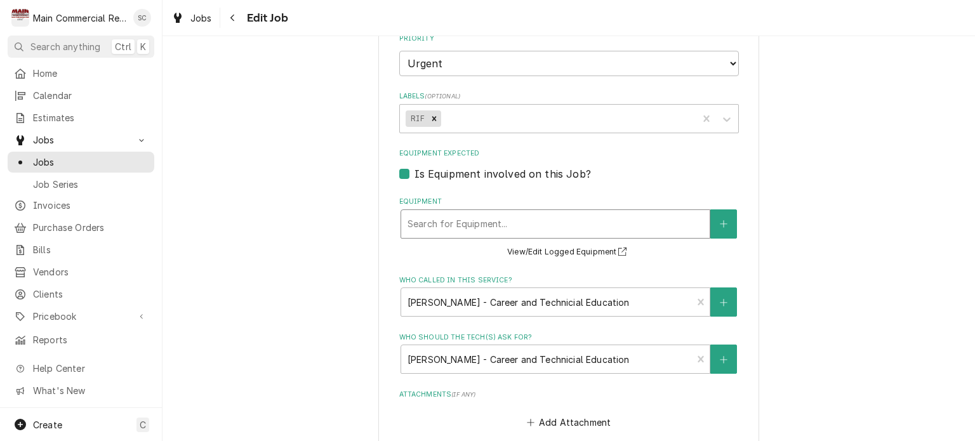
type textarea "x"
click at [442, 228] on div "Equipment" at bounding box center [556, 224] width 296 height 23
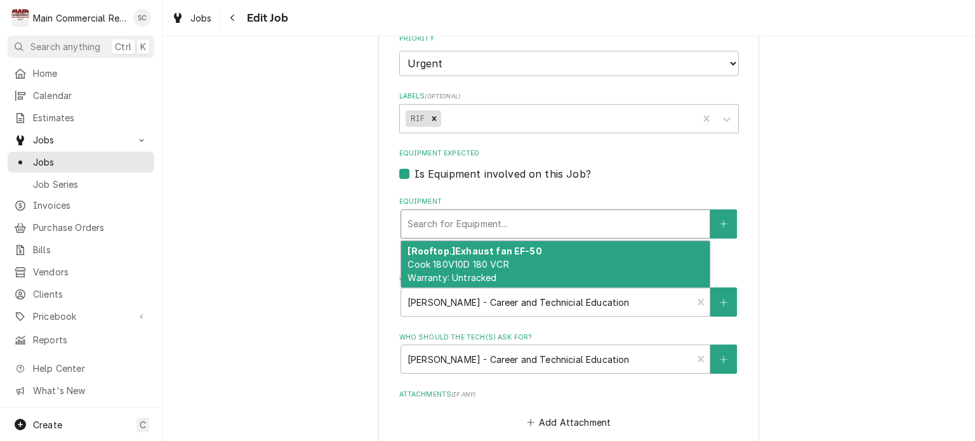
click at [415, 173] on label "Is Equipment involved on this Job?" at bounding box center [503, 173] width 176 height 15
click at [415, 173] on input "Equipment Expected" at bounding box center [585, 180] width 340 height 28
checkbox input "false"
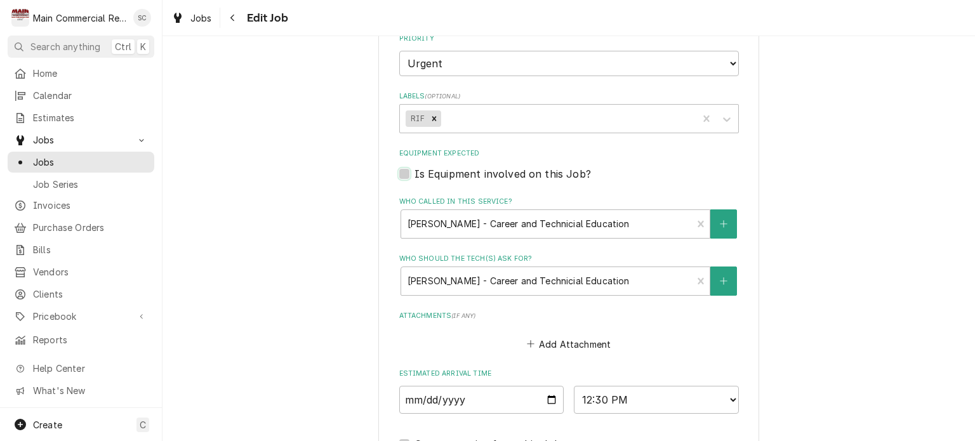
scroll to position [1026, 0]
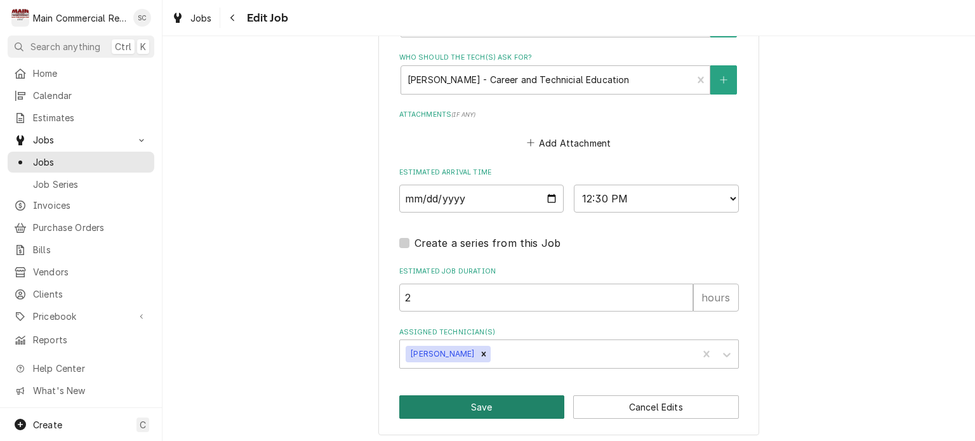
click at [493, 395] on button "Save" at bounding box center [482, 406] width 166 height 23
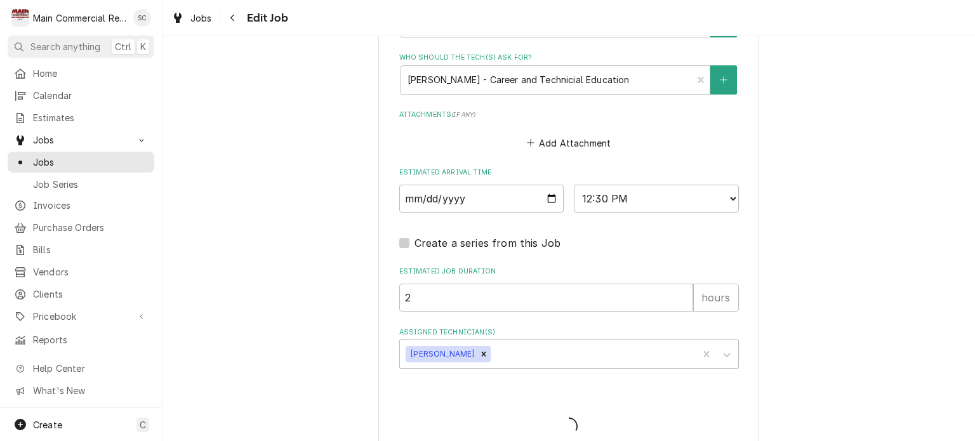
type textarea "x"
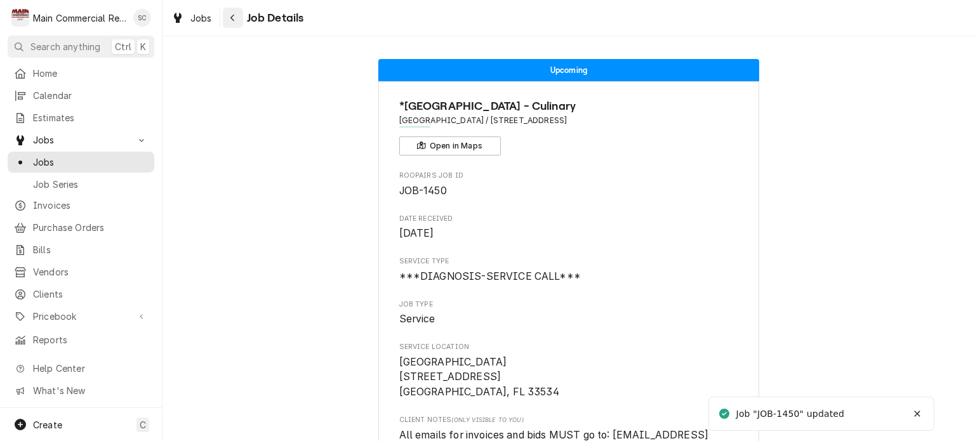
click at [232, 20] on icon "Navigate back" at bounding box center [233, 17] width 6 height 9
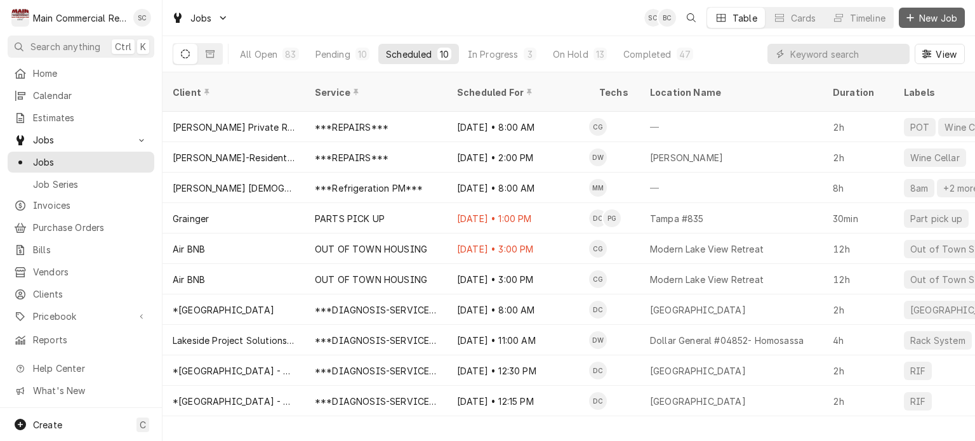
click at [934, 21] on span "New Job" at bounding box center [938, 17] width 43 height 13
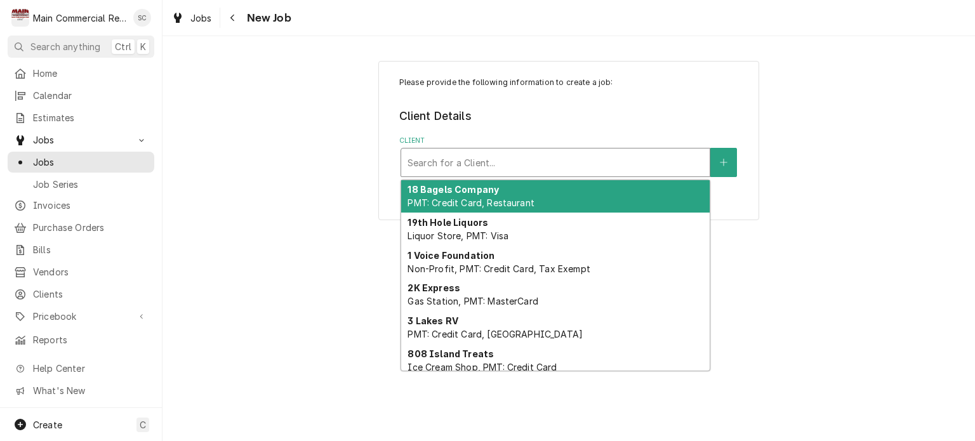
click at [563, 154] on div "Client" at bounding box center [556, 162] width 296 height 23
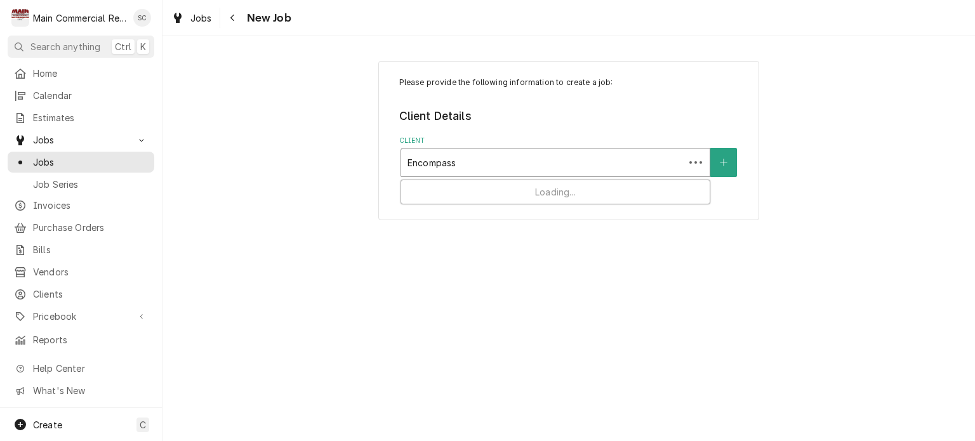
type input "Encompass"
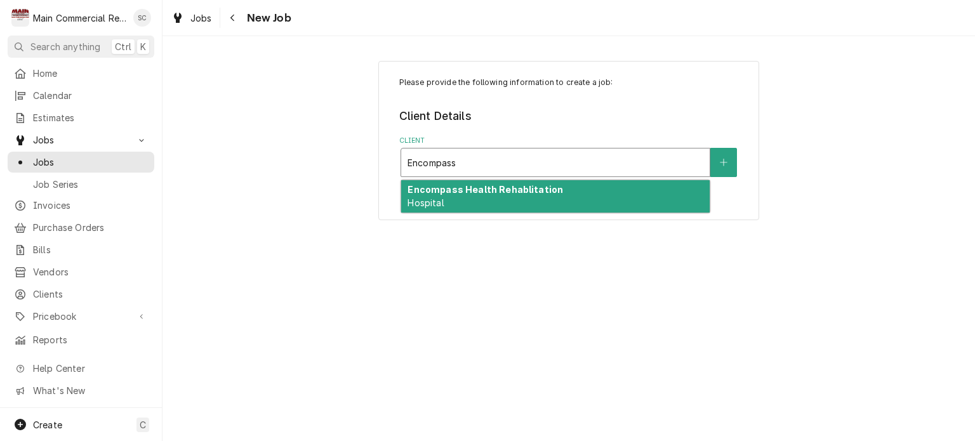
click at [579, 183] on div "Encompass Health Rehablitation Hospital" at bounding box center [555, 196] width 309 height 33
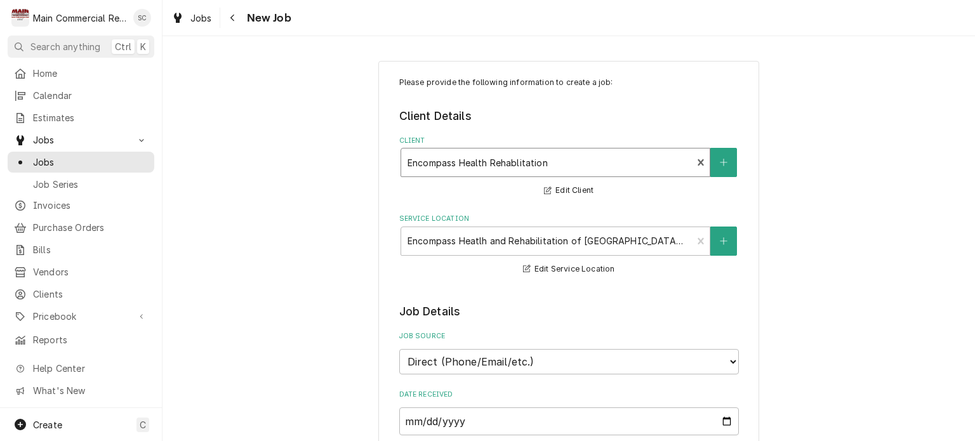
scroll to position [190, 0]
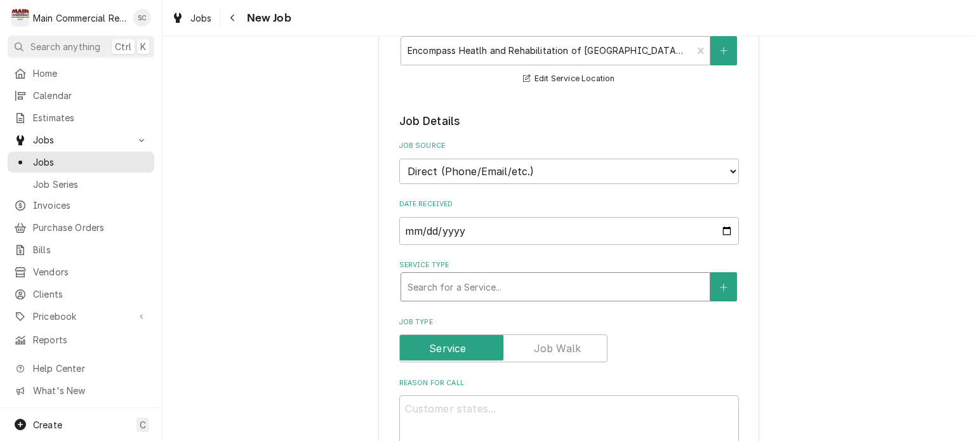
click at [495, 289] on div "Service Type" at bounding box center [556, 287] width 296 height 23
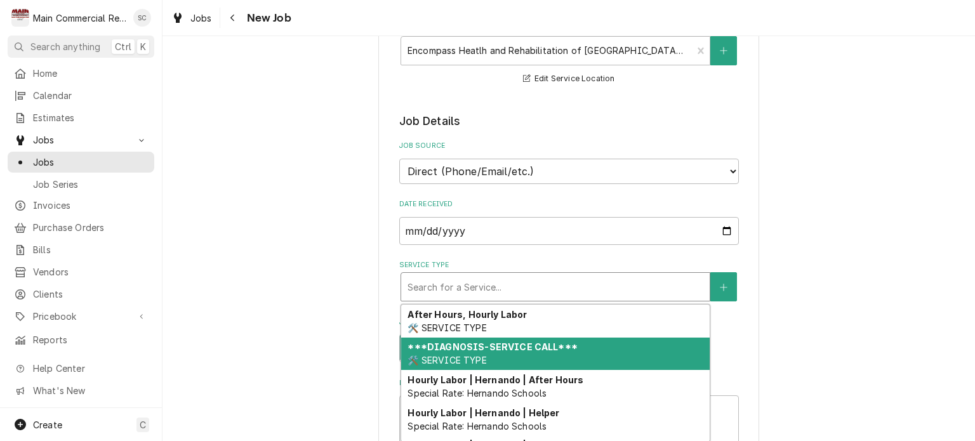
click at [495, 347] on strong "***DIAGNOSIS-SERVICE CALL***" at bounding box center [492, 347] width 169 height 11
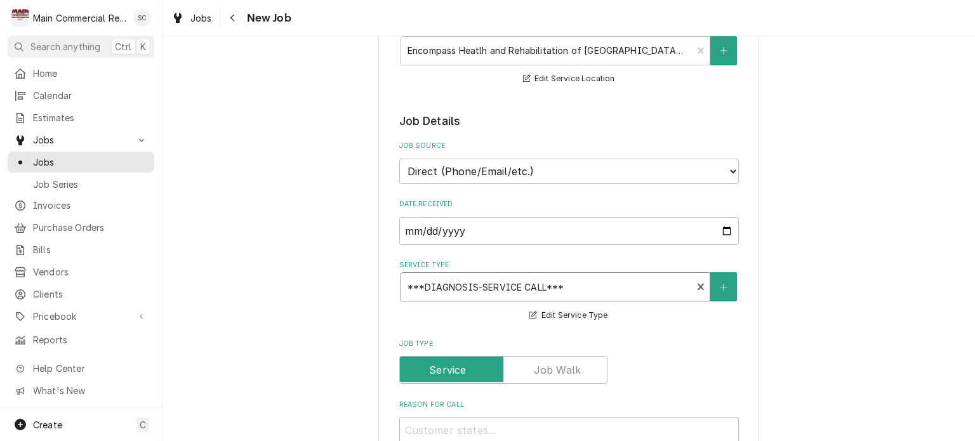
scroll to position [381, 0]
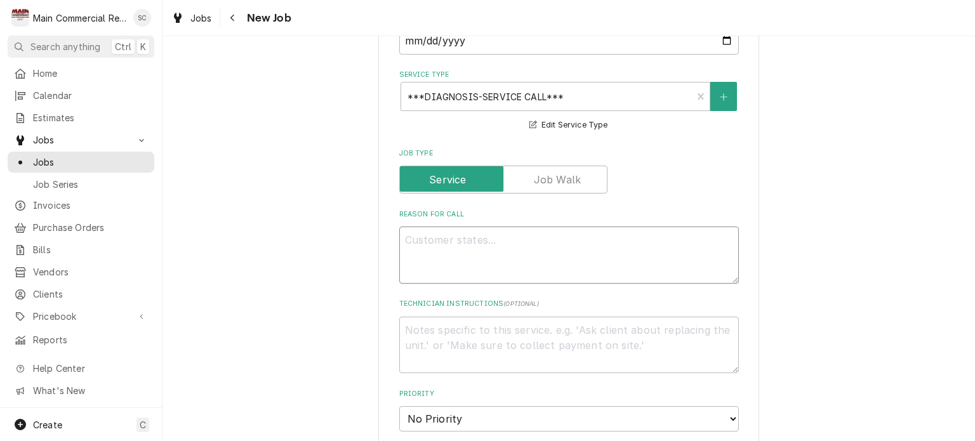
drag, startPoint x: 500, startPoint y: 235, endPoint x: 503, endPoint y: 242, distance: 7.4
click at [500, 236] on textarea "Reason For Call" at bounding box center [569, 255] width 340 height 57
type textarea "x"
type textarea "W"
type textarea "x"
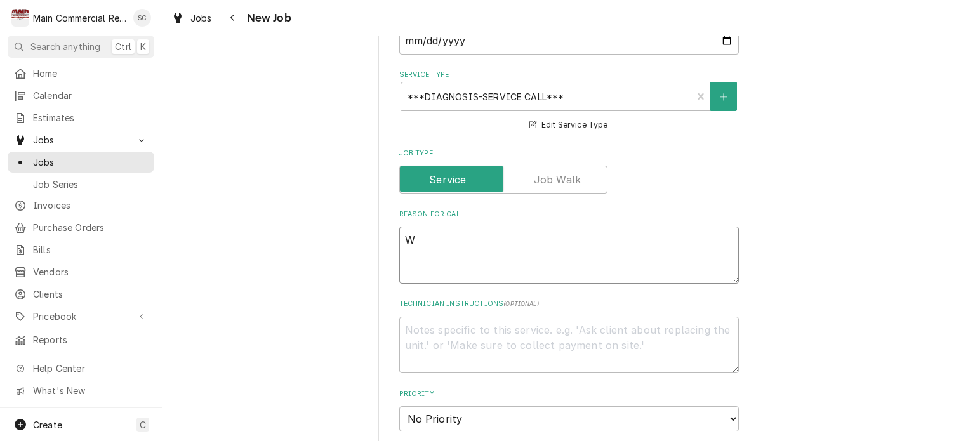
type textarea "Wi"
type textarea "x"
type textarea "W"
type textarea "x"
type textarea "WI"
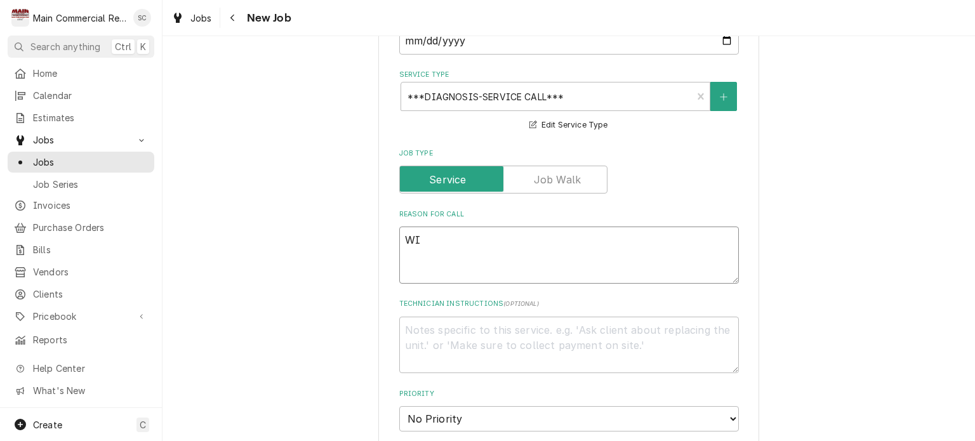
type textarea "x"
type textarea "WIf"
type textarea "x"
type textarea "WIf"
type textarea "x"
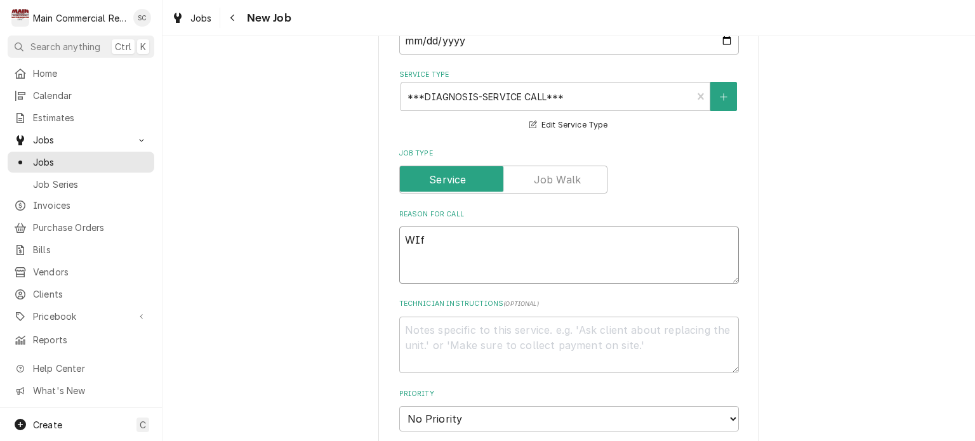
type textarea "WIf"
type textarea "x"
type textarea "WI"
type textarea "x"
type textarea "WIF"
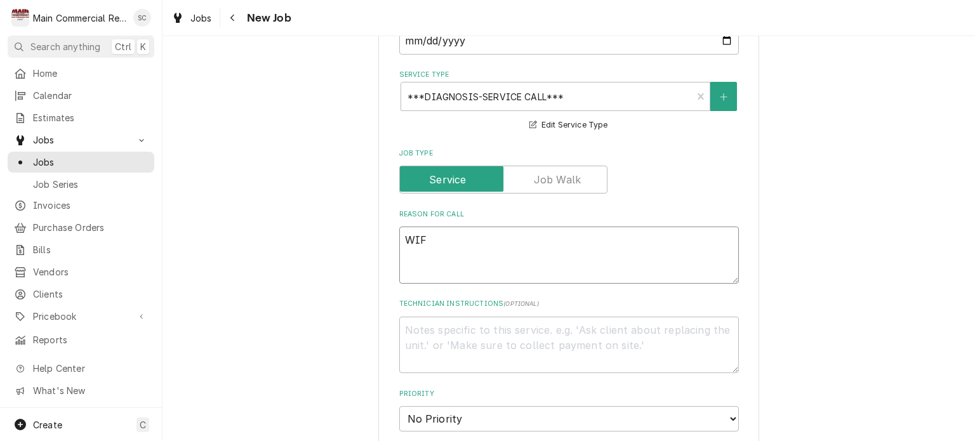
type textarea "x"
type textarea "WIF"
type textarea "x"
type textarea "WIF i"
type textarea "x"
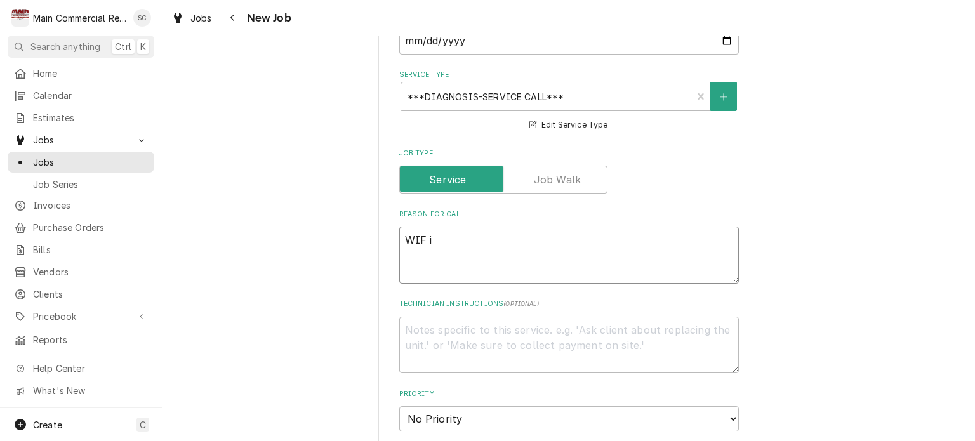
type textarea "WIF is"
type textarea "x"
type textarea "WIF is"
type textarea "x"
type textarea "WIF is a"
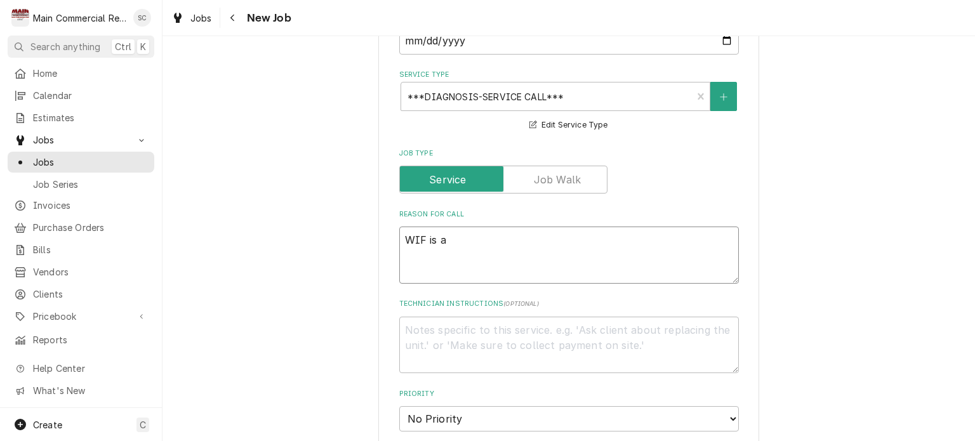
type textarea "x"
type textarea "WIF is at"
type textarea "x"
type textarea "WIF is at"
type textarea "x"
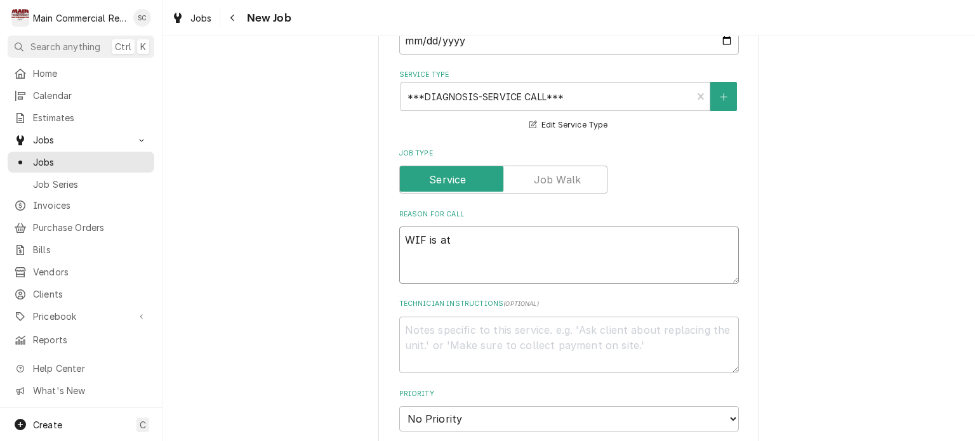
type textarea "WIF is at 5"
type textarea "x"
type textarea "WIF is at 5-"
type textarea "x"
type textarea "WIF is at 5-1"
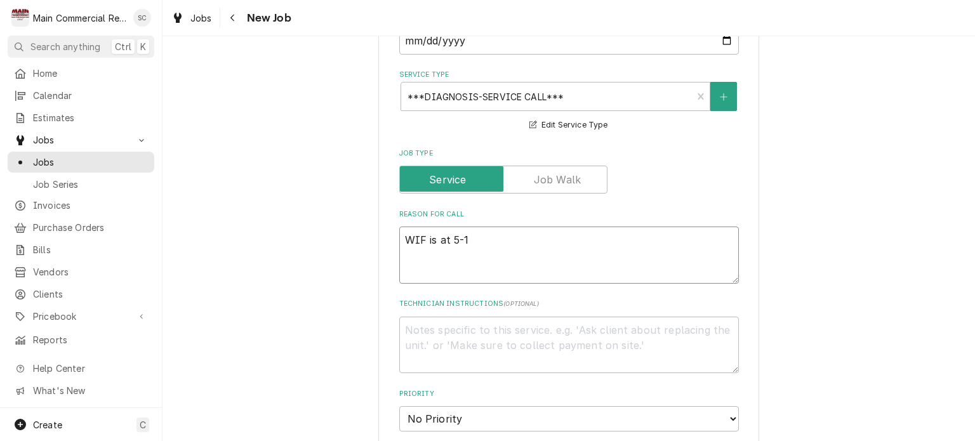
type textarea "x"
type textarea "WIF is at 5-10"
type textarea "x"
type textarea "WIF is at 5-10d"
type textarea "x"
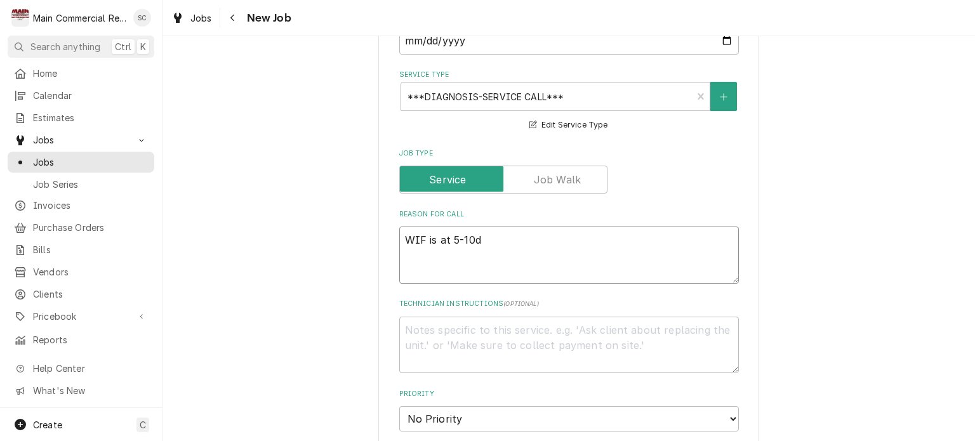
type textarea "WIF is at 5-10de"
type textarea "x"
type textarea "WIF is at 5-10deg"
type textarea "x"
type textarea "WIF is at 5-10degr"
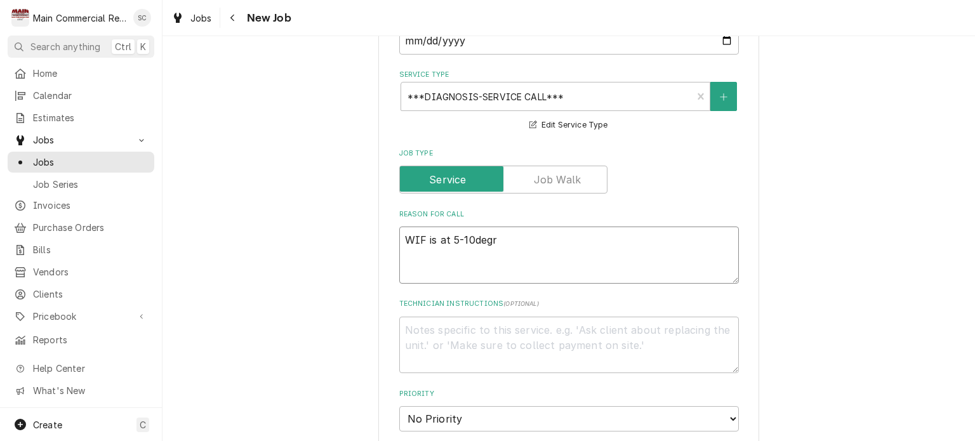
type textarea "x"
type textarea "WIF is at 5-10degre"
type textarea "x"
type textarea "WIF is at 5-10degree"
type textarea "x"
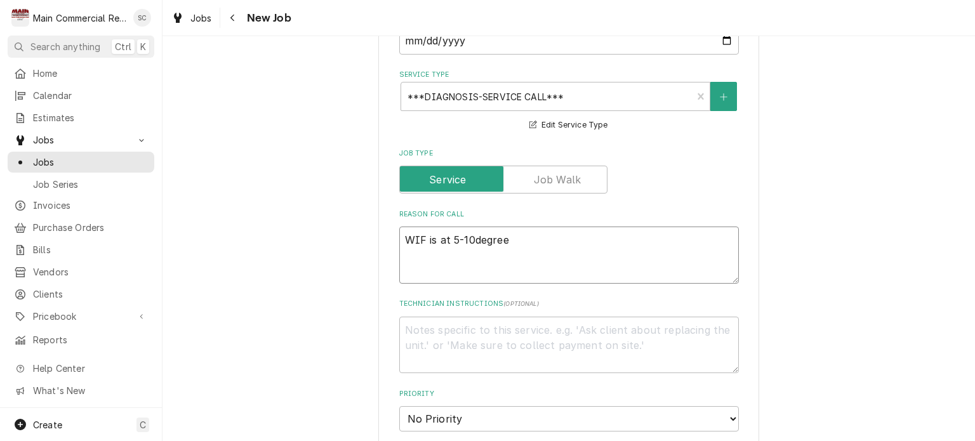
type textarea "WIF is at 5-10degrees"
type textarea "x"
type textarea "WIF is at 5-10degrees"
type textarea "x"
type textarea "WIF is at 5-10degrees a"
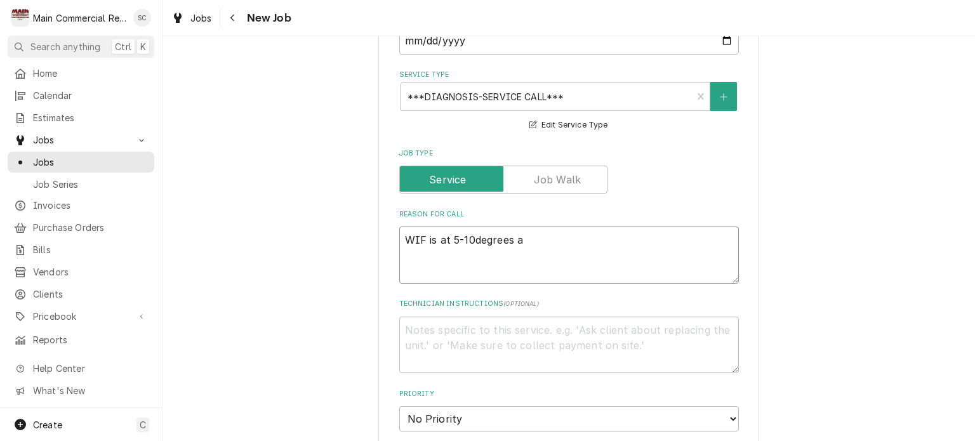
type textarea "x"
type textarea "WIF is at 5-10degrees ag"
type textarea "x"
type textarea "WIF is at 5-10degrees aga"
type textarea "x"
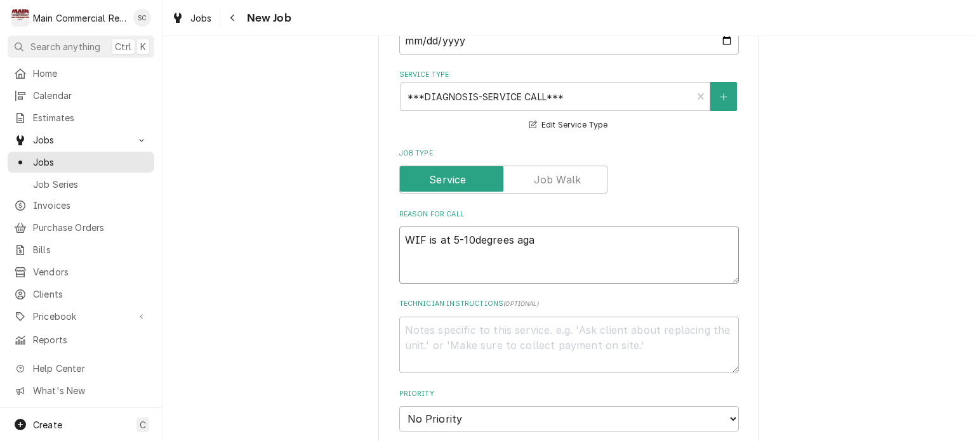
type textarea "WIF is at 5-10degrees agao"
type textarea "x"
type textarea "WIF is at 5-10degrees agaon"
type textarea "x"
type textarea "WIF is at 5-10degrees agao"
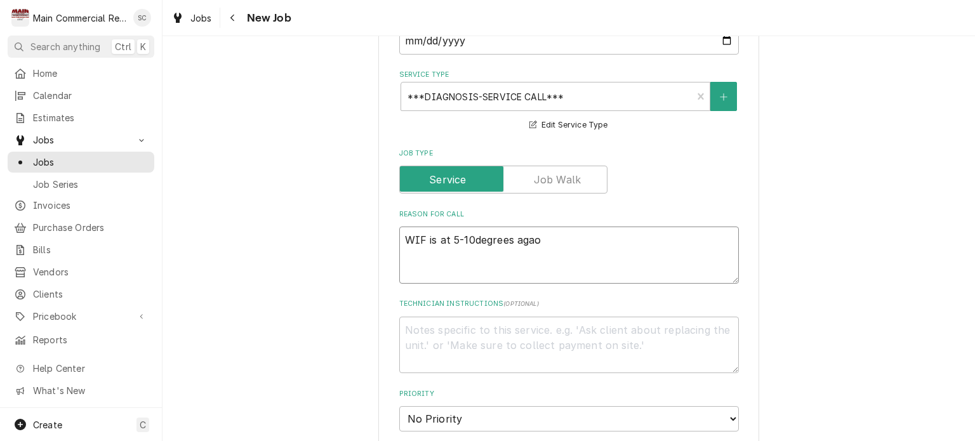
type textarea "x"
type textarea "WIF is at 5-10degrees aga"
type textarea "x"
type textarea "WIF is at 5-10degrees agai"
type textarea "x"
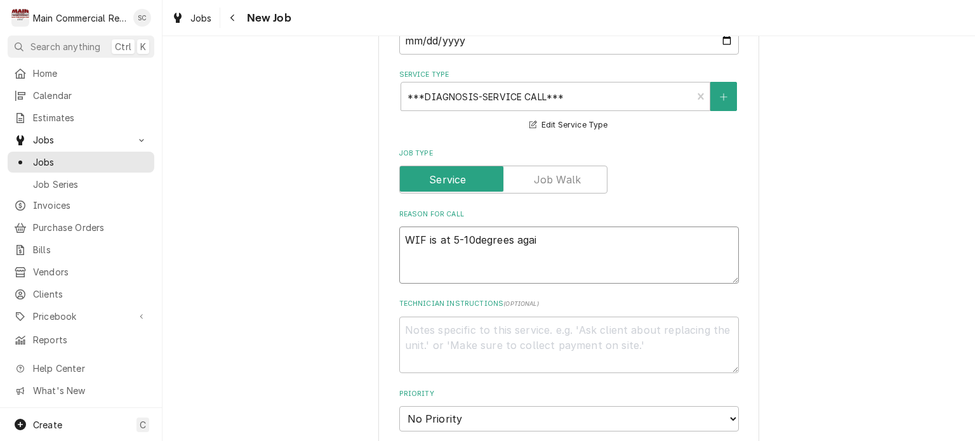
type textarea "WIF is at 5-10degrees again"
type textarea "x"
type textarea "WIF is at 5-10degrees again."
type textarea "x"
type textarea "WIF is at 5-10degrees again."
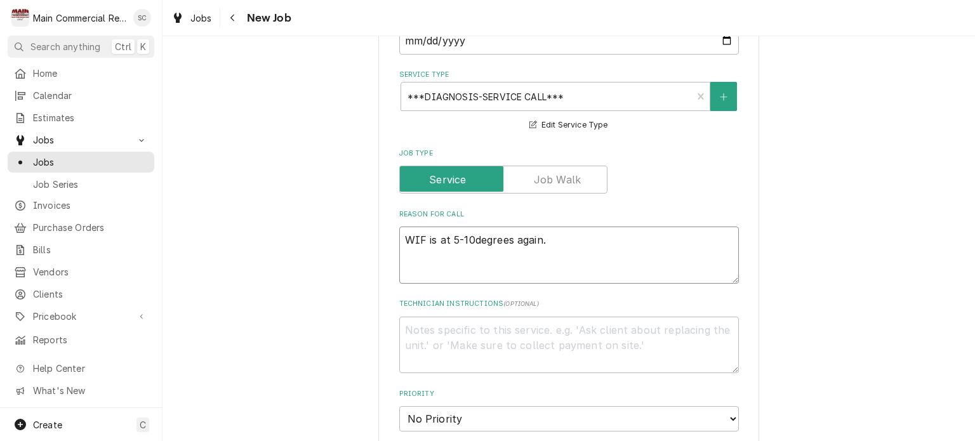
type textarea "x"
type textarea "WIF is at 5-10degrees again. S"
type textarea "x"
type textarea "WIF is at 5-10degrees again. Se"
type textarea "x"
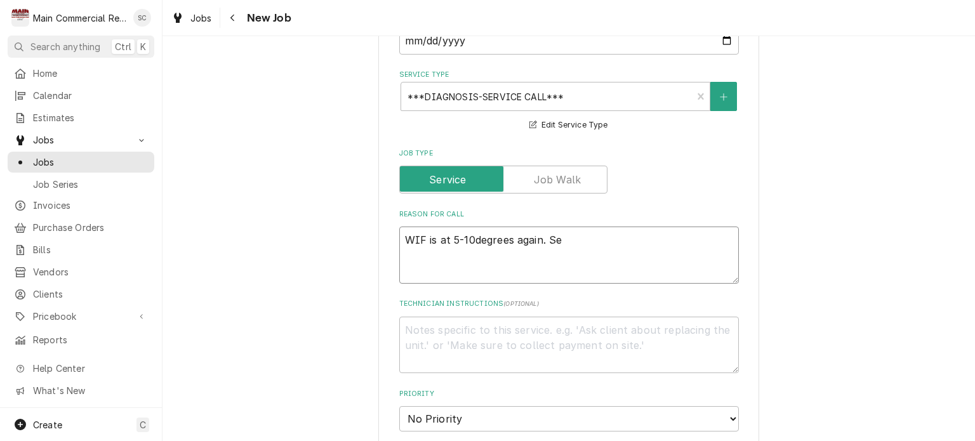
type textarea "WIF is at 5-10degrees again. See"
type textarea "x"
type textarea "WIF is at 5-10degrees again. See"
type textarea "x"
type textarea "WIF is at 5-10degrees again. See"
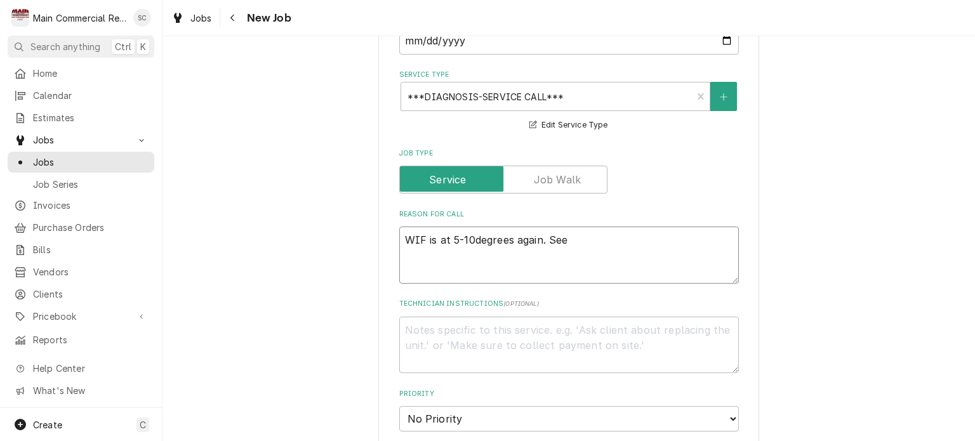
type textarea "x"
type textarea "WIF is at 5-10degrees again. Se"
type textarea "x"
type textarea "WIF is at 5-10degrees again. S"
type textarea "x"
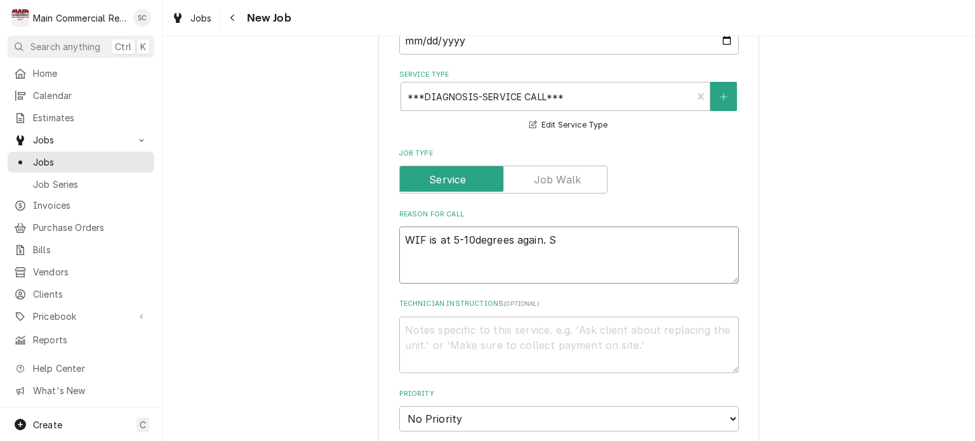
type textarea "WIF is at 5-10degrees again."
click at [493, 243] on textarea "WIF is at 5-10degrees again." at bounding box center [569, 255] width 340 height 57
click at [486, 249] on textarea "WIF is at 5-10degrees again." at bounding box center [569, 255] width 340 height 57
click at [403, 251] on textarea "WIF is at 5-10degrees again." at bounding box center [569, 255] width 340 height 57
drag, startPoint x: 461, startPoint y: 261, endPoint x: 509, endPoint y: 263, distance: 48.3
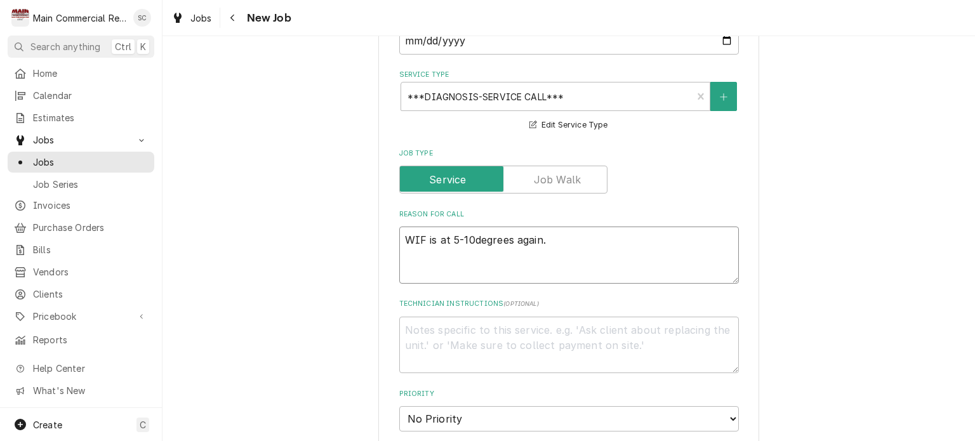
click at [463, 262] on textarea "WIF is at 5-10degrees again." at bounding box center [569, 255] width 340 height 57
click at [544, 243] on textarea "WIF is at 5-10degrees again." at bounding box center [569, 255] width 340 height 57
type textarea "x"
type textarea "WIF is at 5-10degrees again. 5"
type textarea "x"
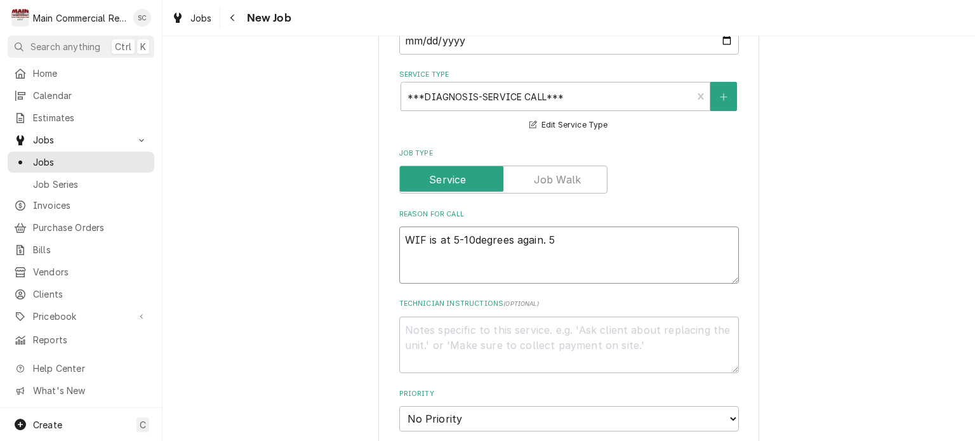
type textarea "WIF is at 5-10degrees again. 55"
type textarea "x"
type textarea "WIF is at 5-10degrees again. 556"
type textarea "x"
type textarea "WIF is at 5-10degrees again. 5566"
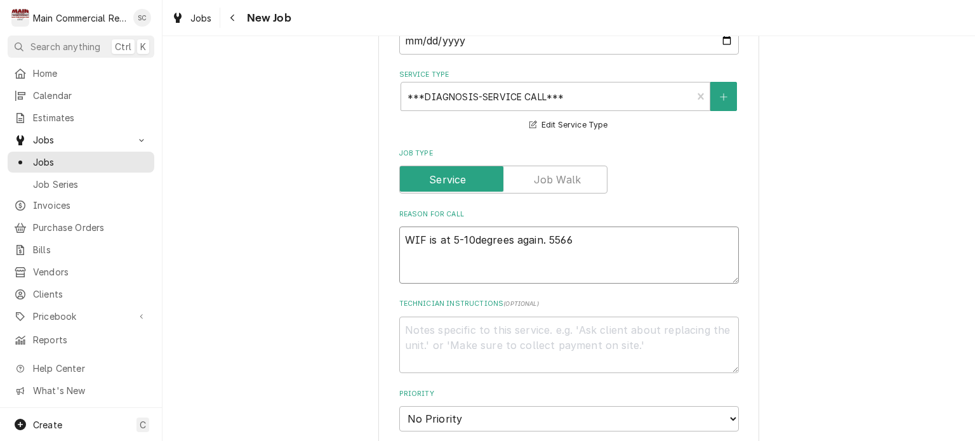
type textarea "x"
type textarea "WIF is at 5-10degrees again. 556"
type textarea "x"
type textarea "WIF is at 5-10degrees again. 55"
type textarea "x"
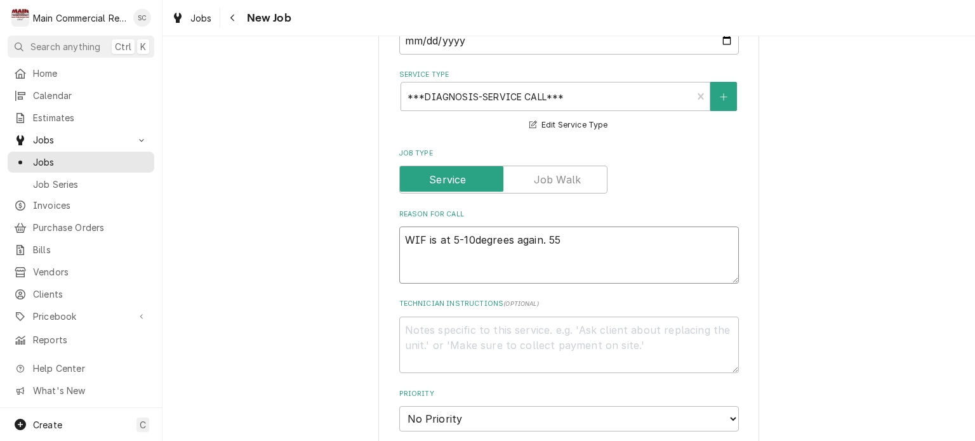
type textarea "WIF is at 5-10degrees again. 5"
type textarea "x"
type textarea "WIF is at 5-10degrees again."
type textarea "x"
type textarea "WIF is at 5-10degrees again."
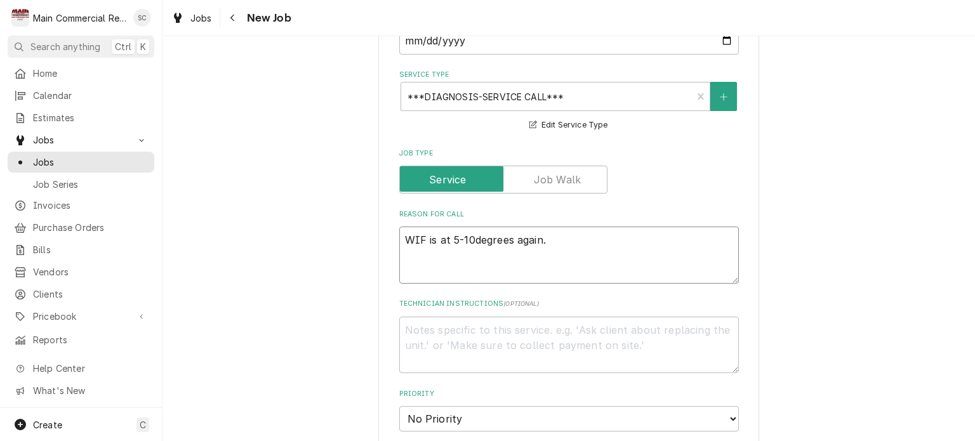
click at [573, 255] on textarea "WIF is at 5-10degrees again." at bounding box center [569, 255] width 340 height 57
click at [569, 246] on textarea "WIF is at 5-10degrees again." at bounding box center [569, 255] width 340 height 57
type textarea "x"
type textarea "WIF is at 5-10degrees again."
type textarea "x"
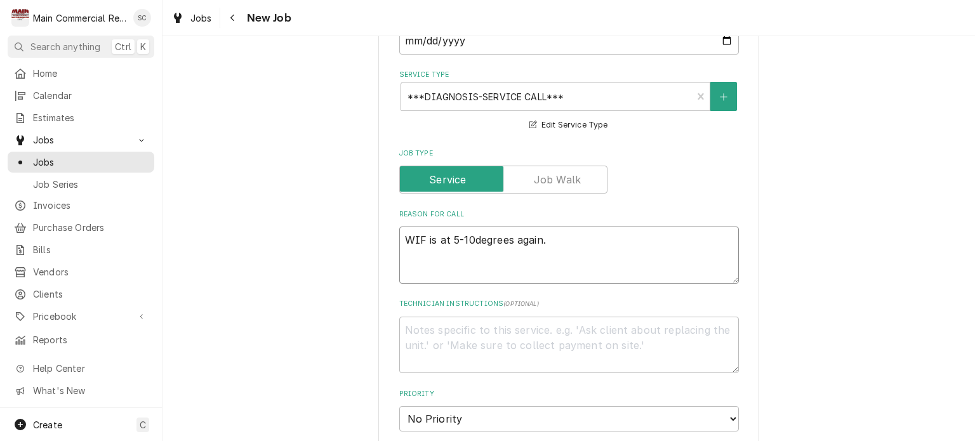
type textarea "WIF is at 5-10degrees again."
type textarea "x"
type textarea "WIF is at 5-10degrees again. P"
type textarea "x"
type textarea "WIF is at 5-10degrees again. Pe"
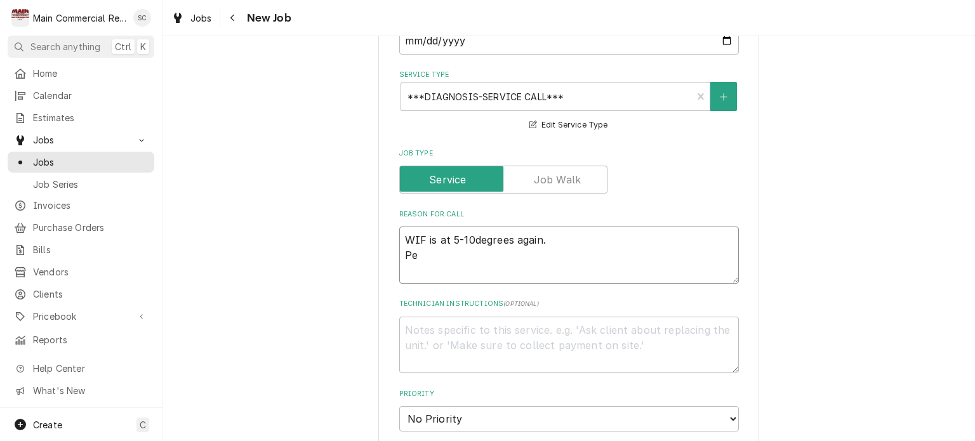
type textarea "x"
type textarea "WIF is at 5-10degrees again. Per"
type textarea "x"
type textarea "WIF is at 5-10degrees again. Per J"
type textarea "x"
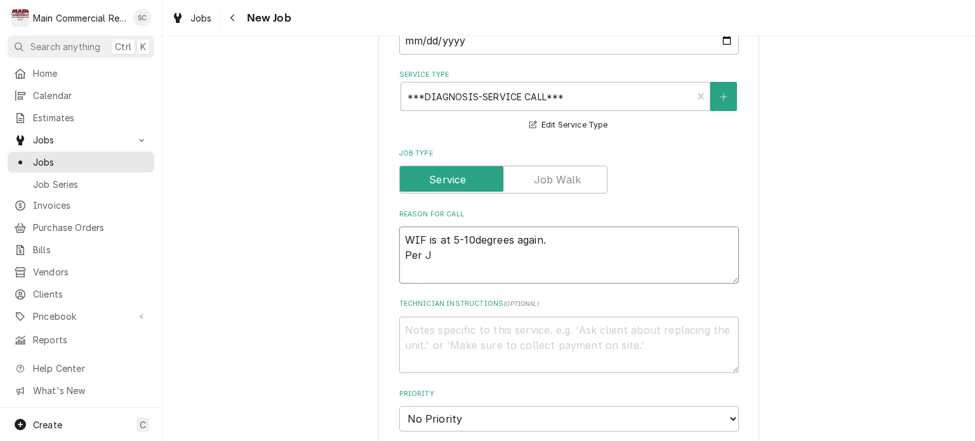
type textarea "WIF is at 5-10degrees again. Per Ja"
type textarea "x"
type textarea "WIF is at 5-10degrees again. Per Jac"
type textarea "x"
type textarea "WIF is at 5-10degrees again. Per Jack"
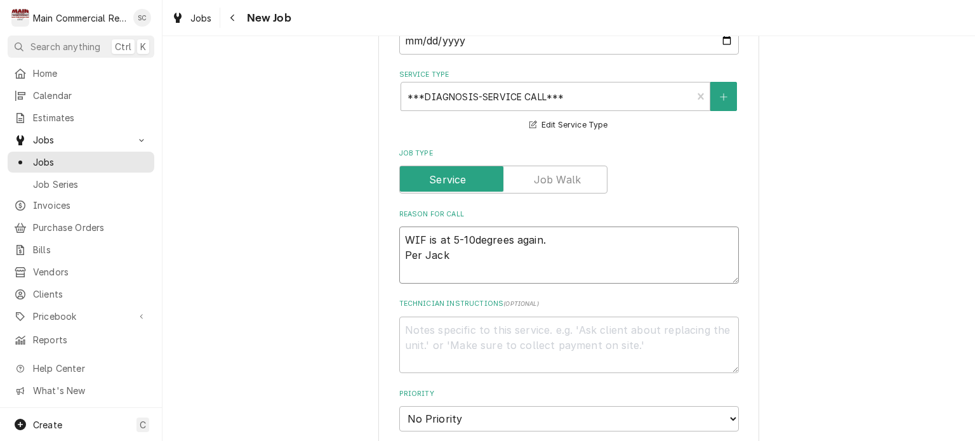
type textarea "x"
type textarea "WIF is at 5-10degrees again. Per Jack"
type textarea "x"
type textarea "WIF is at 5-10degrees again. Per Jack H"
type textarea "x"
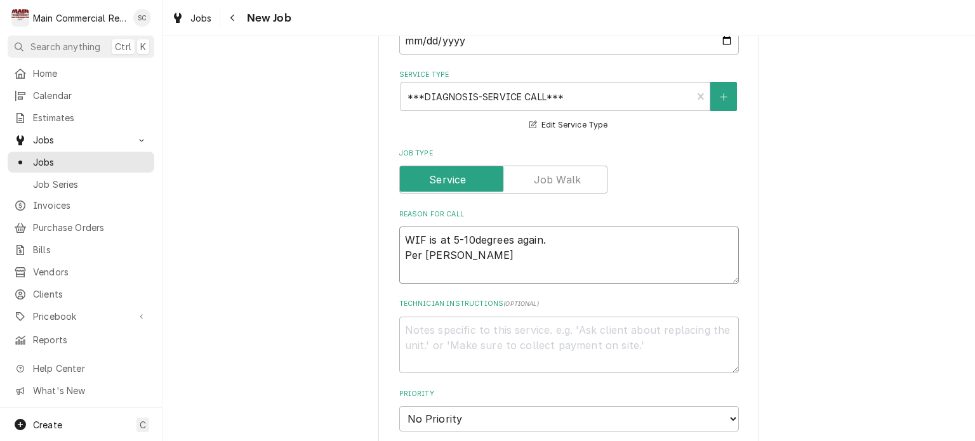
type textarea "WIF is at 5-10degrees again. Per Jack Ha"
type textarea "x"
type textarea "WIF is at 5-10degrees again. Per Jack Har"
type textarea "x"
type textarea "WIF is at 5-10degrees again. Per Jack Hart"
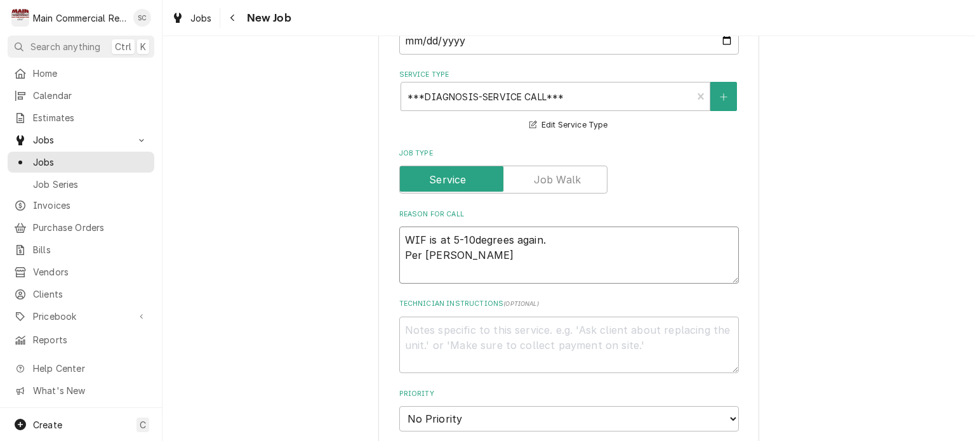
type textarea "x"
type textarea "WIF is at 5-10degrees again. Per Jack Hartl"
type textarea "x"
type textarea "WIF is at 5-10degrees again. Per Jack Hartle"
type textarea "x"
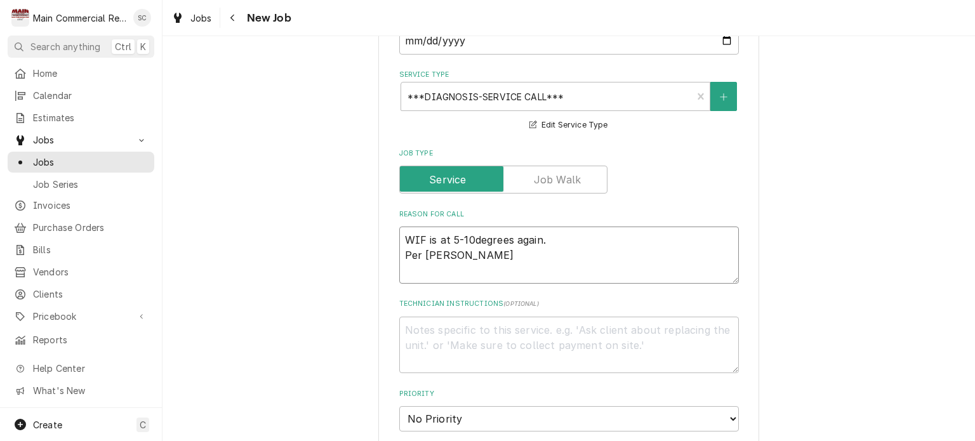
type textarea "WIF is at 5-10degrees again. Per Jack Hartley"
type textarea "x"
type textarea "WIF is at 5-10degrees again. Per Jack Hartley"
type textarea "x"
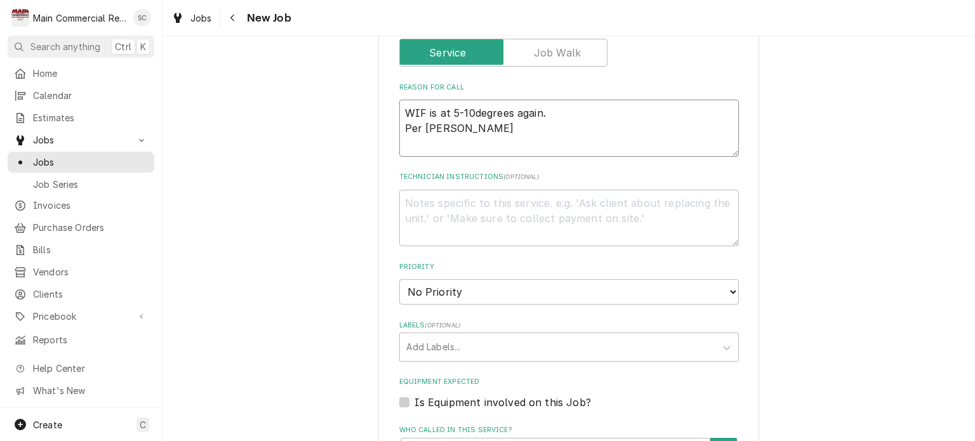
scroll to position [635, 0]
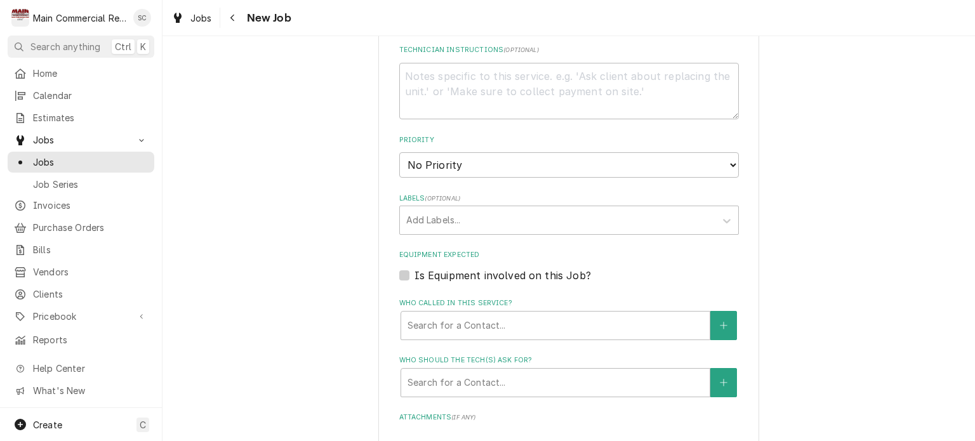
type textarea "WIF is at 5-10degrees again. Per Jack Hartley"
click at [460, 165] on select "No Priority Urgent High Medium Low" at bounding box center [569, 164] width 340 height 25
select select "2"
click at [399, 152] on select "No Priority Urgent High Medium Low" at bounding box center [569, 164] width 340 height 25
type textarea "x"
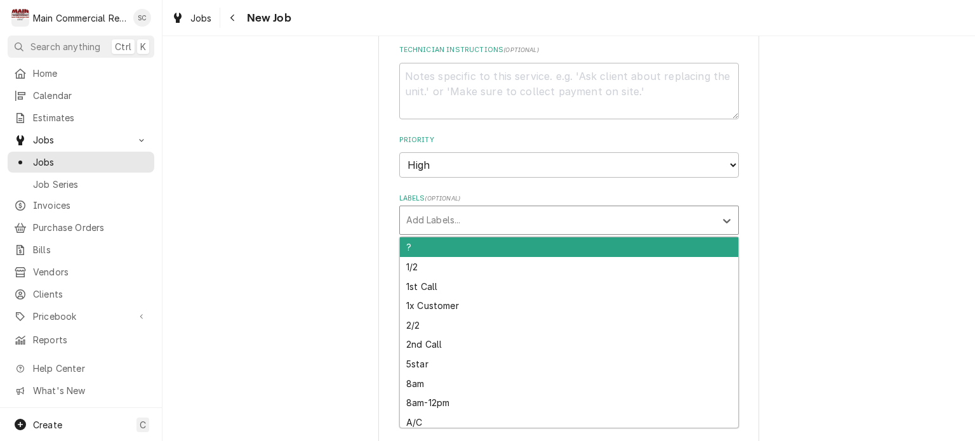
click at [472, 222] on div "Labels" at bounding box center [557, 220] width 303 height 23
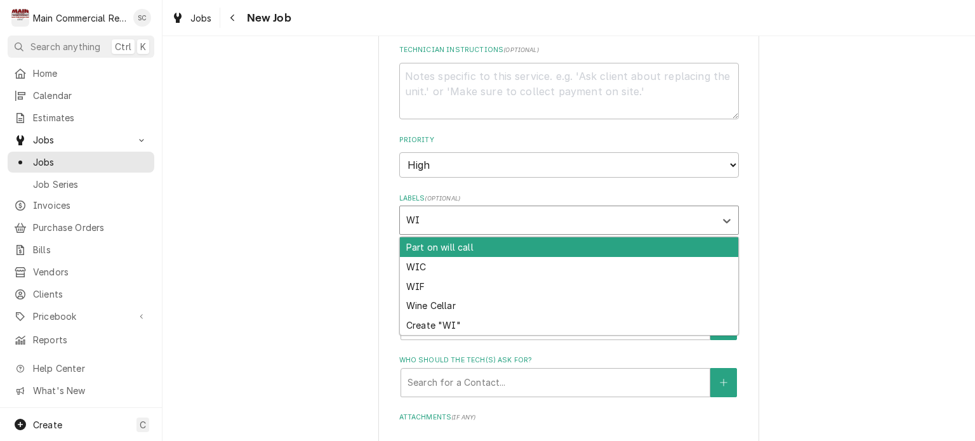
type input "WIF"
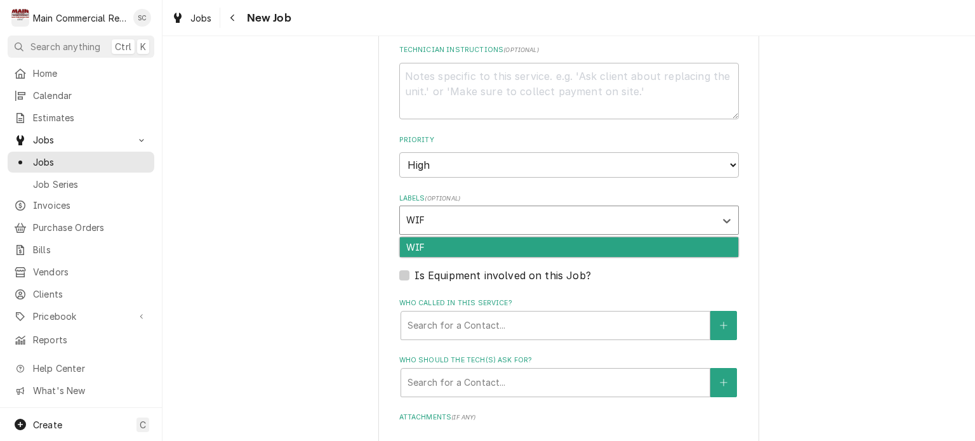
click at [470, 238] on div "WIF" at bounding box center [569, 247] width 338 height 20
type textarea "x"
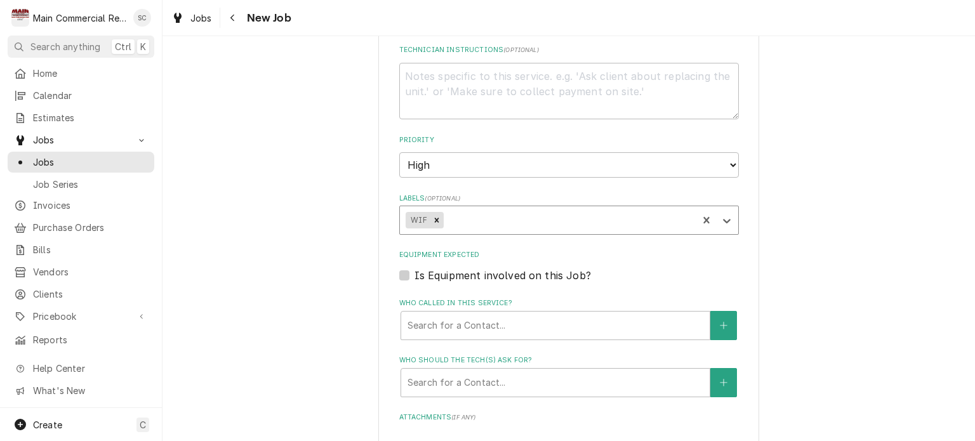
scroll to position [698, 0]
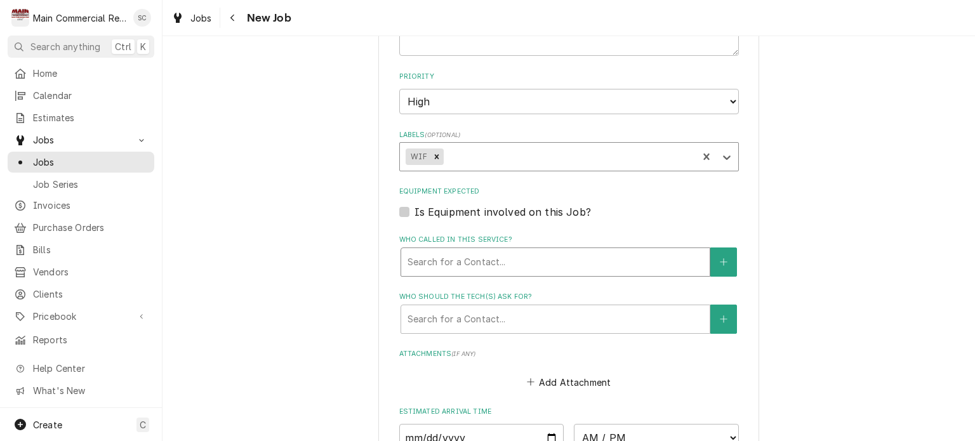
click at [515, 258] on div "Who called in this service?" at bounding box center [556, 262] width 296 height 23
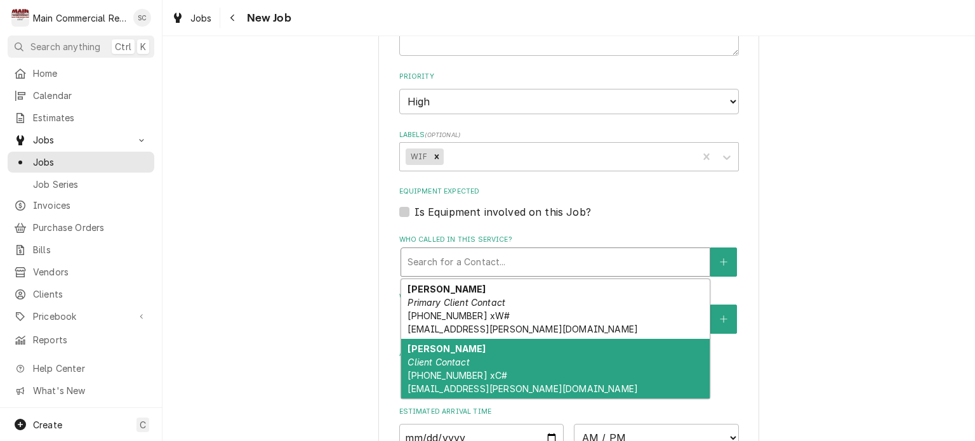
click at [502, 361] on div "Jack Heartly Client Contact (352) 697-0881 xC# jack.hartley@encompasshealth.com" at bounding box center [555, 369] width 309 height 60
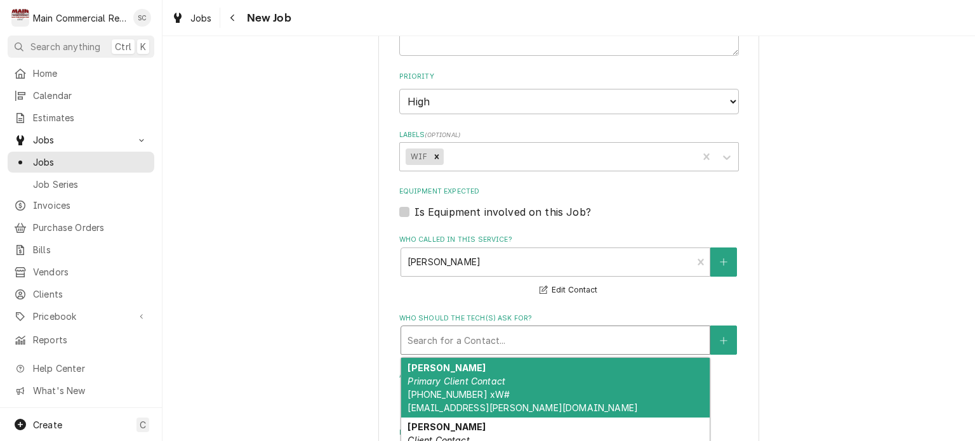
click at [522, 336] on div "Who should the tech(s) ask for?" at bounding box center [556, 340] width 296 height 23
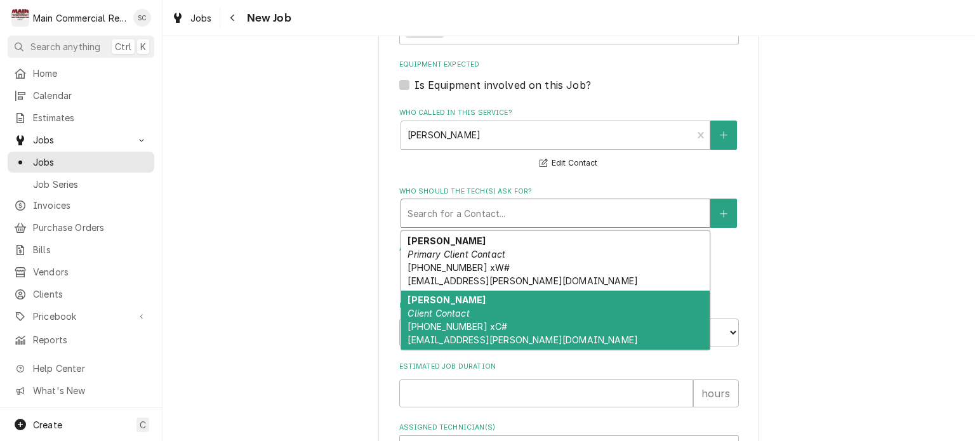
click at [510, 310] on div "Jack Heartly Client Contact (352) 697-0881 xC# jack.hartley@encompasshealth.com" at bounding box center [555, 321] width 309 height 60
type textarea "x"
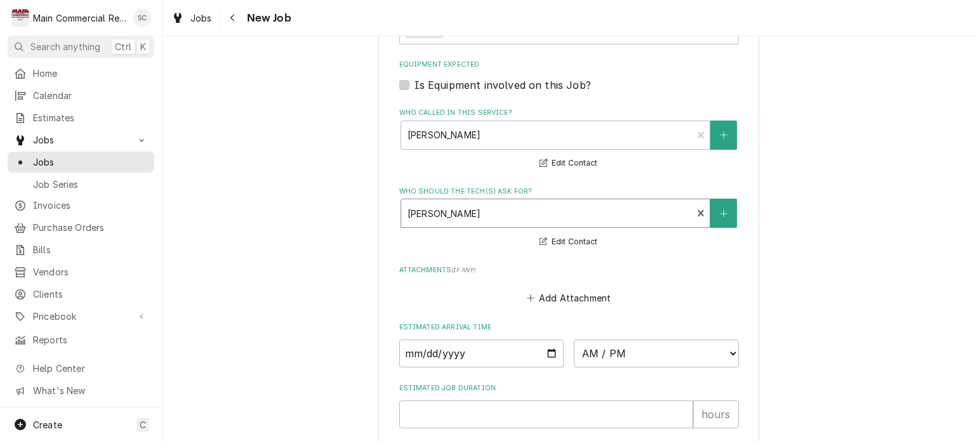
scroll to position [952, 0]
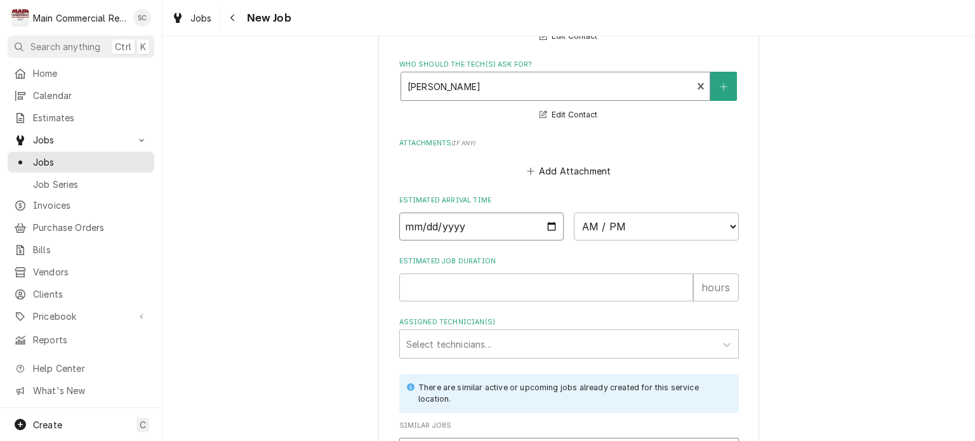
click at [546, 218] on input "Date" at bounding box center [481, 227] width 165 height 28
type input "2025-09-23"
type textarea "x"
click at [622, 227] on select "AM / PM 6:00 AM 6:15 AM 6:30 AM 6:45 AM 7:00 AM 7:15 AM 7:30 AM 7:45 AM 8:00 AM…" at bounding box center [656, 227] width 165 height 28
select select "12:45:00"
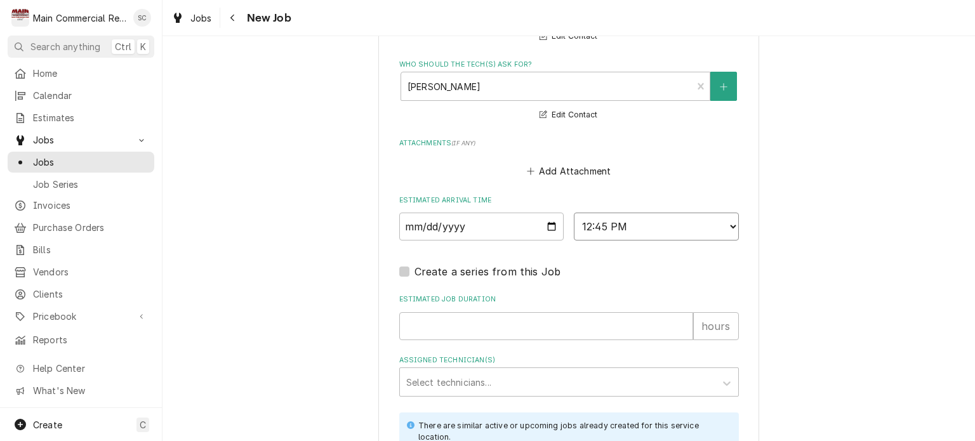
scroll to position [1079, 0]
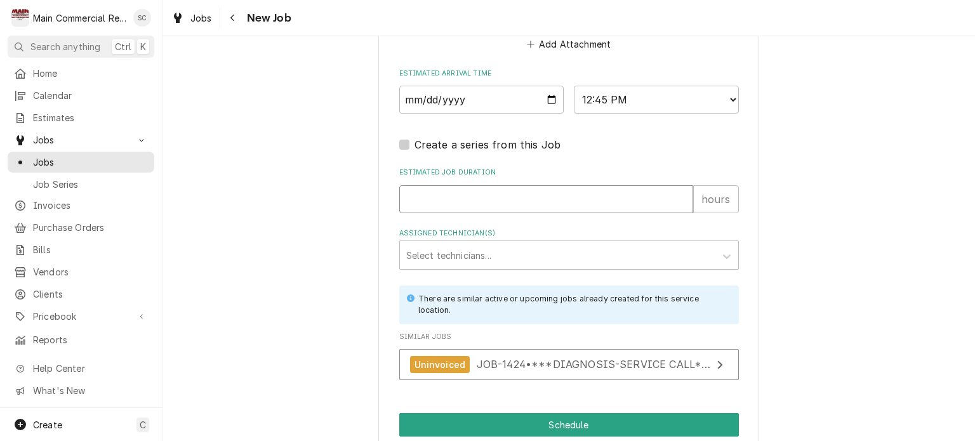
click at [427, 195] on input "Estimated Job Duration" at bounding box center [546, 199] width 294 height 28
type textarea "x"
type input "2"
type textarea "x"
type input "2"
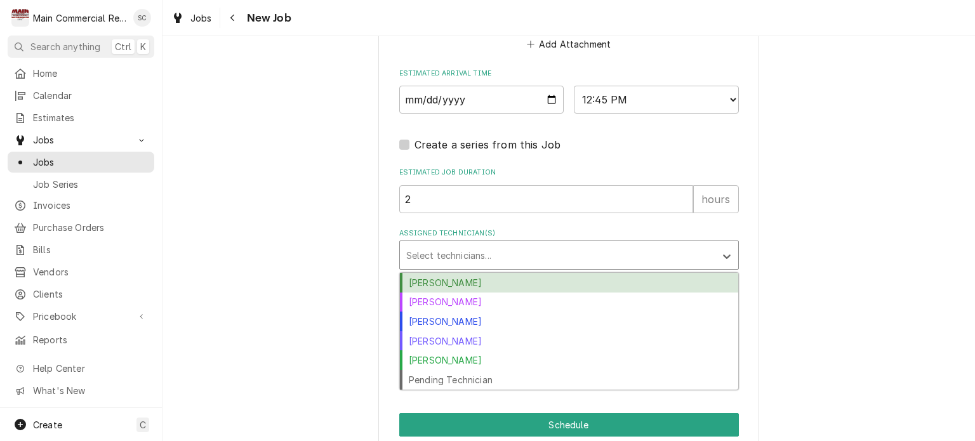
click at [485, 253] on div "Assigned Technician(s)" at bounding box center [557, 255] width 303 height 23
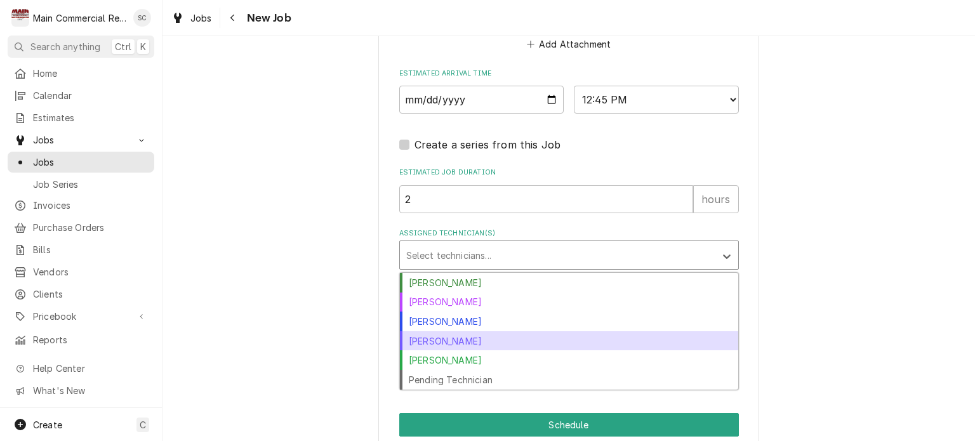
click at [446, 335] on div "Mike Marchese" at bounding box center [569, 341] width 338 height 20
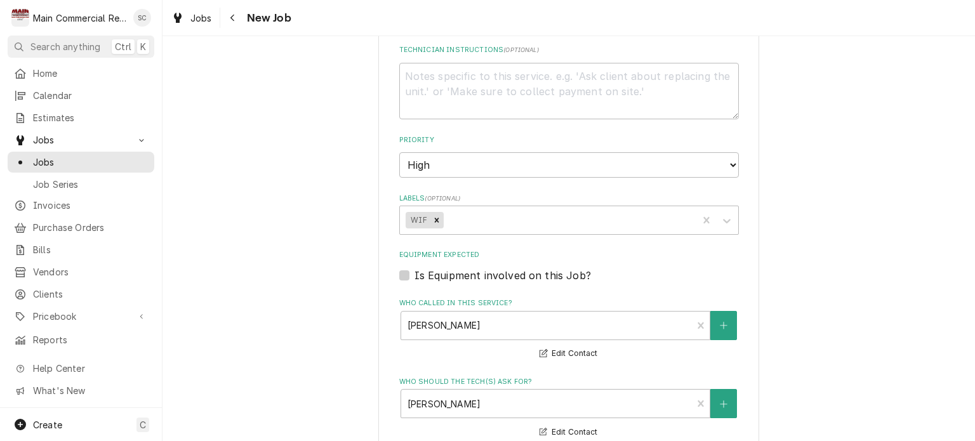
scroll to position [444, 0]
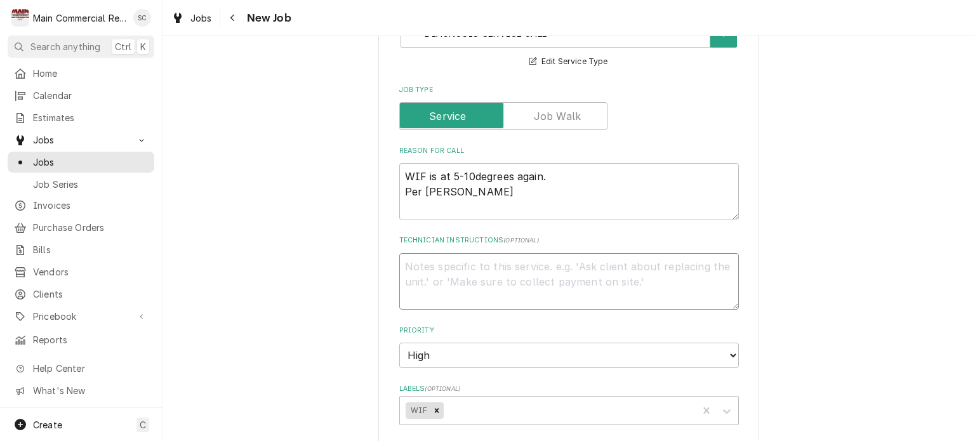
click at [488, 261] on textarea "Technician Instructions ( optional )" at bounding box center [569, 281] width 340 height 57
type textarea "x"
type textarea "3"
type textarea "x"
type textarea "3r"
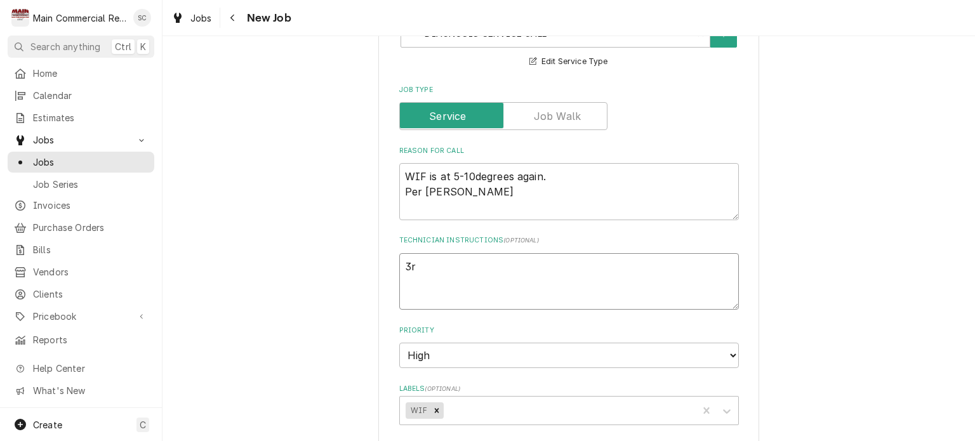
type textarea "x"
type textarea "3rd"
type textarea "x"
type textarea "3rd"
type textarea "x"
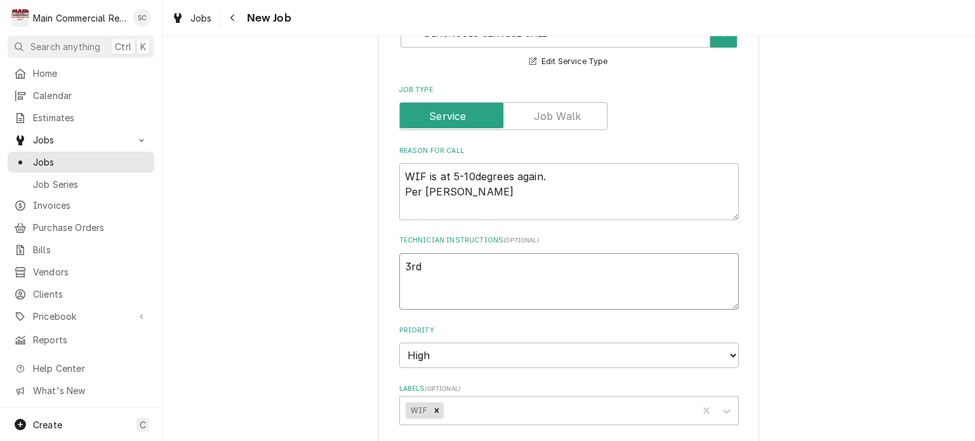
type textarea "3rd t"
type textarea "x"
type textarea "3rd ti"
type textarea "x"
type textarea "3rd tim"
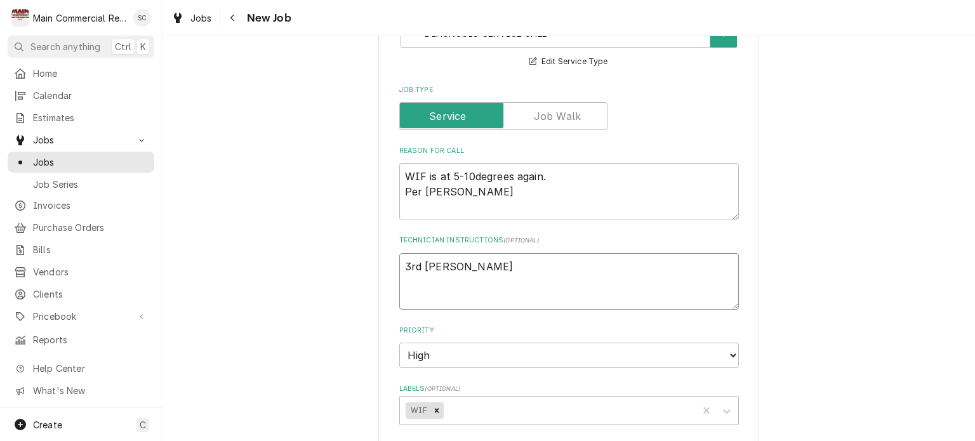
type textarea "x"
type textarea "3rd time"
type textarea "x"
type textarea "3rd time"
type textarea "x"
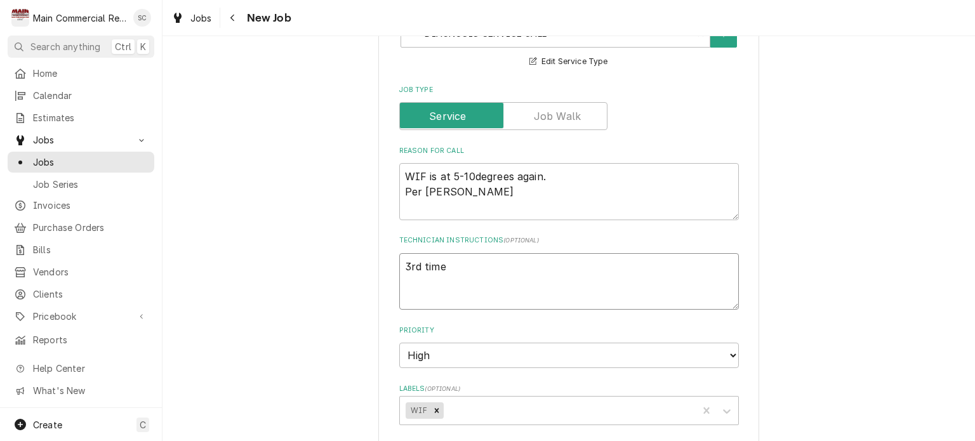
type textarea "3rd time o"
type textarea "x"
type textarea "3rd time out"
type textarea "x"
type textarea "3rd time out"
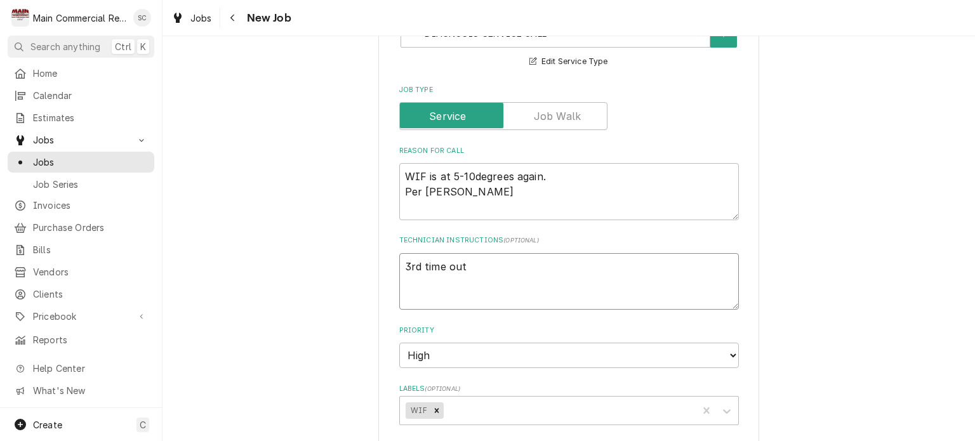
type textarea "x"
type textarea "3rd time out t"
type textarea "x"
type textarea "3rd time out th"
type textarea "x"
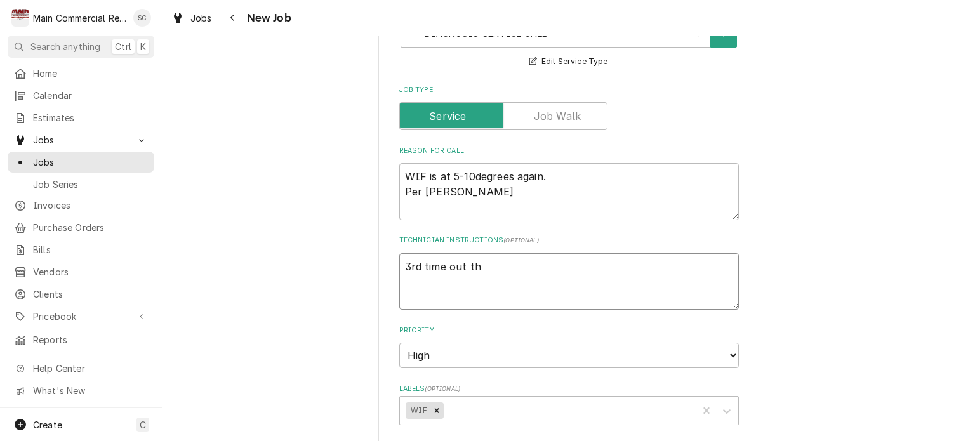
type textarea "3rd time out the"
type textarea "x"
type textarea "3rd time out ther"
type textarea "x"
type textarea "3rd time out there"
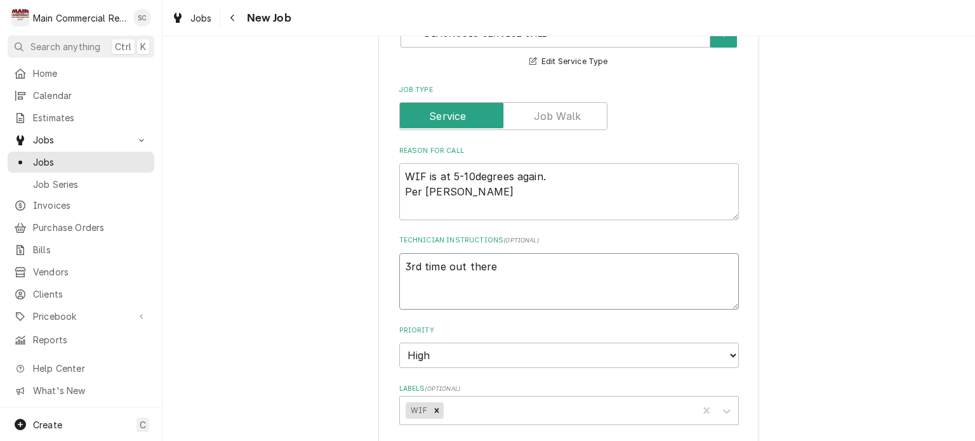
type textarea "x"
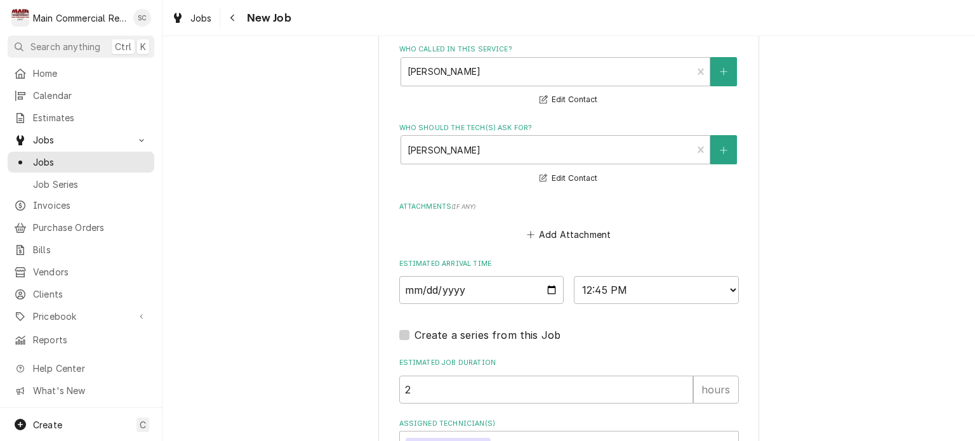
scroll to position [1129, 0]
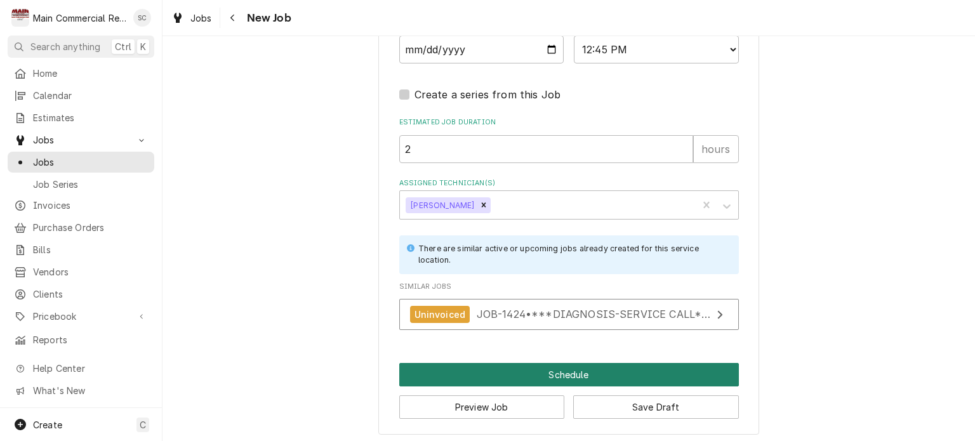
click at [543, 372] on button "Schedule" at bounding box center [569, 374] width 340 height 23
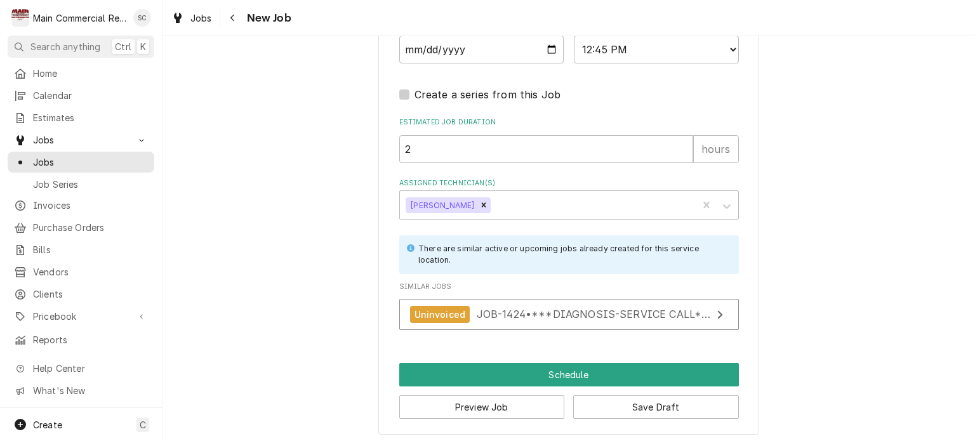
scroll to position [1118, 0]
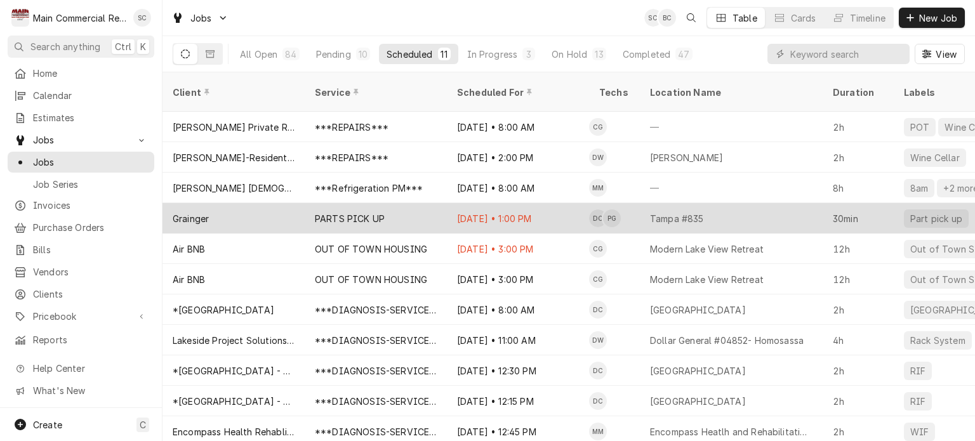
click at [484, 204] on div "Sep 22 • 1:00 PM" at bounding box center [518, 218] width 142 height 30
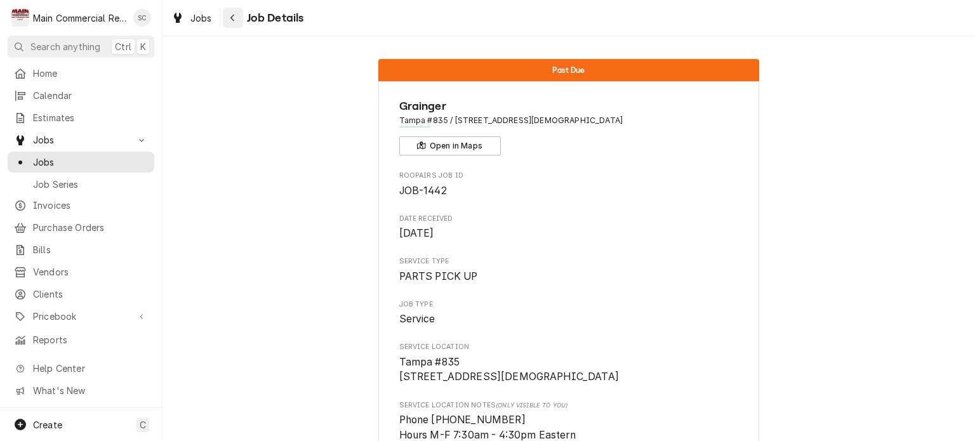
click at [234, 15] on icon "Navigate back" at bounding box center [233, 17] width 6 height 9
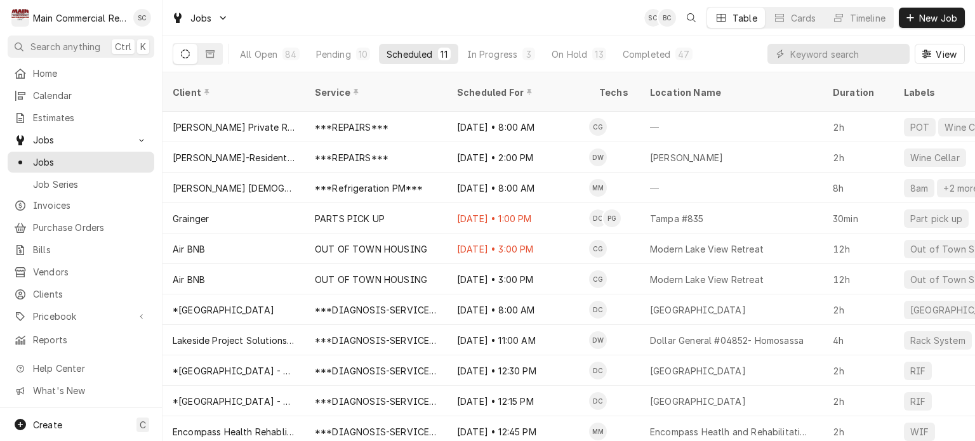
click at [585, 30] on div "Jobs SC BC Table Cards Timeline New Job" at bounding box center [569, 18] width 813 height 36
click at [934, 17] on span "New Job" at bounding box center [938, 17] width 43 height 13
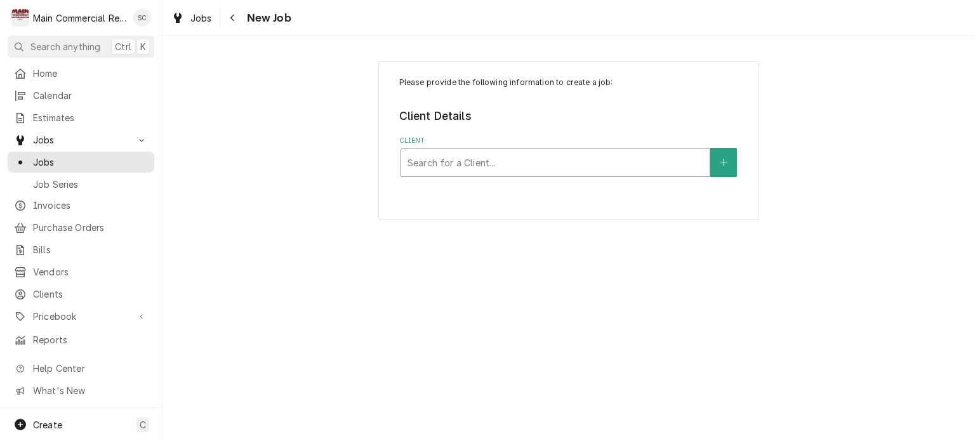
click at [540, 166] on div "Client" at bounding box center [556, 162] width 296 height 23
type input "Lifetime"
click at [506, 169] on div "Client" at bounding box center [556, 162] width 296 height 23
type input "[PERSON_NAME]"
drag, startPoint x: 430, startPoint y: 163, endPoint x: 383, endPoint y: 166, distance: 46.4
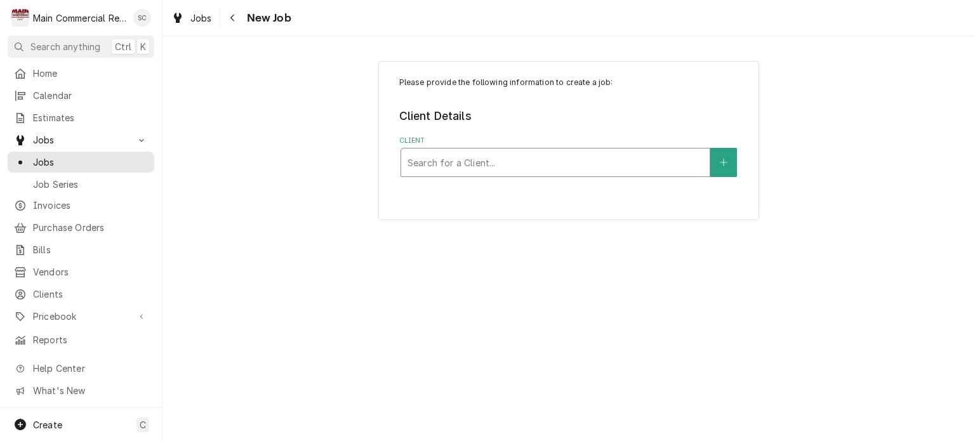
click at [386, 166] on div "Please provide the following information to create a job: Client Details Client…" at bounding box center [568, 140] width 381 height 159
click at [79, 293] on div "Clients" at bounding box center [81, 294] width 142 height 16
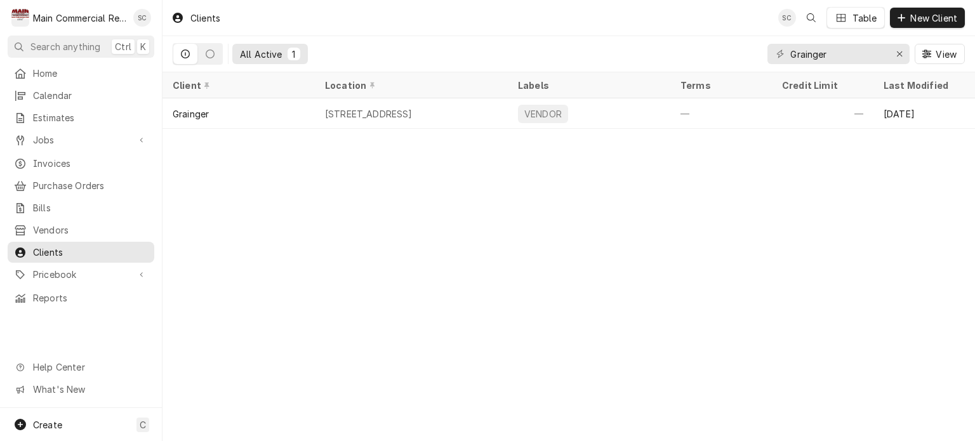
click at [595, 230] on div "Clients SC Table New Client All Active 1 Grainger View Client Location Labels T…" at bounding box center [569, 220] width 813 height 441
click at [934, 15] on span "New Client" at bounding box center [934, 17] width 52 height 13
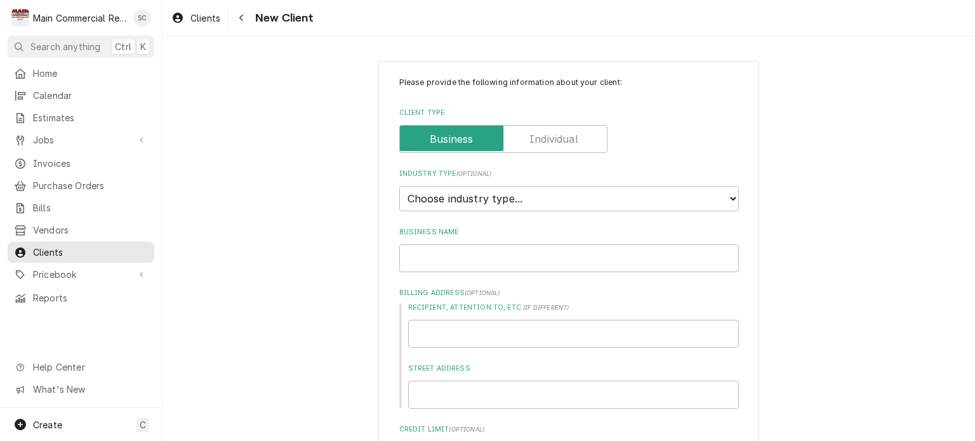
click at [537, 138] on label "Client Type" at bounding box center [503, 139] width 208 height 28
click at [537, 138] on input "Client Type" at bounding box center [503, 139] width 197 height 28
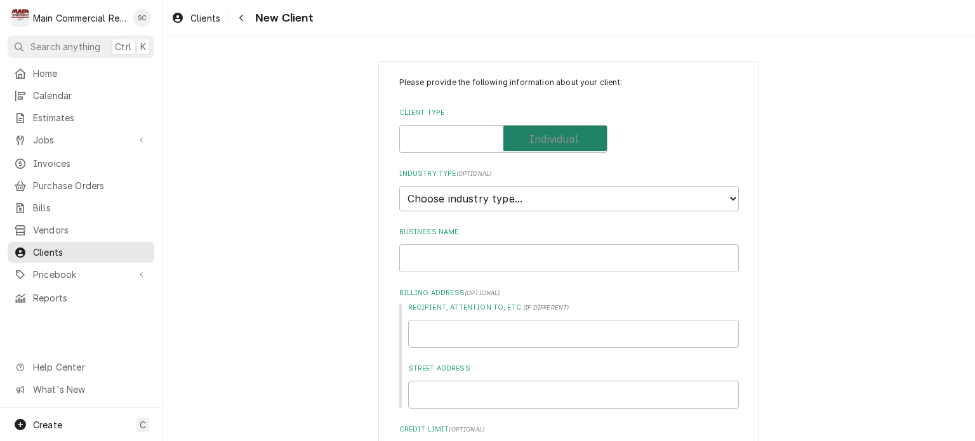
checkbox input "true"
type textarea "x"
click at [515, 203] on select "Choose industry type... Residential Commercial Industrial Government" at bounding box center [569, 198] width 340 height 25
select select "1"
click at [399, 186] on select "Choose industry type... Residential Commercial Industrial Government" at bounding box center [569, 198] width 340 height 25
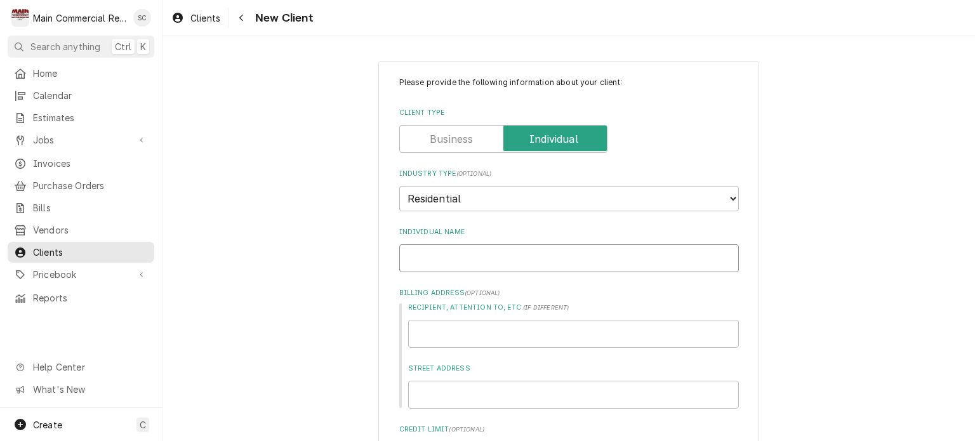
click at [507, 255] on input "Individual Name" at bounding box center [569, 258] width 340 height 28
type textarea "x"
type input "M"
type textarea "x"
type input "Ma"
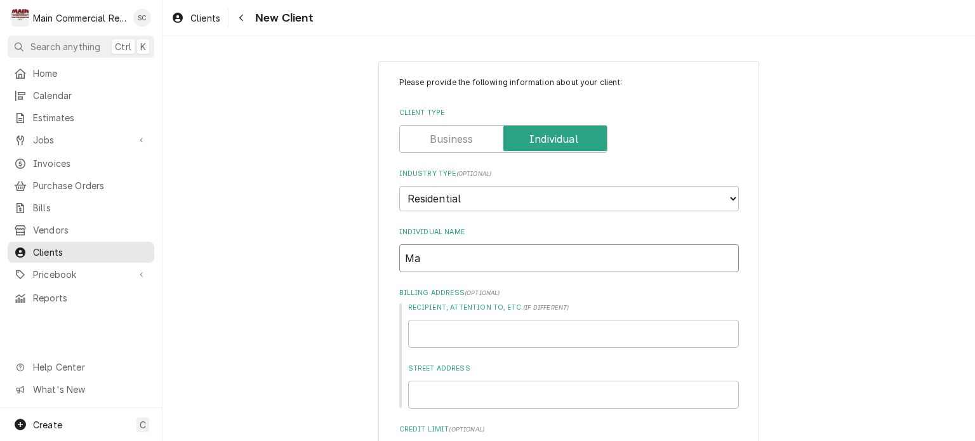
type textarea "x"
type input "Mar"
type textarea "x"
type input "Mart"
type textarea "x"
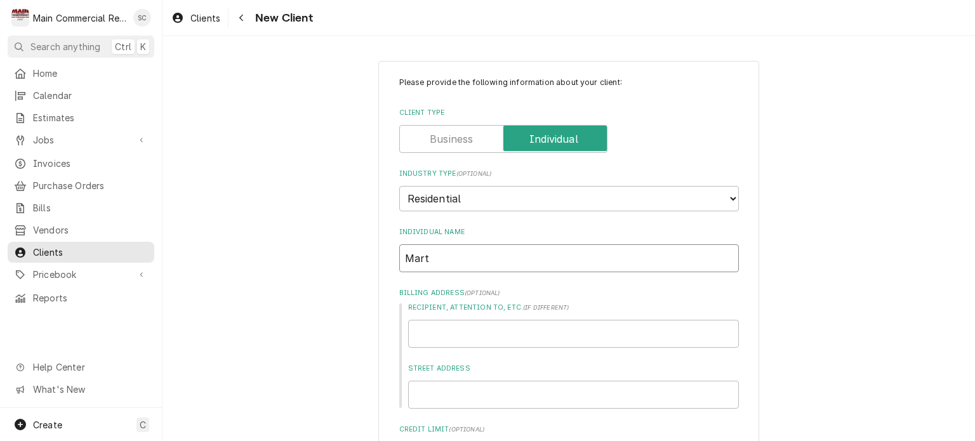
type input "Marth"
type textarea "x"
type input "Martha"
type textarea "x"
type input "Martha"
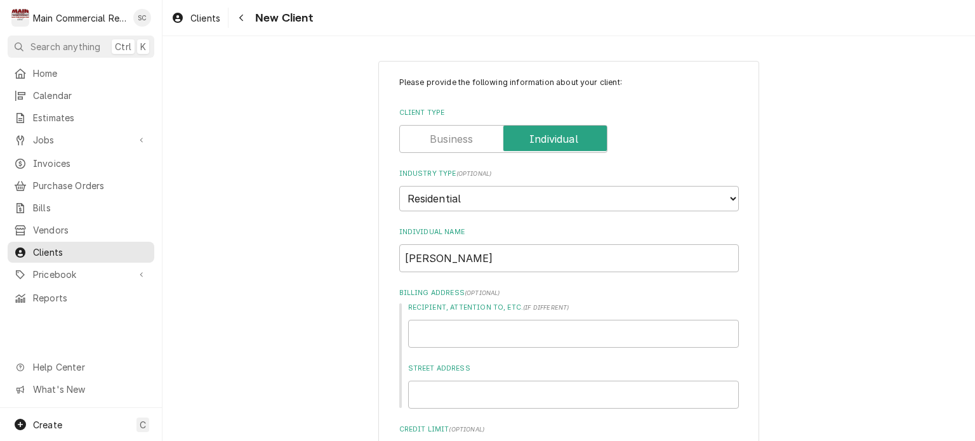
click at [465, 142] on label "Client Type" at bounding box center [503, 139] width 208 height 28
click at [465, 142] on input "Client Type" at bounding box center [503, 139] width 197 height 28
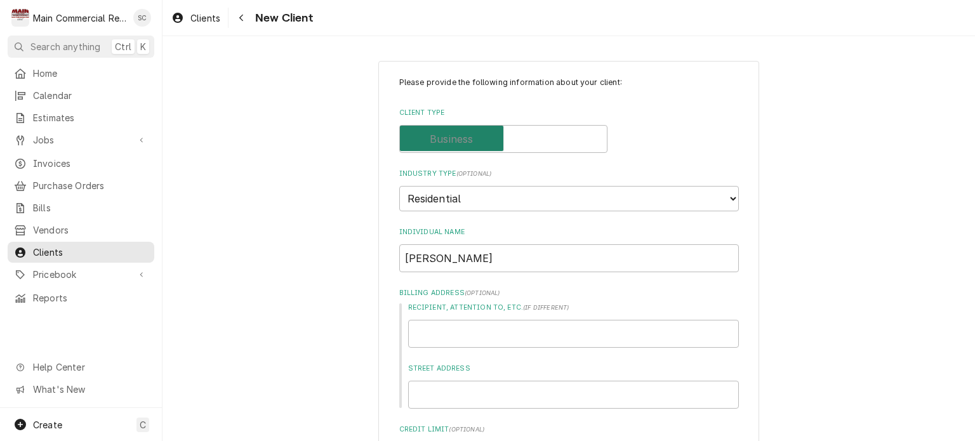
checkbox input "false"
type textarea "x"
click at [482, 194] on select "Choose industry type... Residential Commercial Industrial Government" at bounding box center [569, 198] width 340 height 25
select select "2"
click at [399, 186] on select "Choose industry type... Residential Commercial Industrial Government" at bounding box center [569, 198] width 340 height 25
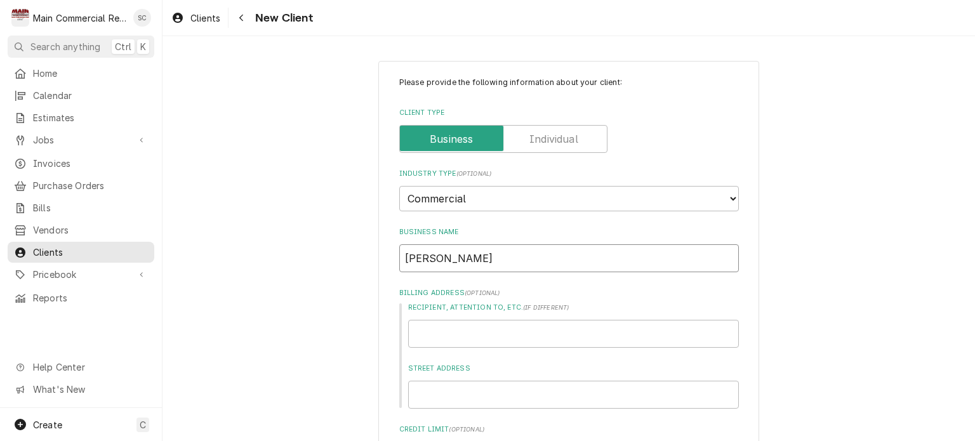
drag, startPoint x: 430, startPoint y: 254, endPoint x: 386, endPoint y: 258, distance: 44.7
type textarea "x"
type input "G"
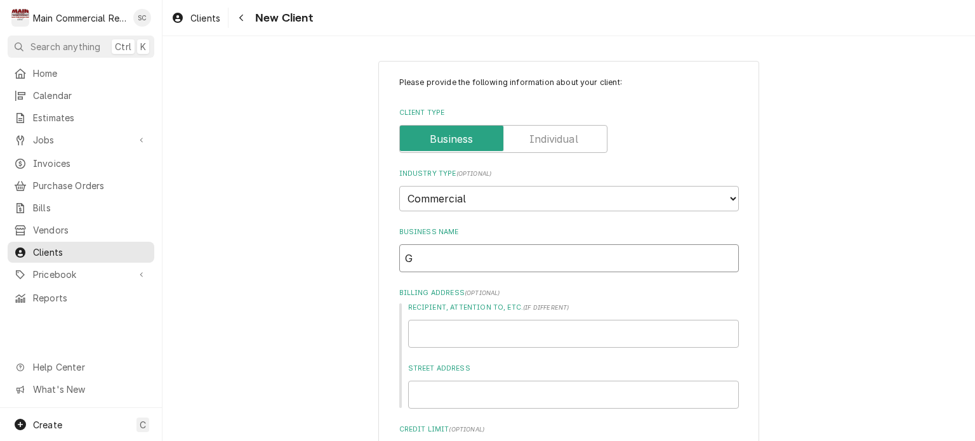
type textarea "x"
type input "GC"
type textarea "x"
type input "GCP"
type textarea "x"
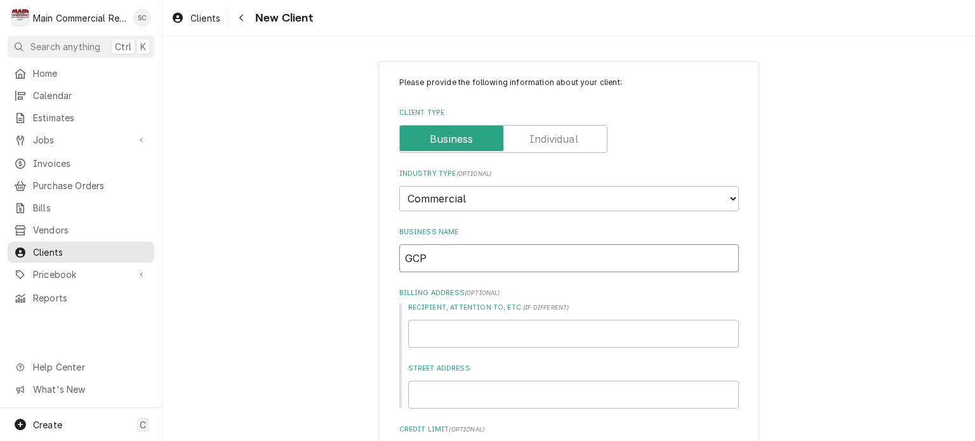
type input "GCP"
type textarea "x"
type input "GCP C"
type textarea "x"
type input "GCP Cl"
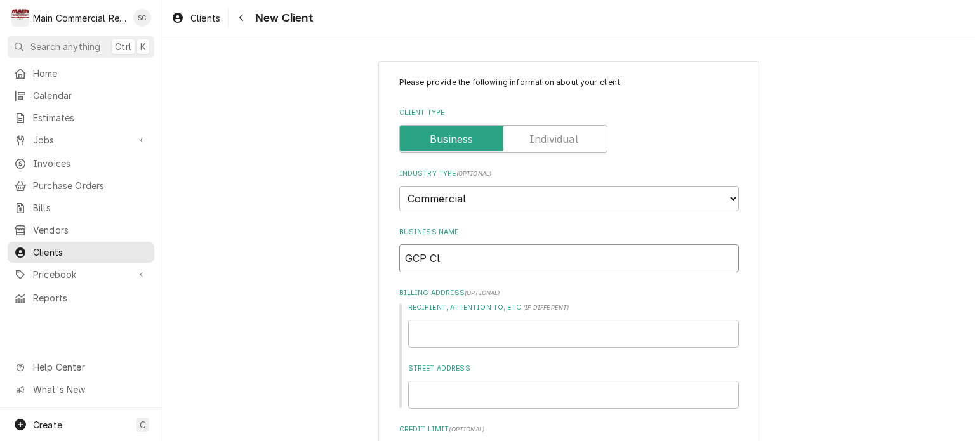
type textarea "x"
type input "GCP Cli"
type textarea "x"
type input "GCP Clin"
type textarea "x"
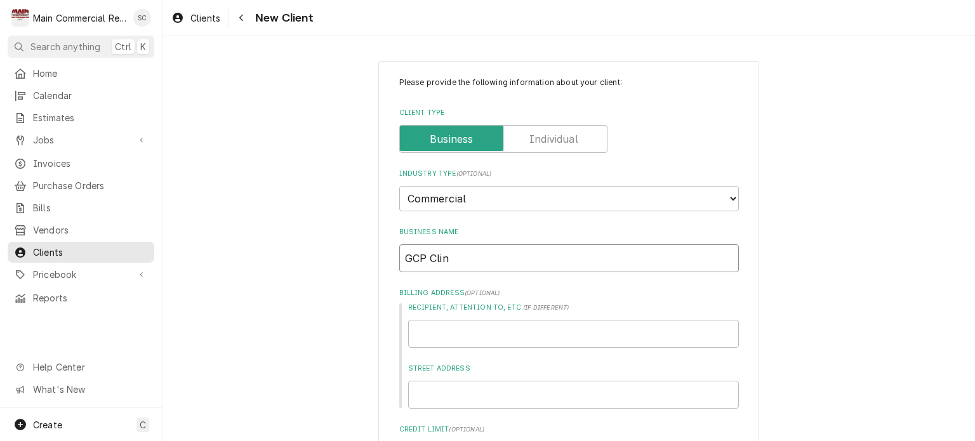
type input "GCP Clini"
type textarea "x"
type input "GCP Clinia"
type textarea "x"
type input "GCP Clini"
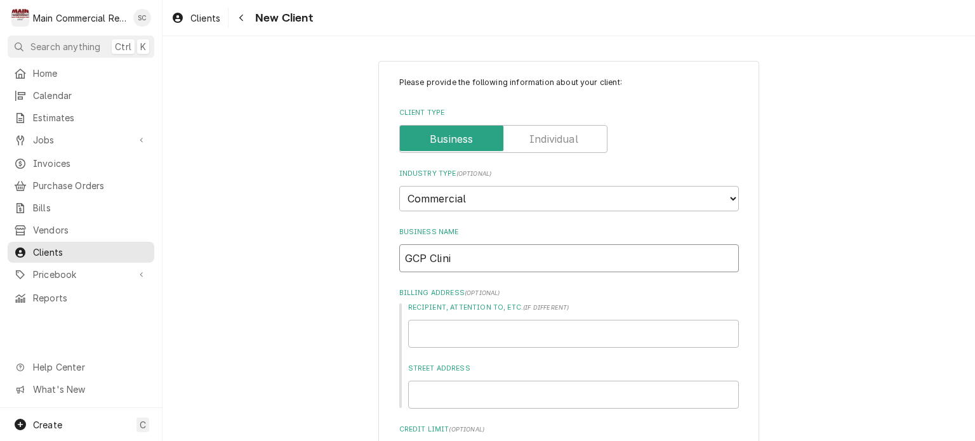
type textarea "x"
type input "GCP Clinic"
type textarea "x"
type input "GCP Clinica"
type textarea "x"
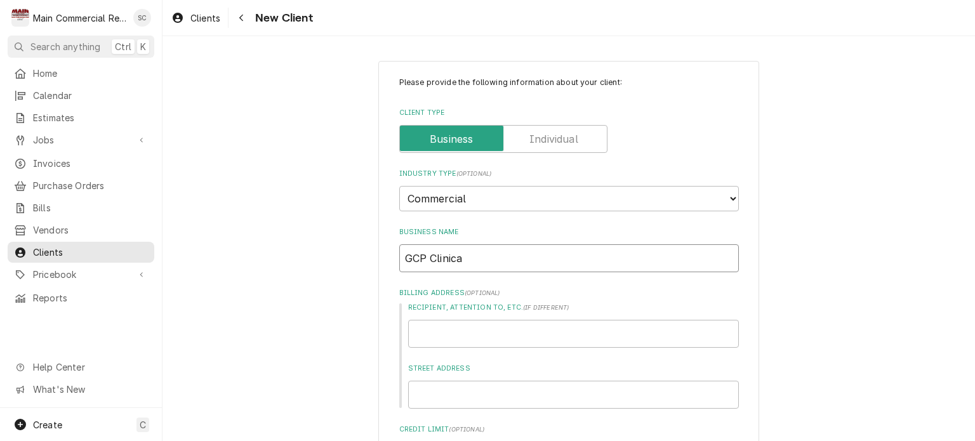
type input "GCP Clinical"
type textarea "x"
type input "GCP Clinical"
type textarea "x"
type input "GCP Clinical R"
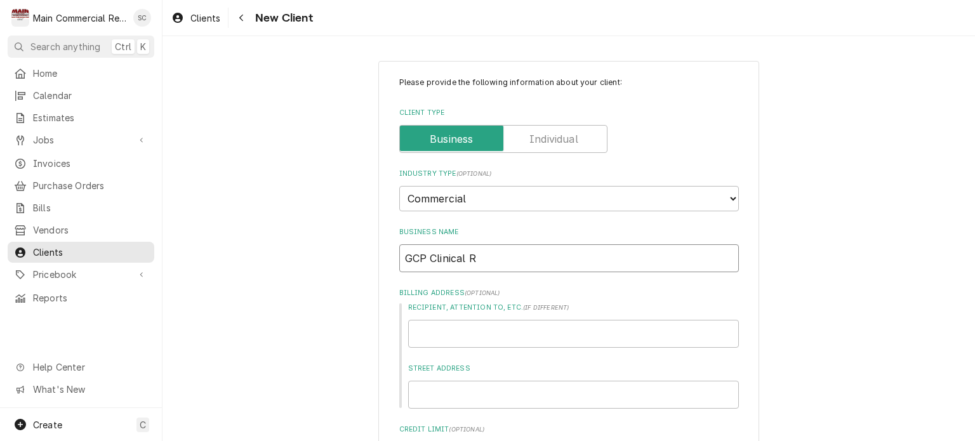
type textarea "x"
type input "GCP Clinical Re"
type textarea "x"
type input "GCP Clinical Res"
type textarea "x"
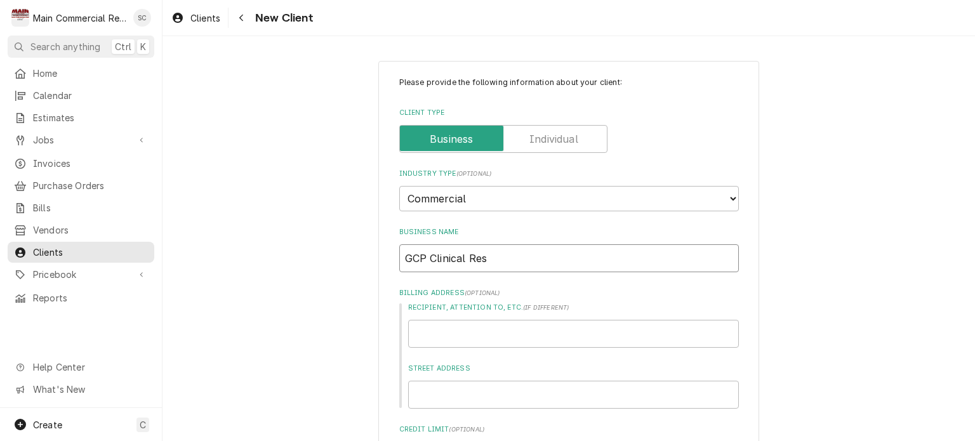
type input "GCP Clinical Rese"
type textarea "x"
type input "GCP Clinical Resea"
type textarea "x"
type input "GCP Clinical Resear"
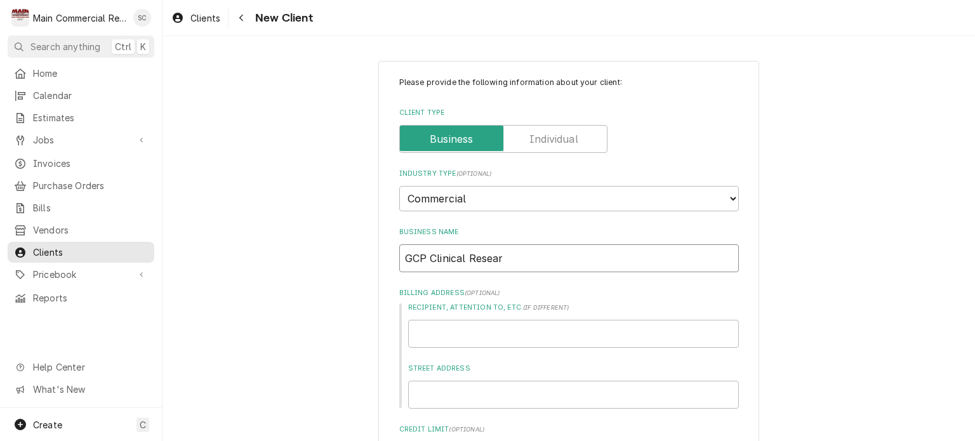
type textarea "x"
type input "GCP Clinical Researc"
type textarea "x"
type input "GCP Clinical Research"
type textarea "x"
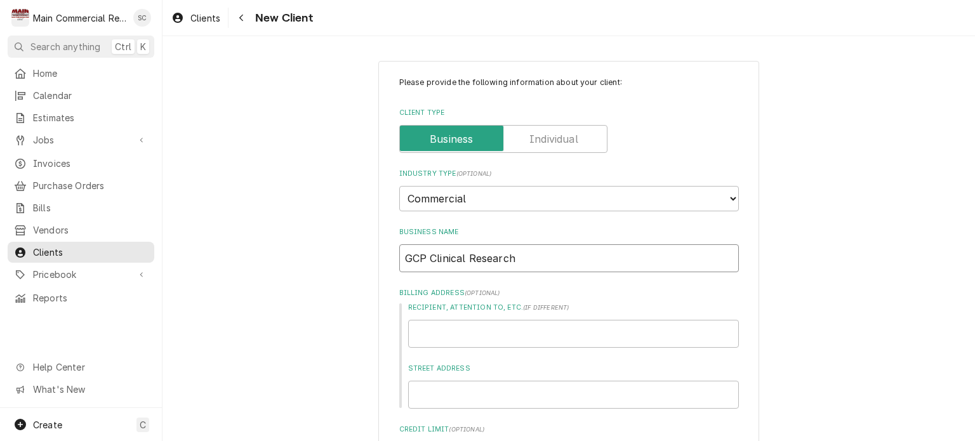
scroll to position [63, 0]
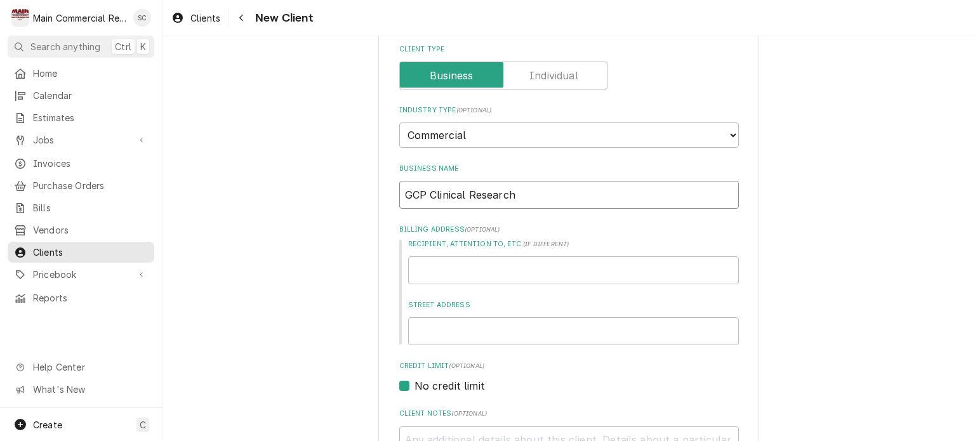
type input "GCP Clinical Research"
click at [474, 136] on select "Choose industry type... Residential Commercial Industrial Government" at bounding box center [569, 135] width 340 height 25
click at [399, 123] on select "Choose industry type... Residential Commercial Industrial Government" at bounding box center [569, 135] width 340 height 25
click at [485, 332] on input "Street Address" at bounding box center [573, 331] width 331 height 28
type textarea "x"
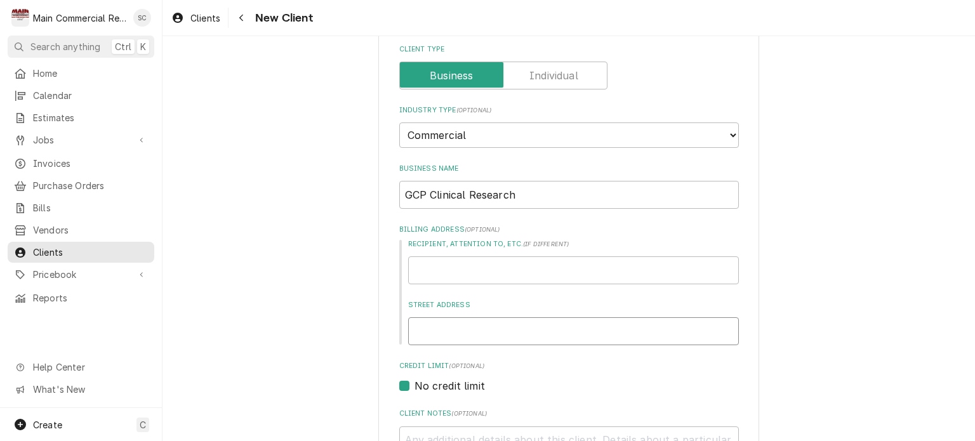
type input "1"
type textarea "x"
type input "11"
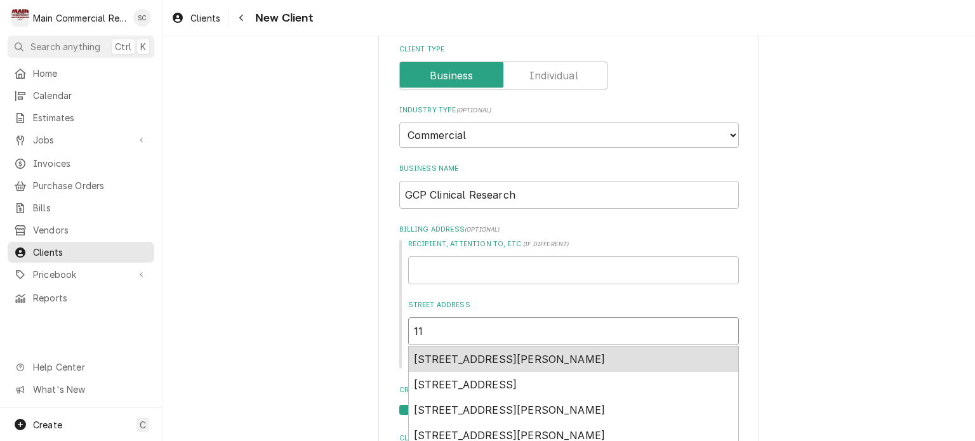
type textarea "x"
type input "110"
type textarea "x"
type input "110"
type textarea "x"
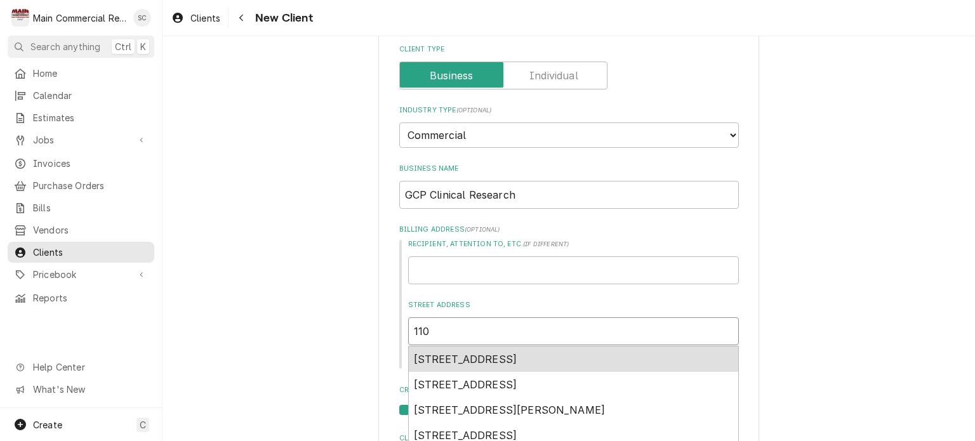
type input "110 S"
type textarea "x"
type input "110 S"
click at [496, 362] on span "110 South MacDill Avenue, Tampa, FL, USA" at bounding box center [465, 359] width 103 height 13
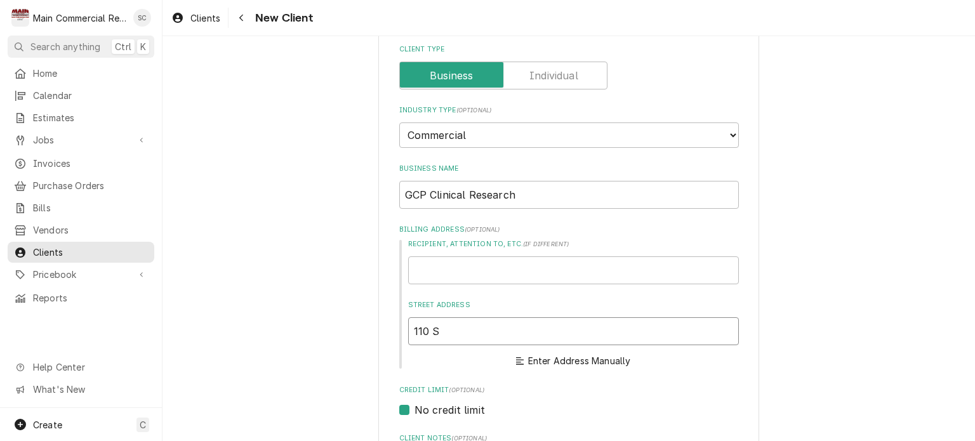
type textarea "x"
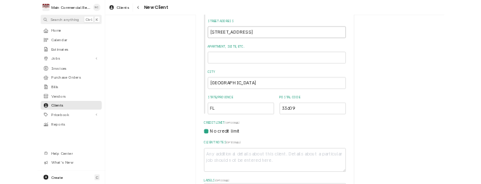
scroll to position [381, 0]
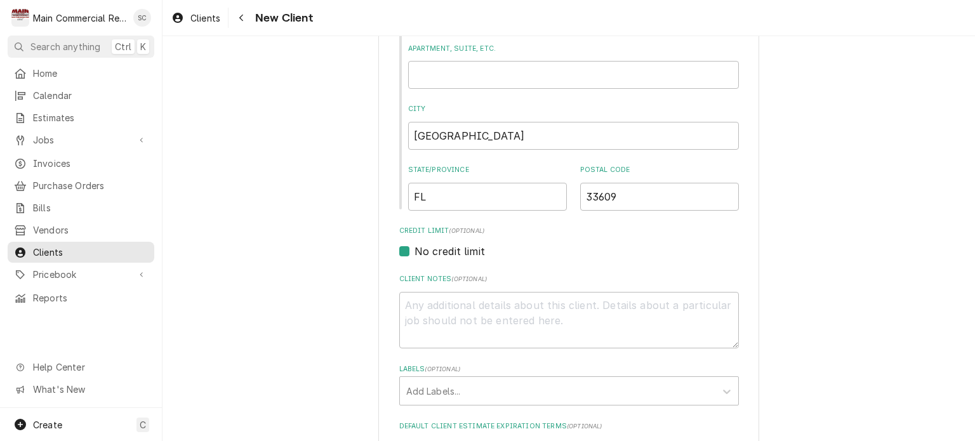
type input "110 S MacDill Ave"
click at [454, 302] on textarea "Client Notes ( optional )" at bounding box center [569, 320] width 340 height 57
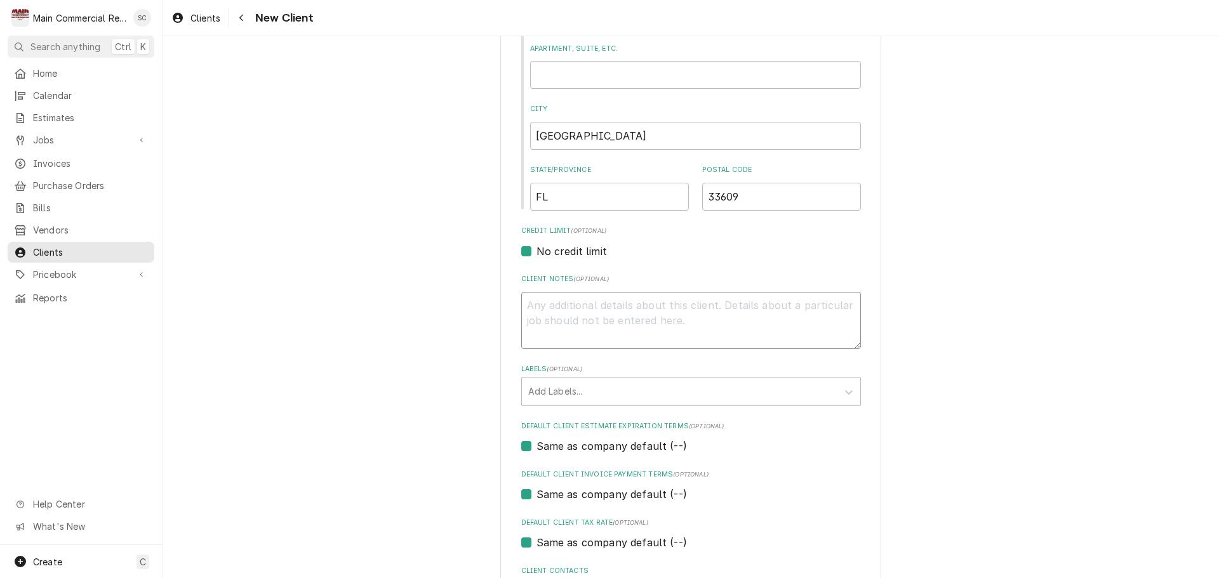
scroll to position [488, 0]
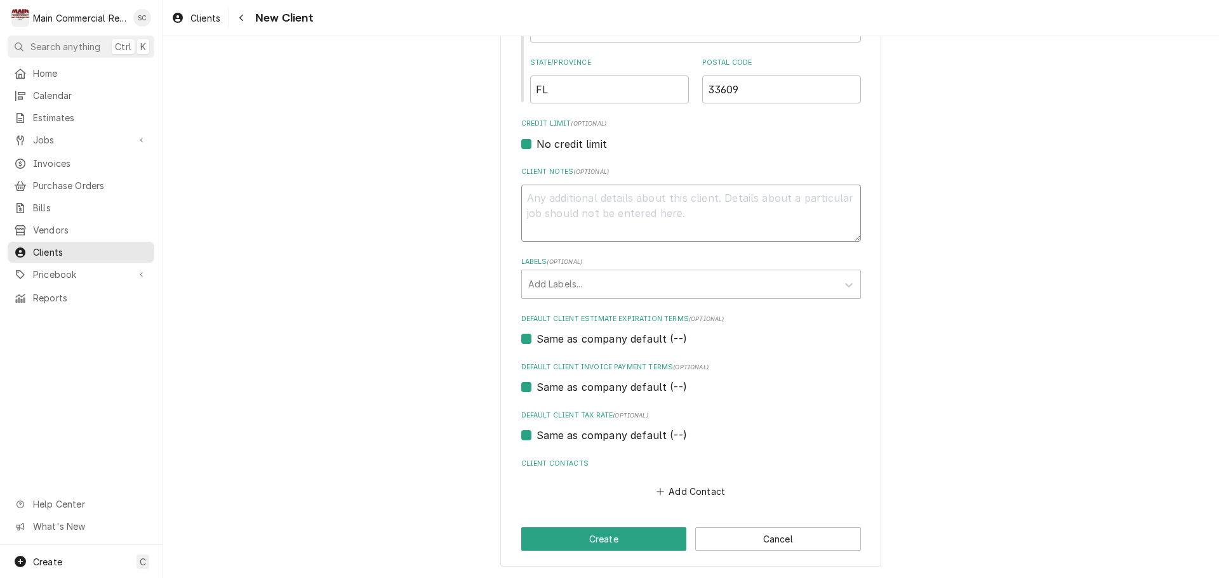
click at [597, 193] on textarea "Client Notes ( optional )" at bounding box center [691, 213] width 340 height 57
paste textarea "Our operating hours are [DATE] through [DATE], from 7:00 a.m. to 4:00 p.m., and…"
type textarea "x"
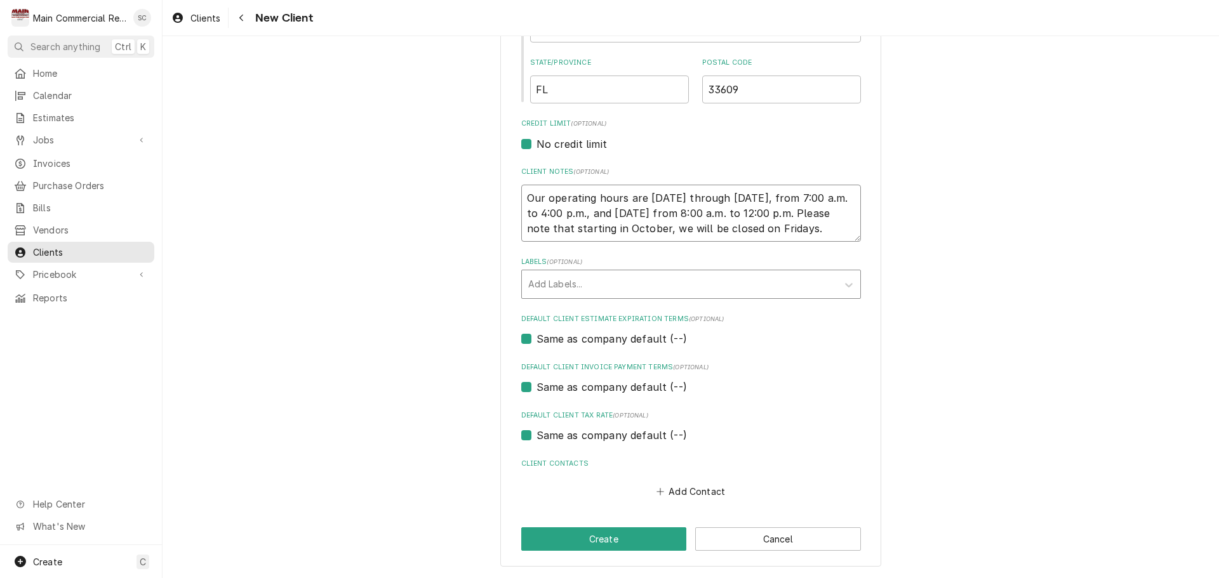
type textarea "Our operating hours are [DATE] through [DATE], from 7:00 a.m. to 4:00 p.m., and…"
click at [576, 286] on div "Labels" at bounding box center [679, 284] width 303 height 23
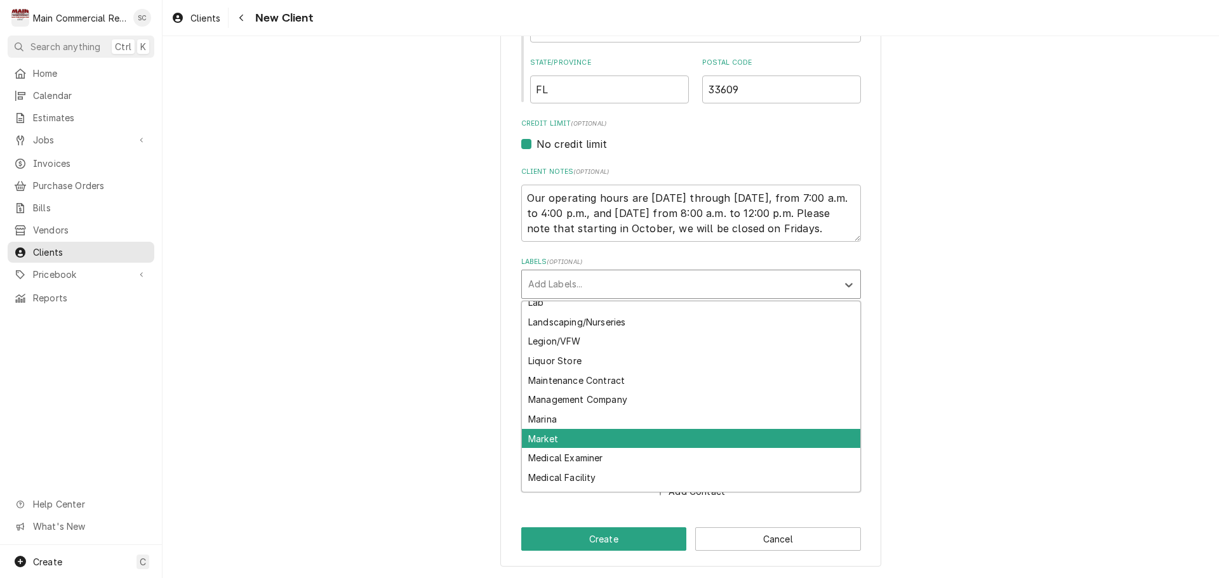
scroll to position [889, 0]
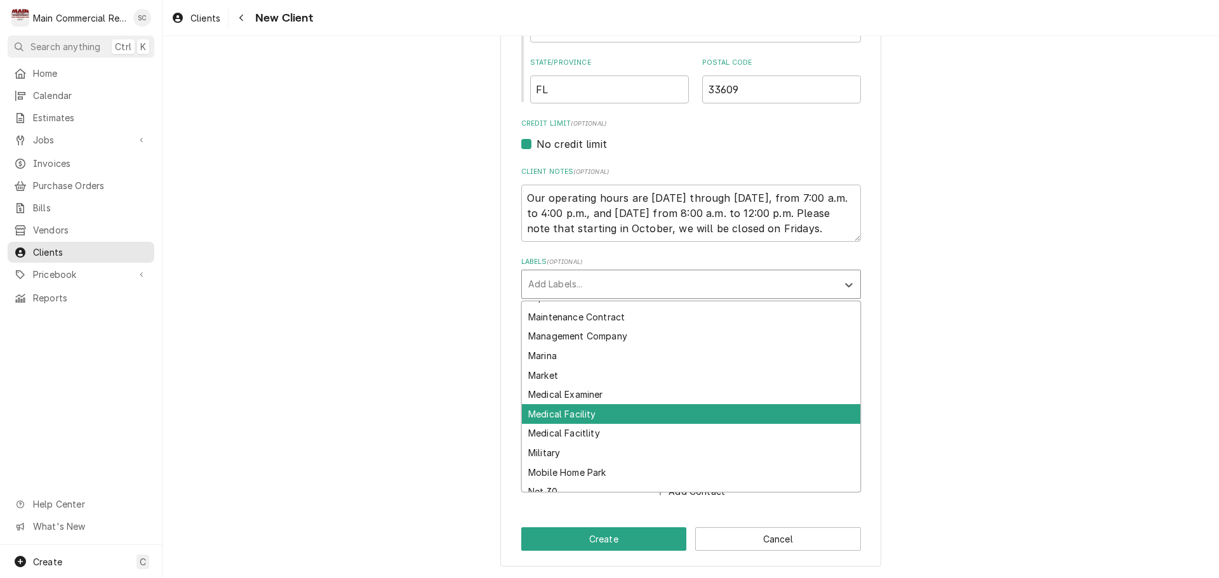
click at [601, 418] on div "Medical Facility" at bounding box center [691, 414] width 338 height 20
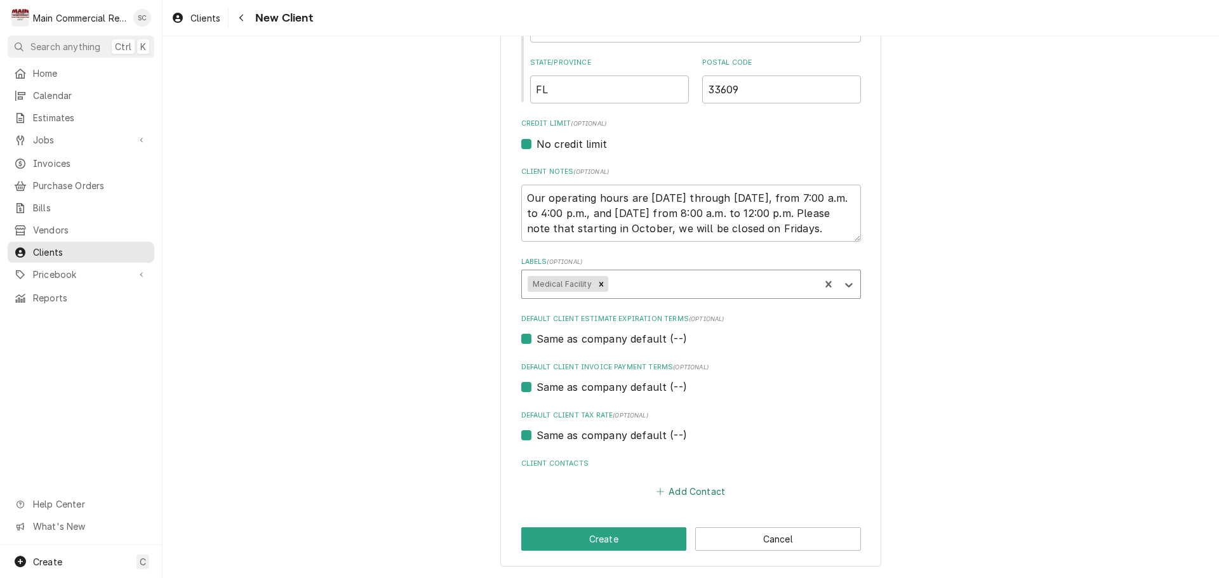
click at [690, 441] on button "Add Contact" at bounding box center [690, 492] width 73 height 18
type textarea "x"
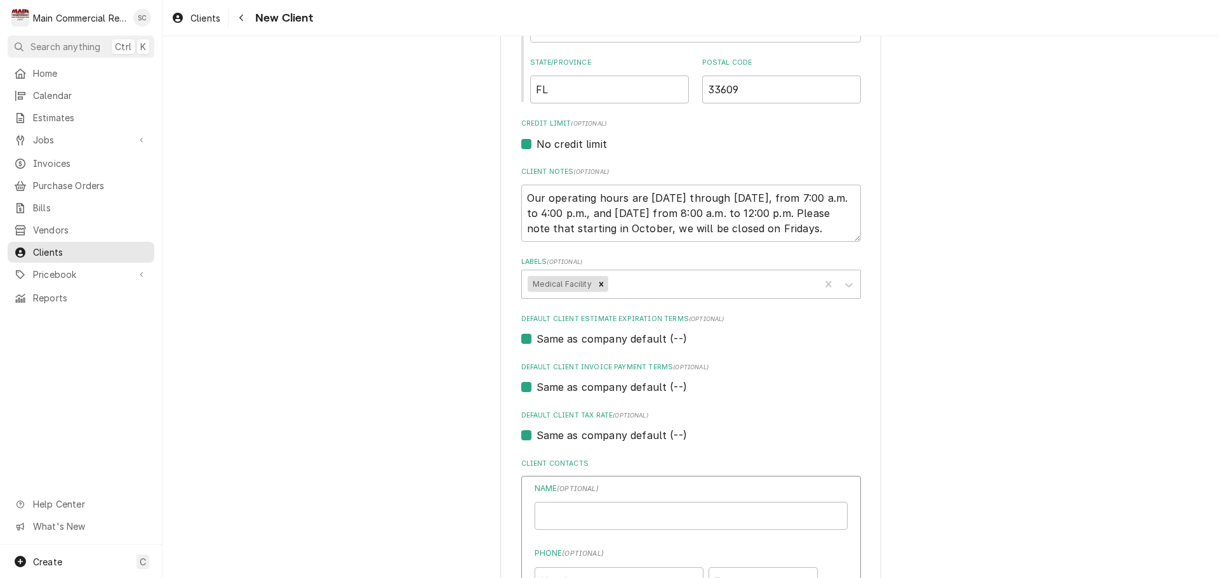
scroll to position [679, 0]
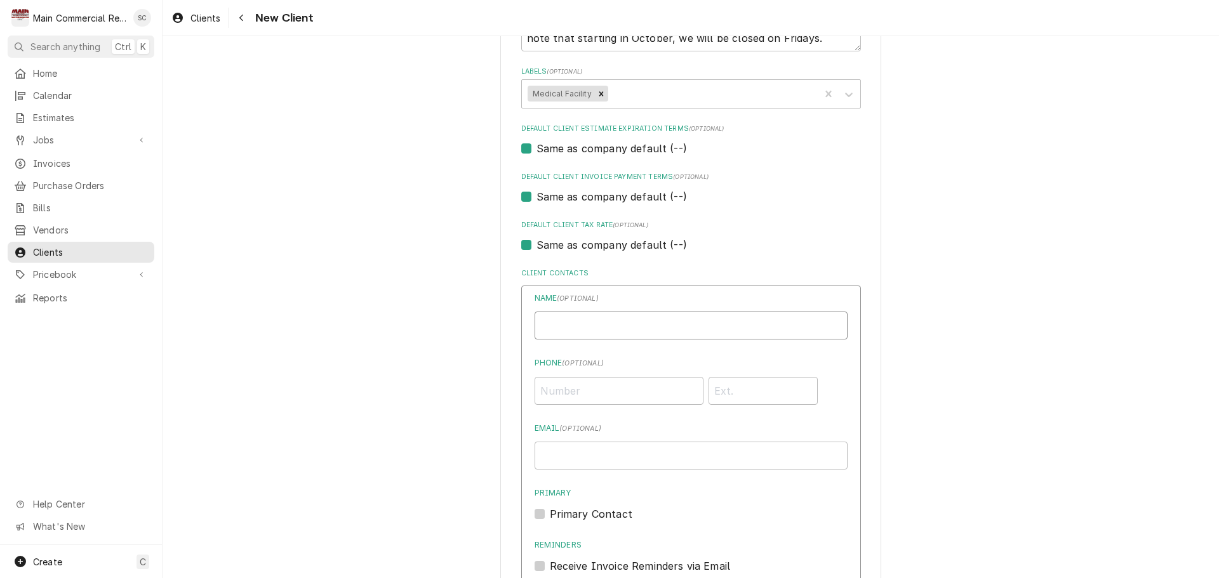
click at [601, 331] on input "Business Name" at bounding box center [691, 326] width 313 height 28
type input "[PERSON_NAME] [PERSON_NAME]"
click at [608, 392] on input "Phone ( optional )" at bounding box center [619, 391] width 169 height 28
type input "1"
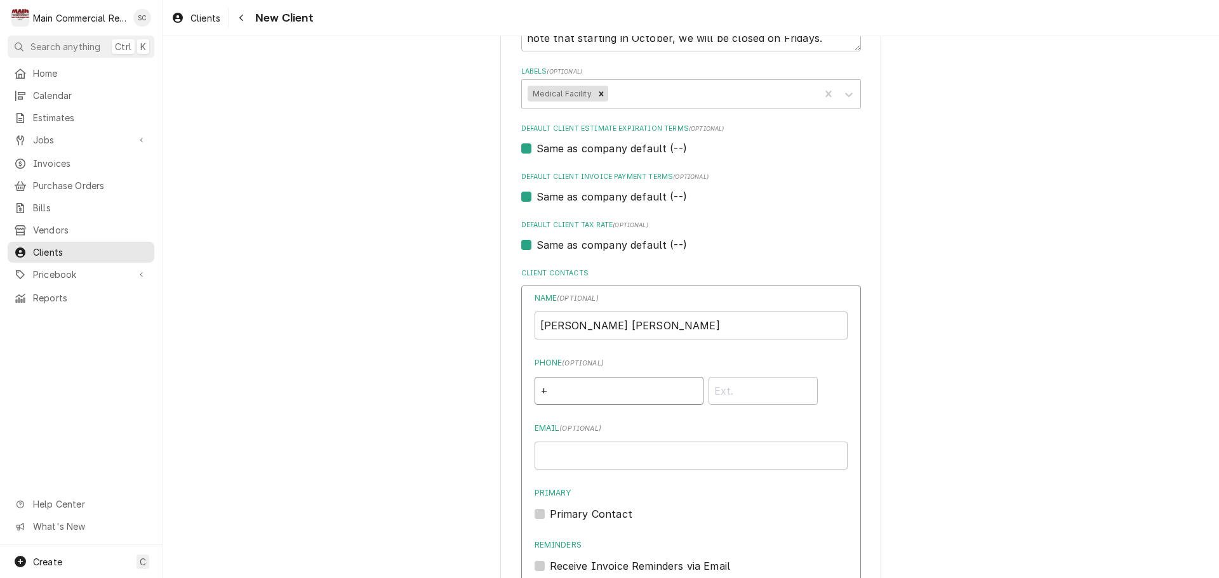
scroll to position [913, 0]
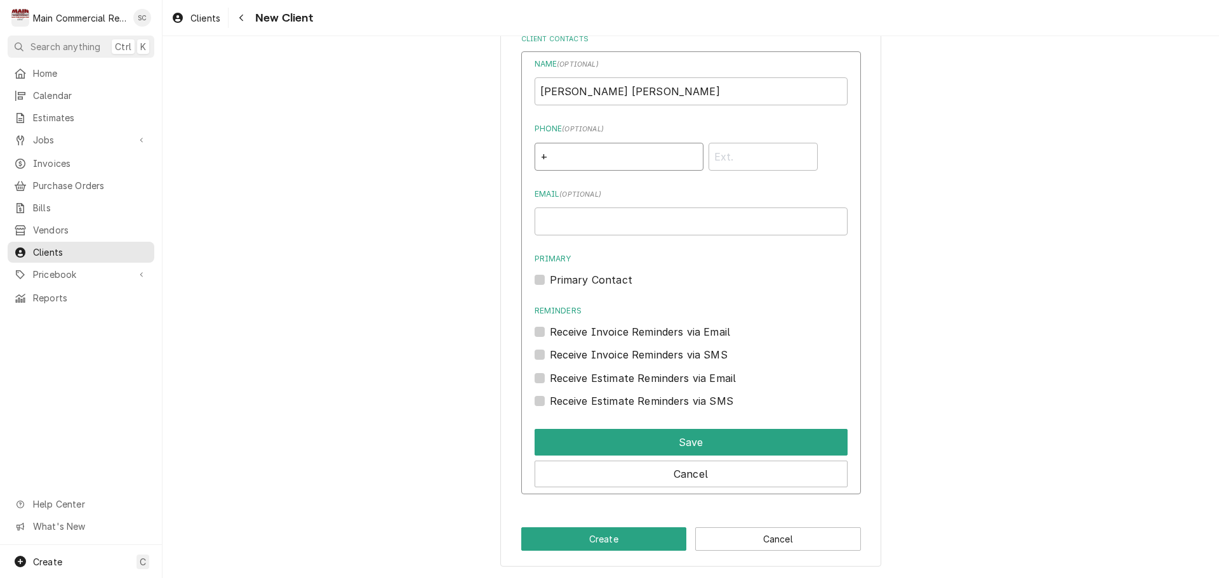
type input "+"
click at [618, 151] on input "+" at bounding box center [619, 157] width 169 height 28
type input "1"
click at [618, 150] on input "Phone ( optional )" at bounding box center [619, 157] width 169 height 28
type input "5"
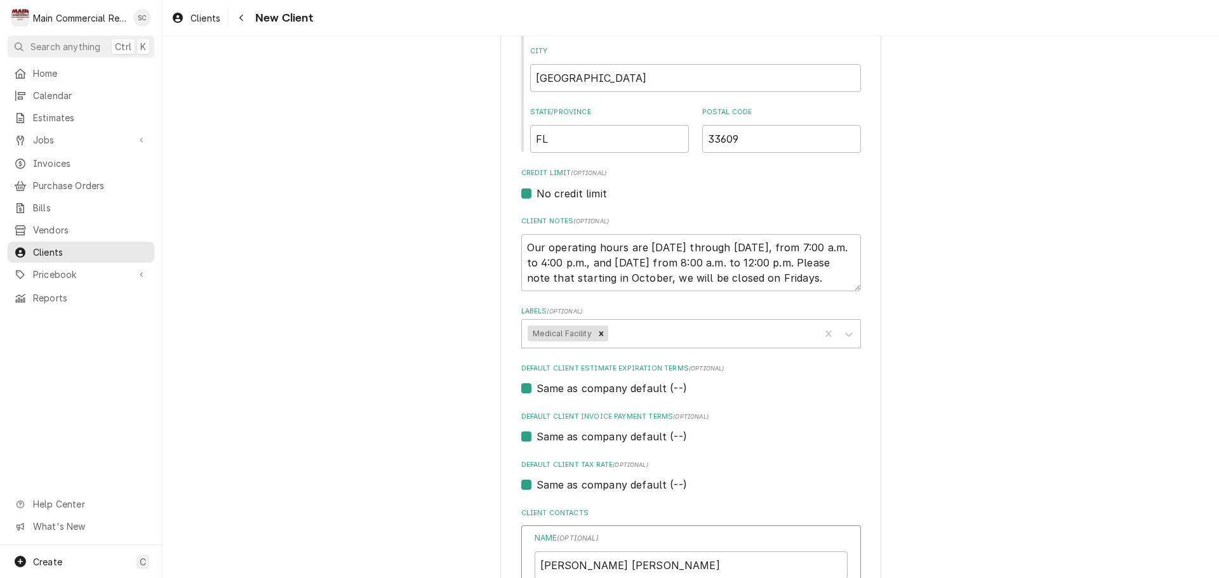
type input "(559) 95"
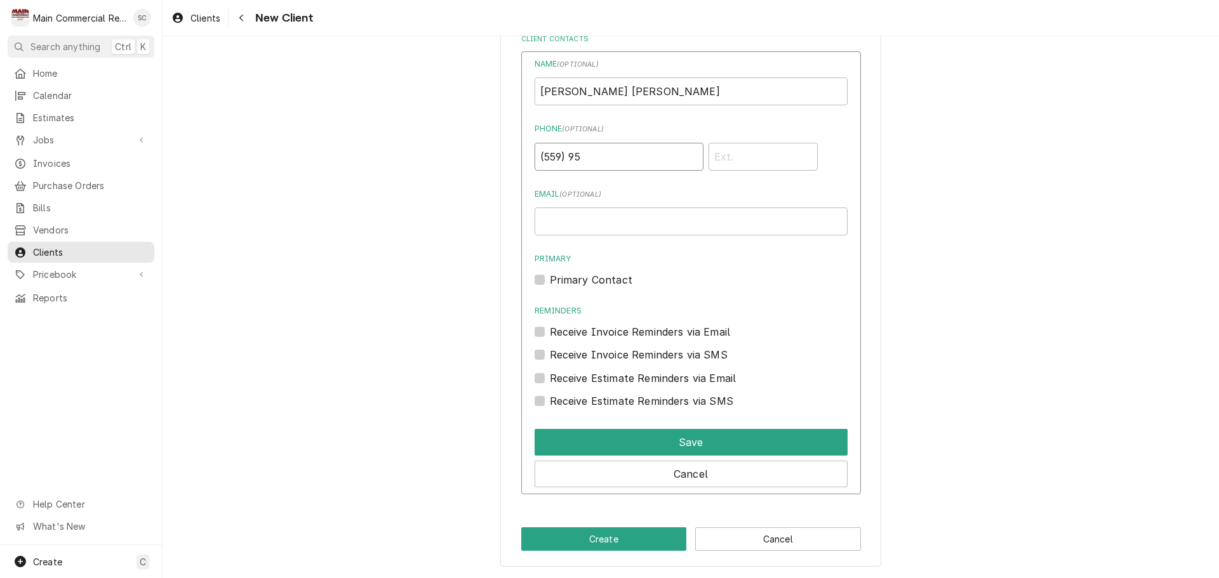
drag, startPoint x: 612, startPoint y: 161, endPoint x: 538, endPoint y: 151, distance: 74.3
click at [538, 151] on input "(559) 95" at bounding box center [619, 157] width 169 height 28
type input "[PHONE_NUMBER]"
click at [608, 225] on input "Email ( optional )" at bounding box center [691, 222] width 313 height 28
click at [637, 222] on input "Email ( optional )" at bounding box center [691, 222] width 313 height 28
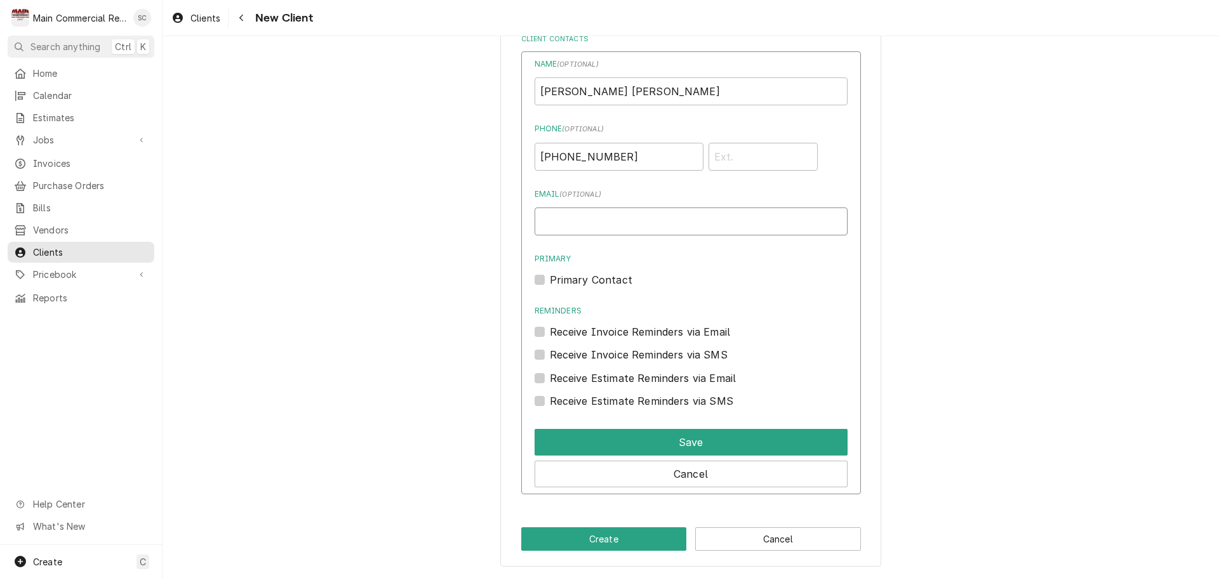
paste input "[EMAIL_ADDRESS][DOMAIN_NAME]"
type input "[EMAIL_ADDRESS][DOMAIN_NAME]"
click at [550, 278] on label "Primary Contact" at bounding box center [591, 279] width 83 height 15
click at [550, 278] on input "Primary" at bounding box center [706, 286] width 313 height 28
checkbox input "true"
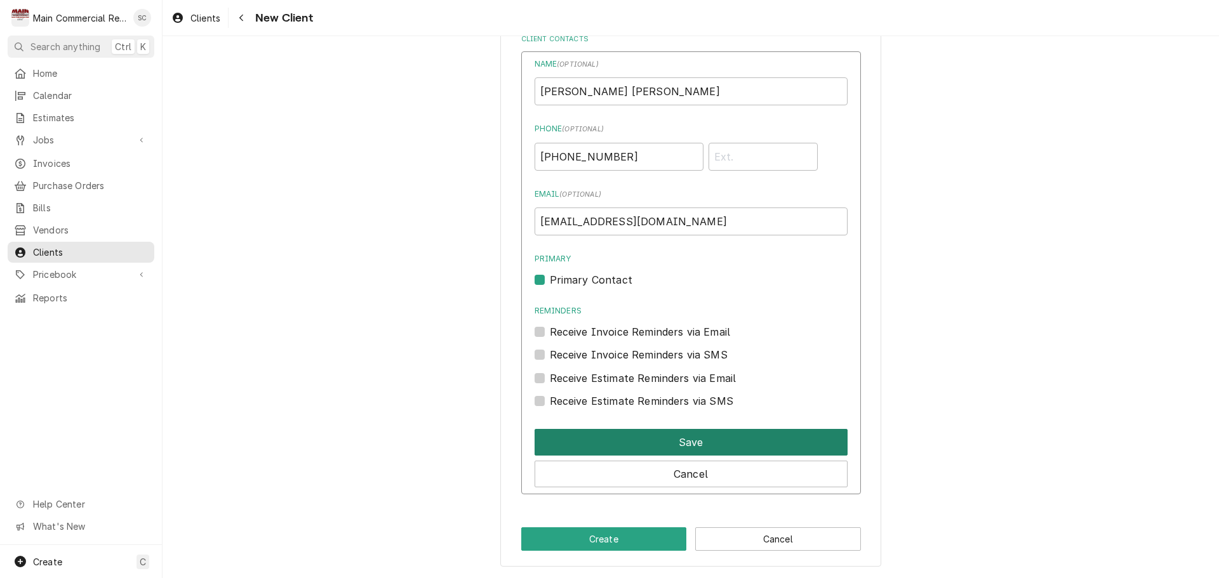
click at [672, 441] on button "Save" at bounding box center [691, 442] width 313 height 27
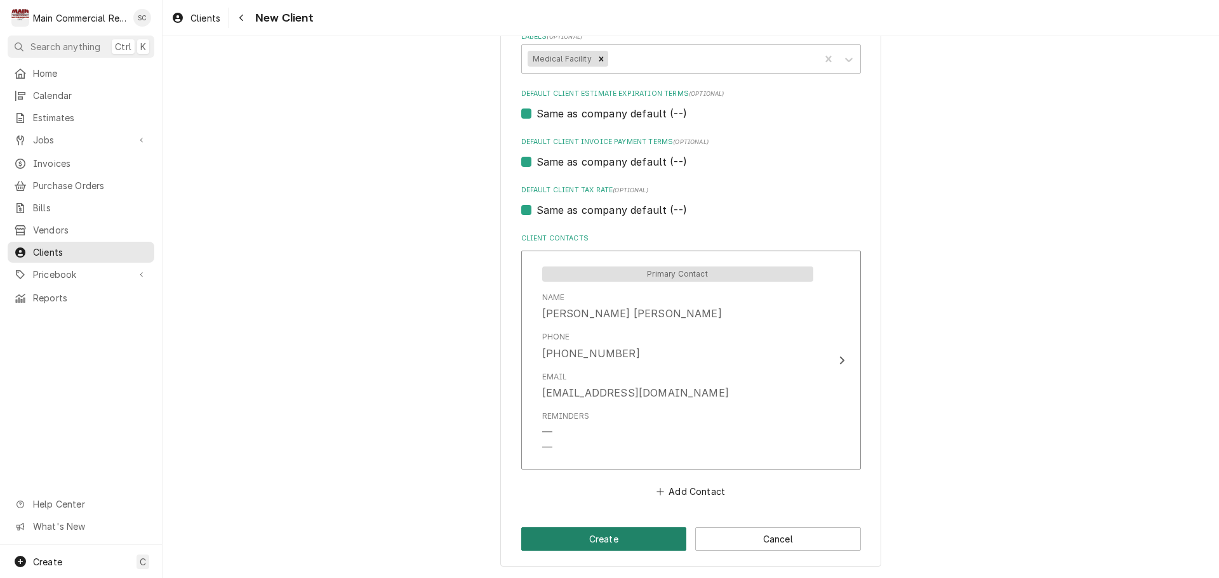
click at [619, 441] on button "Create" at bounding box center [604, 539] width 166 height 23
type textarea "x"
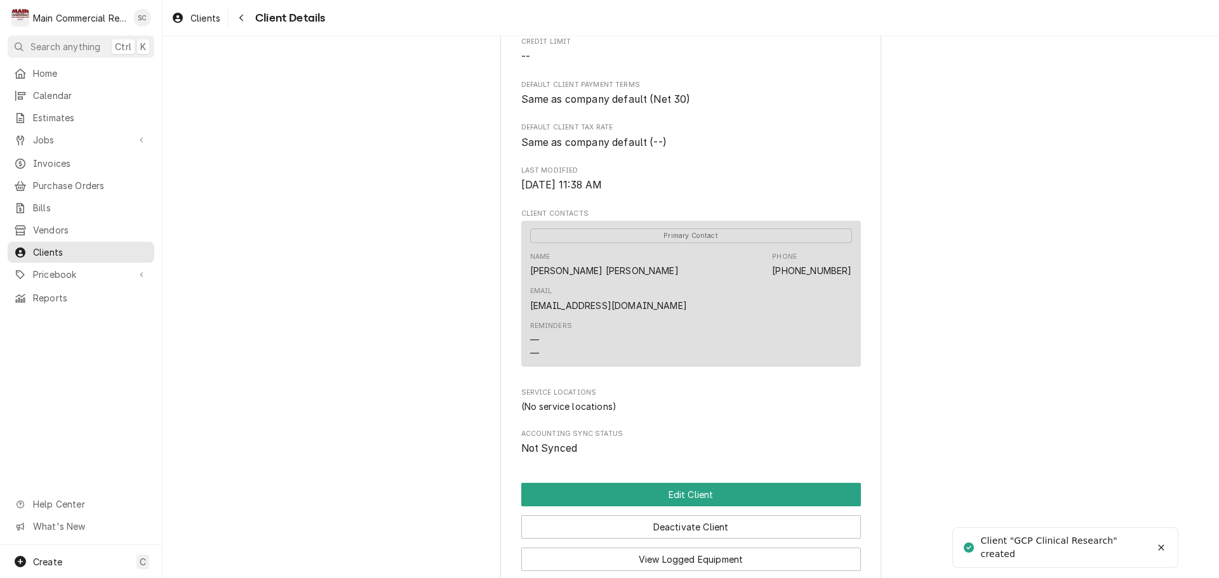
scroll to position [442, 0]
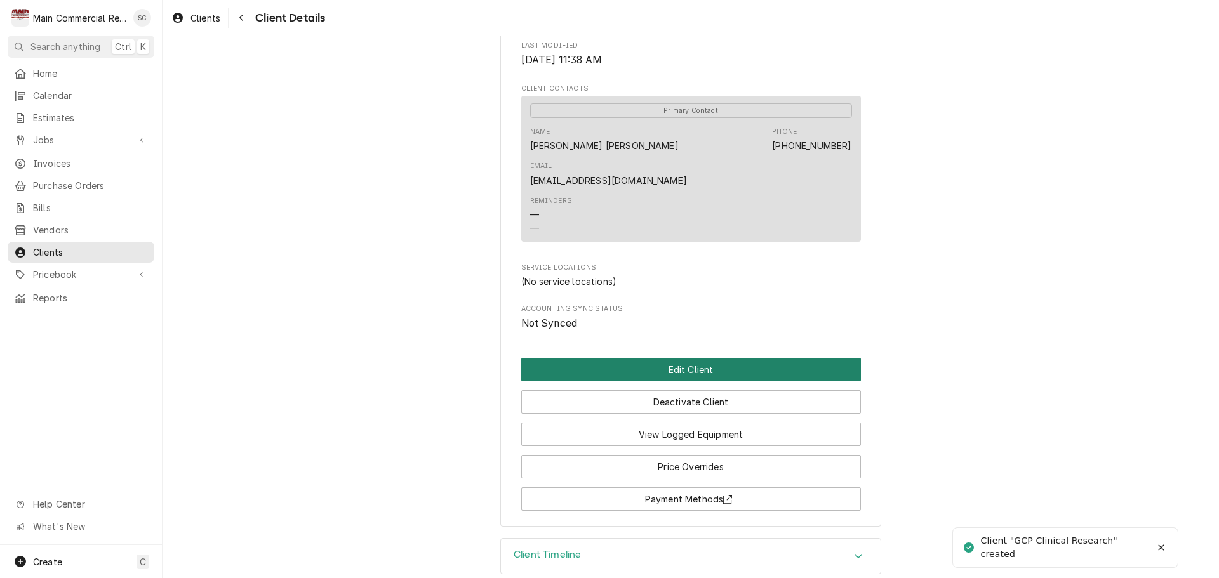
click at [688, 358] on button "Edit Client" at bounding box center [691, 369] width 340 height 23
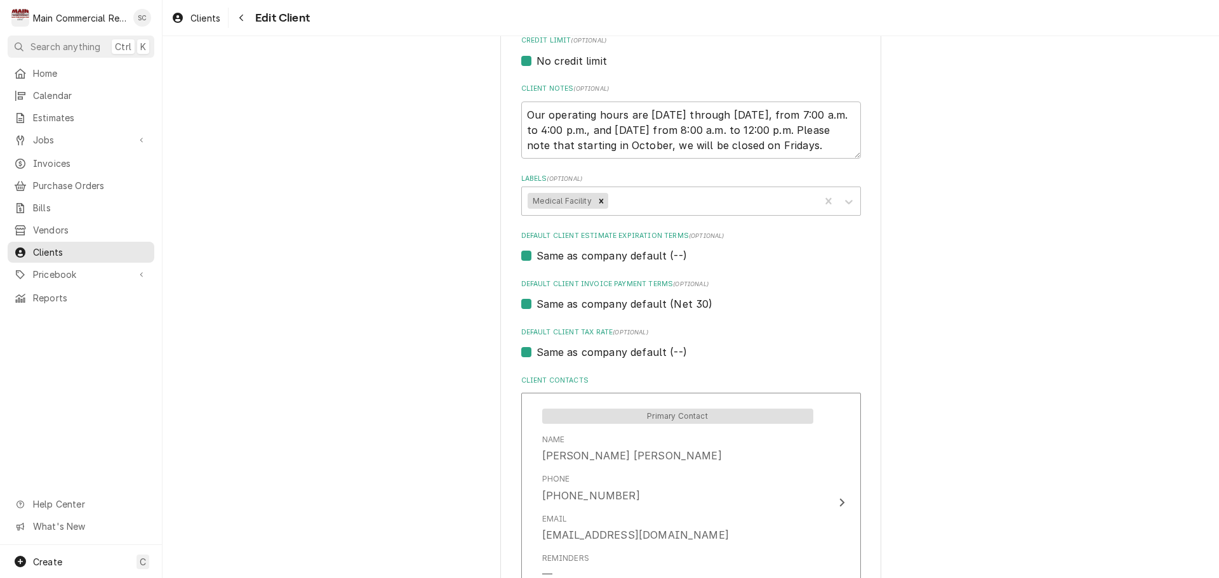
scroll to position [771, 0]
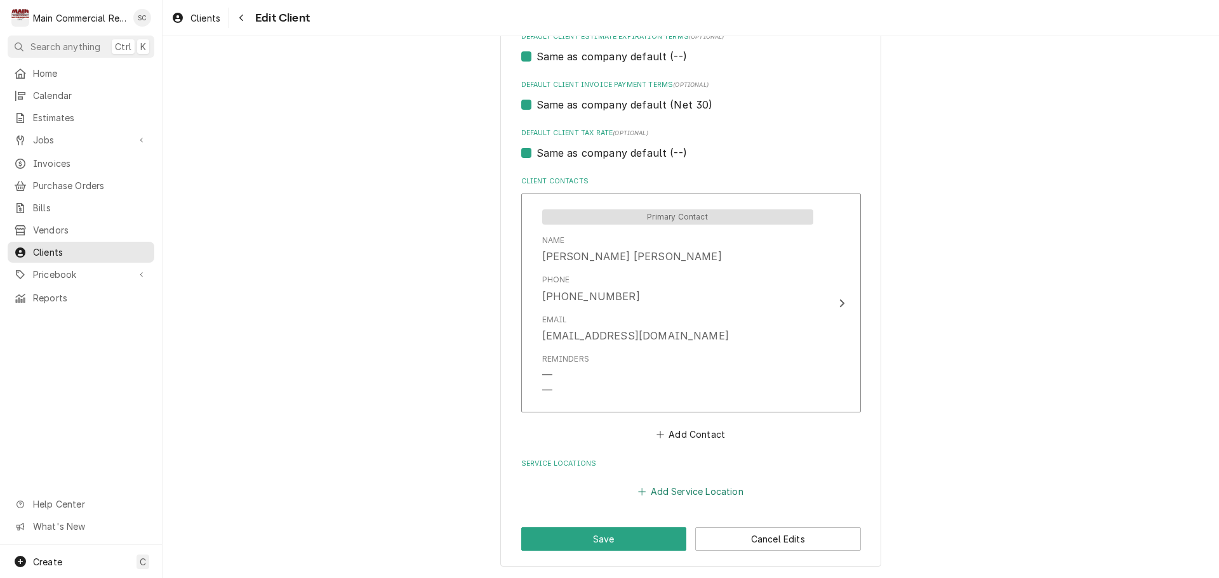
click at [667, 493] on button "Add Service Location" at bounding box center [690, 492] width 109 height 18
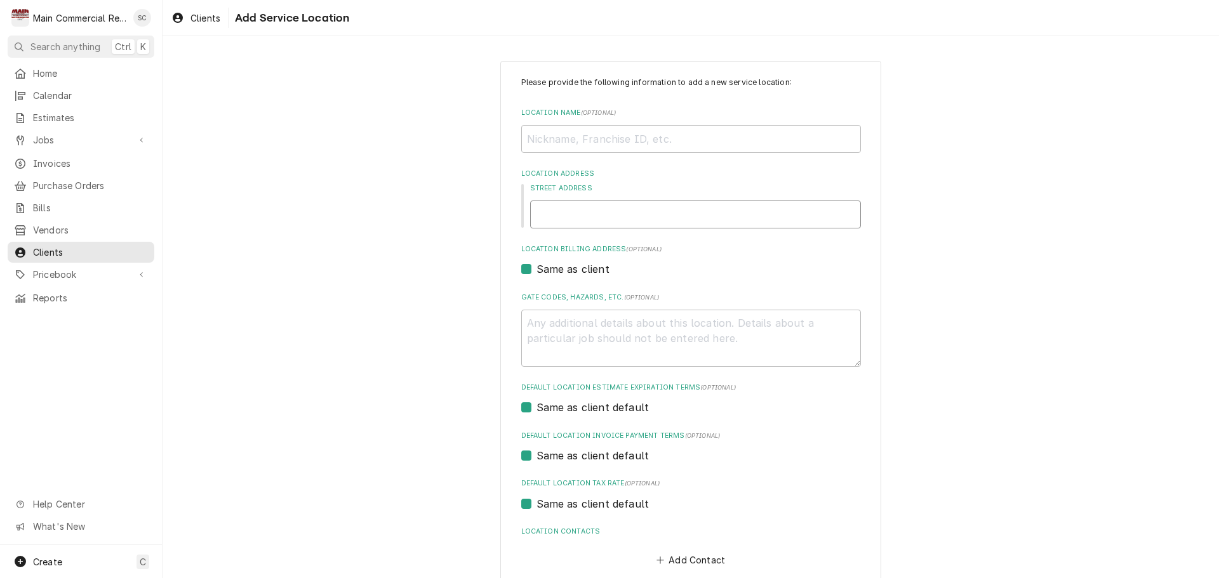
click at [638, 212] on input "Street Address" at bounding box center [695, 215] width 331 height 28
type textarea "x"
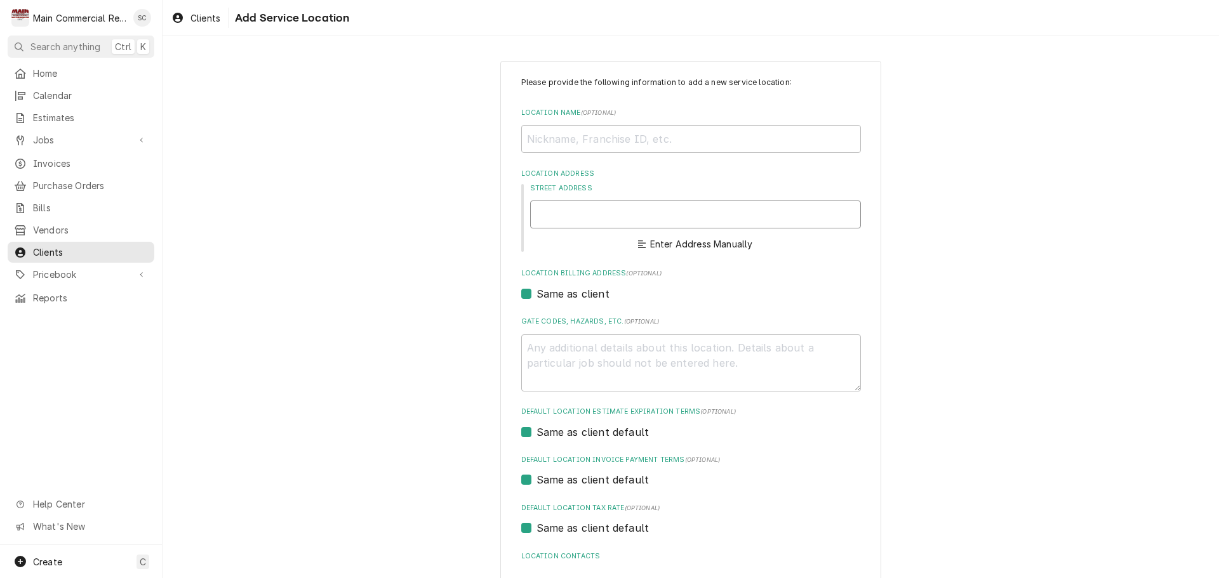
type textarea "x"
type input "1"
type textarea "x"
type input "11"
type textarea "x"
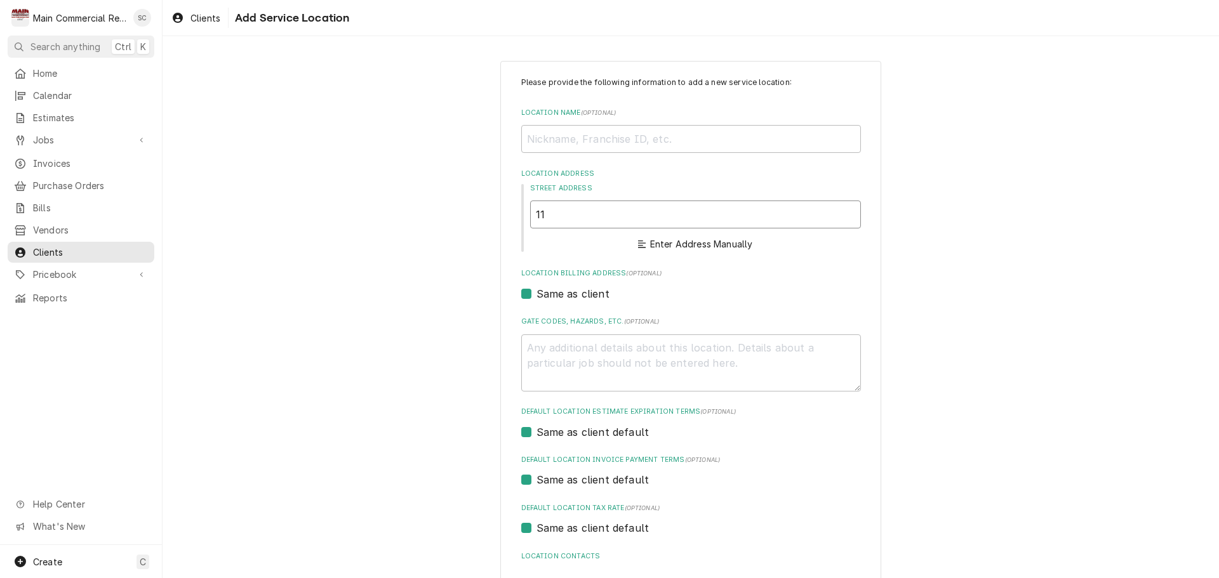
type input "110"
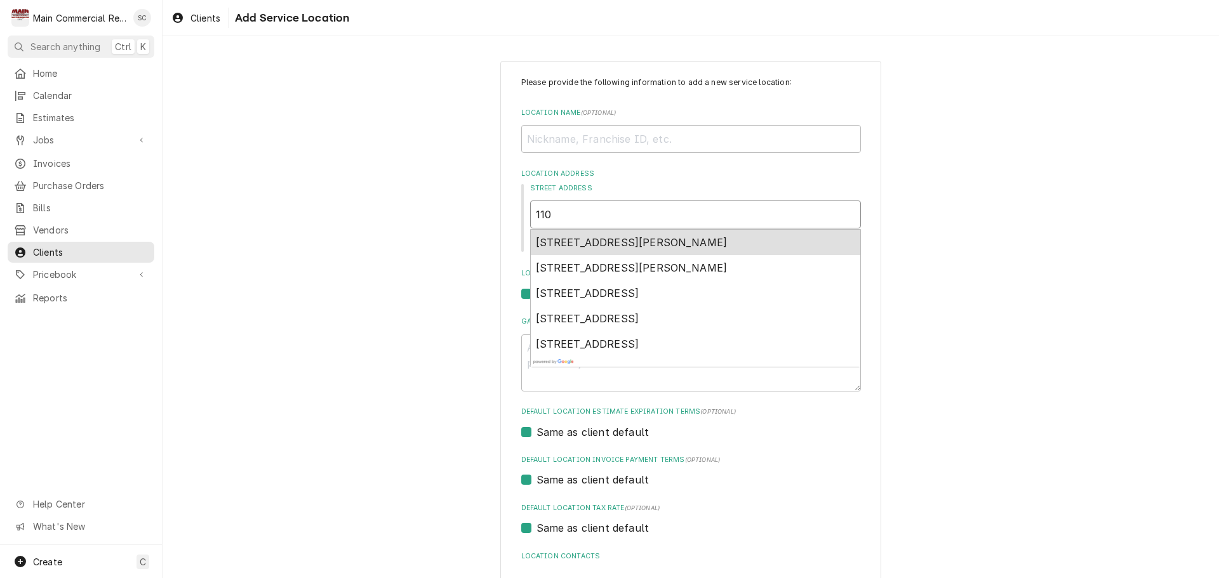
type textarea "x"
type input "110"
type textarea "x"
type input "110 S"
click at [639, 241] on span "110 South MacDill Avenue, Tampa, FL, USA" at bounding box center [587, 242] width 103 height 13
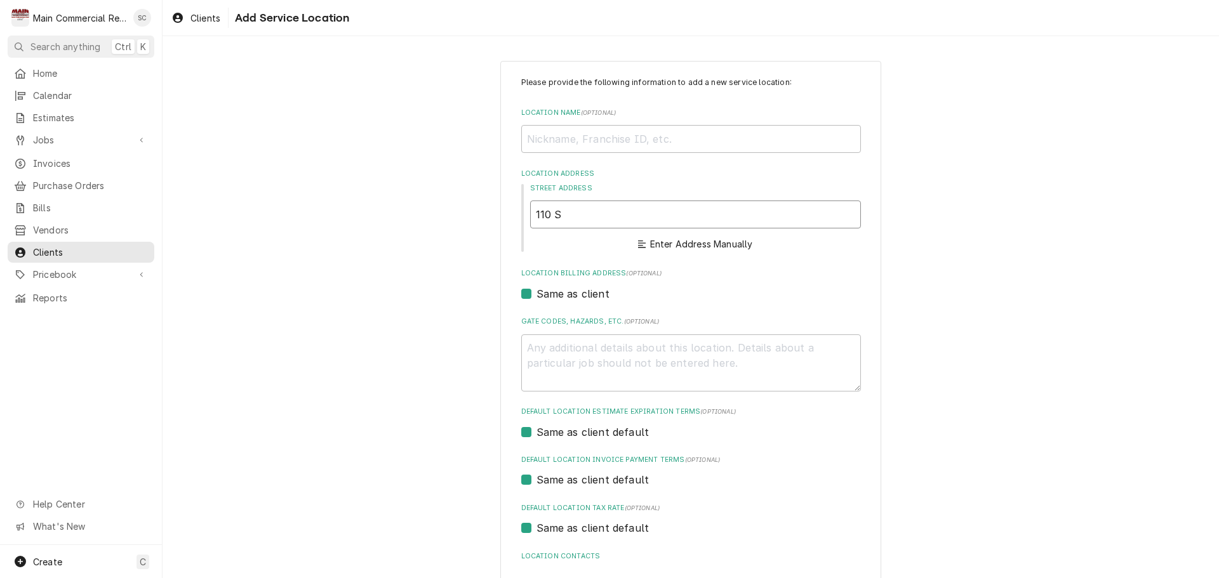
type textarea "x"
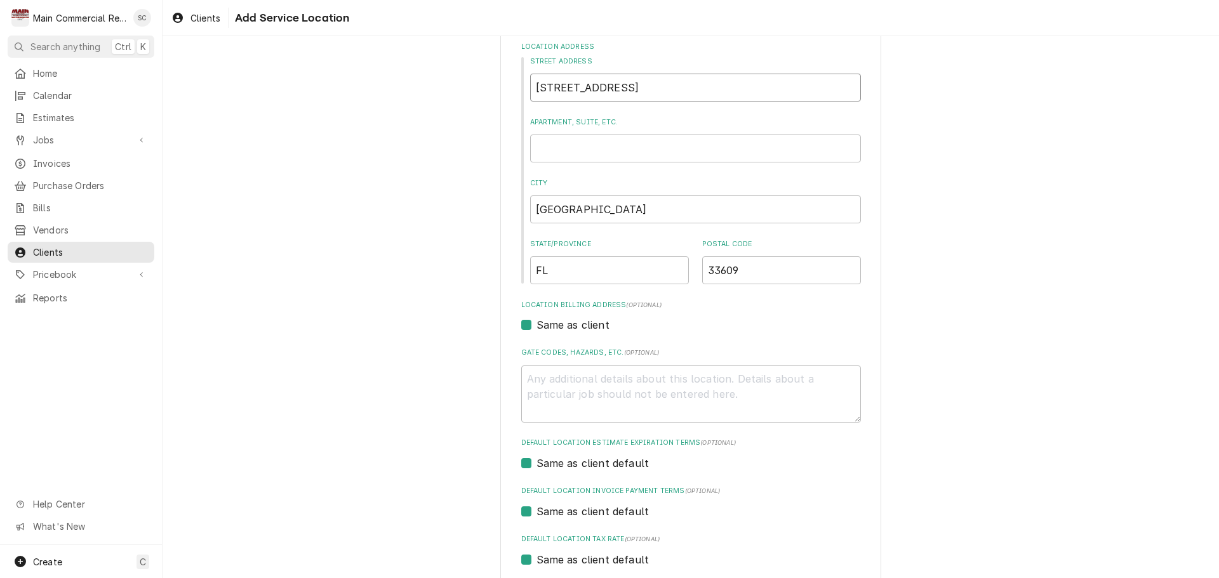
scroll to position [251, 0]
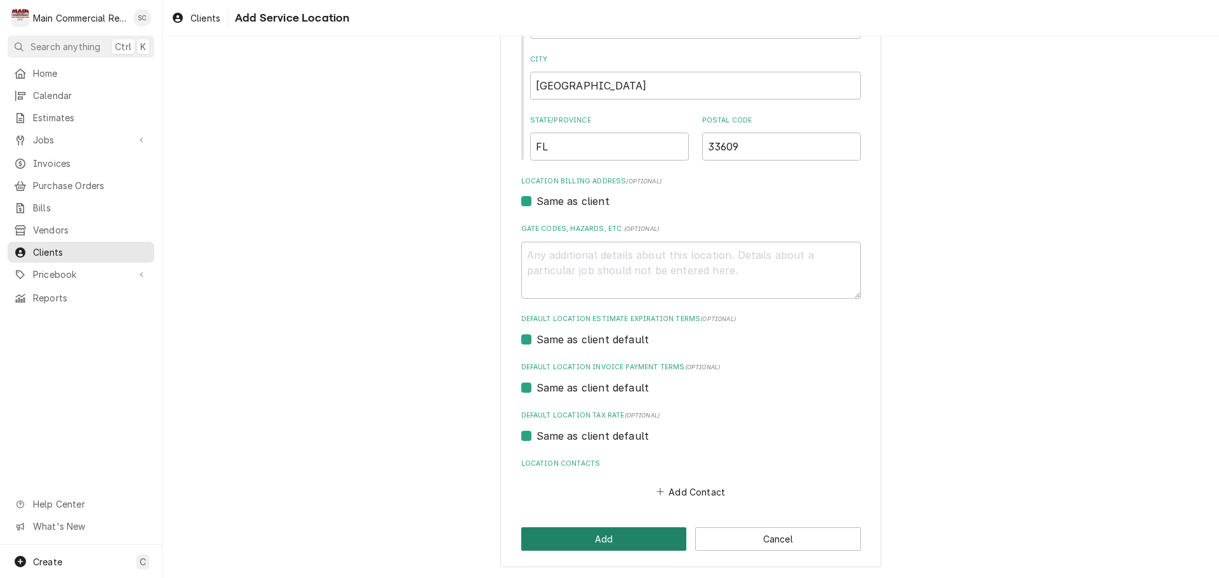
type input "110 S MacDill Ave"
click at [631, 538] on button "Add" at bounding box center [604, 539] width 166 height 23
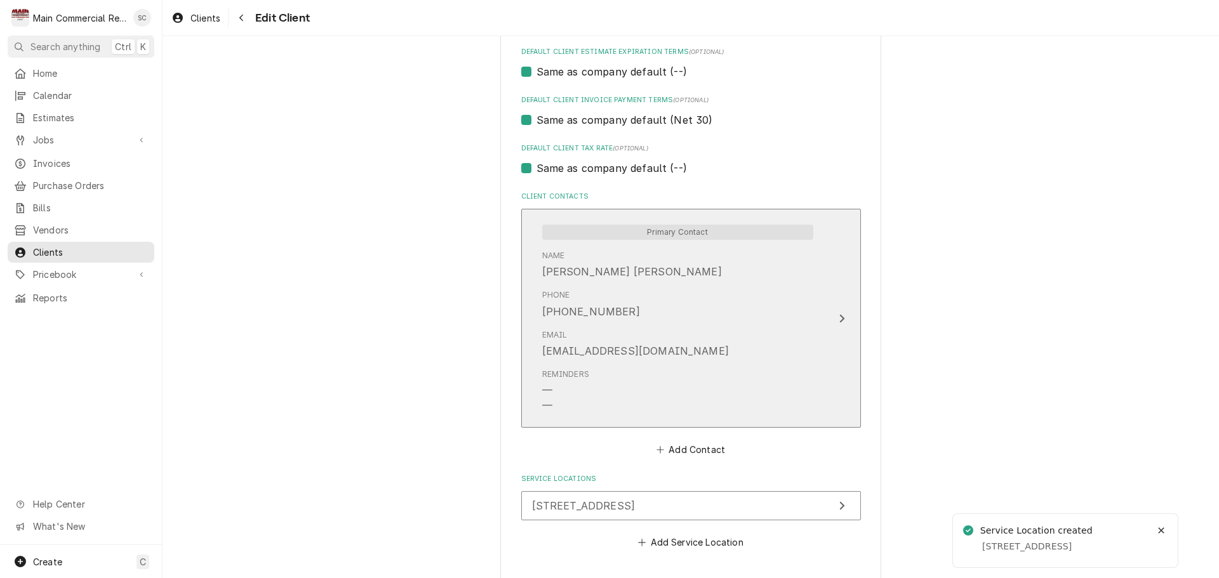
scroll to position [806, 0]
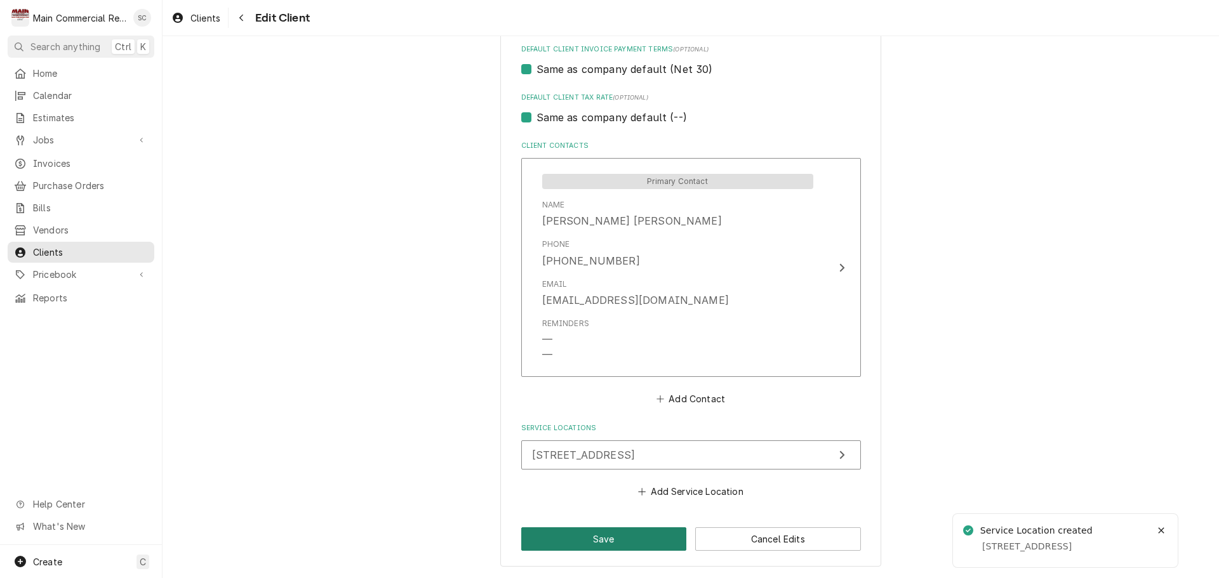
click at [626, 543] on button "Save" at bounding box center [604, 539] width 166 height 23
type textarea "x"
